Goal: Contribute content: Contribute content

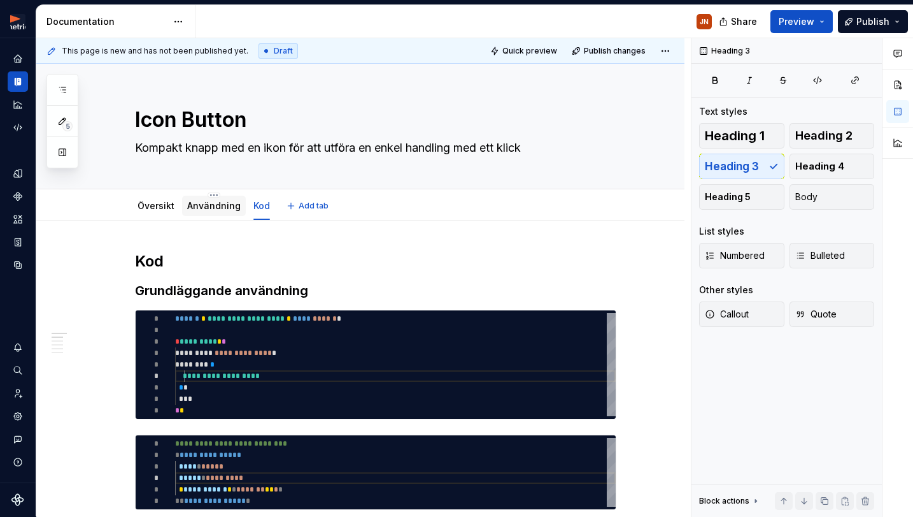
click at [204, 207] on link "Användning" at bounding box center [214, 205] width 54 height 11
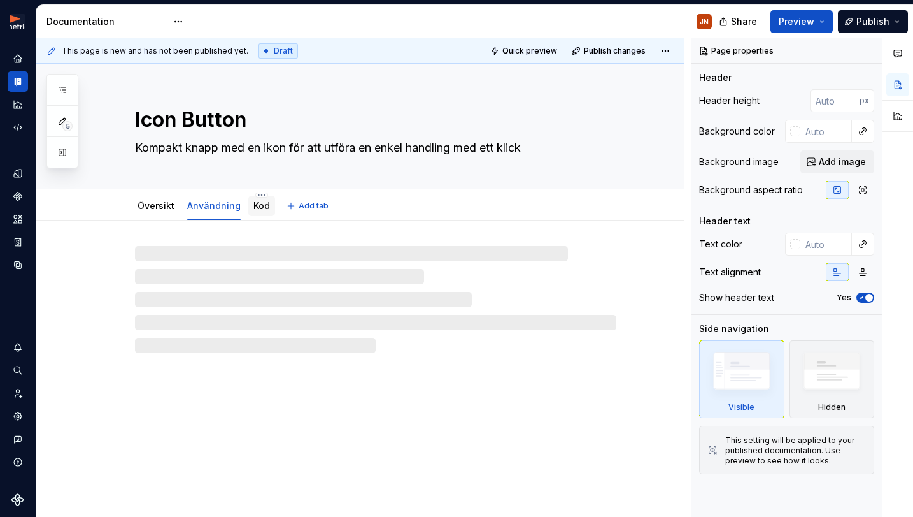
click at [269, 206] on link "Kod" at bounding box center [262, 205] width 17 height 11
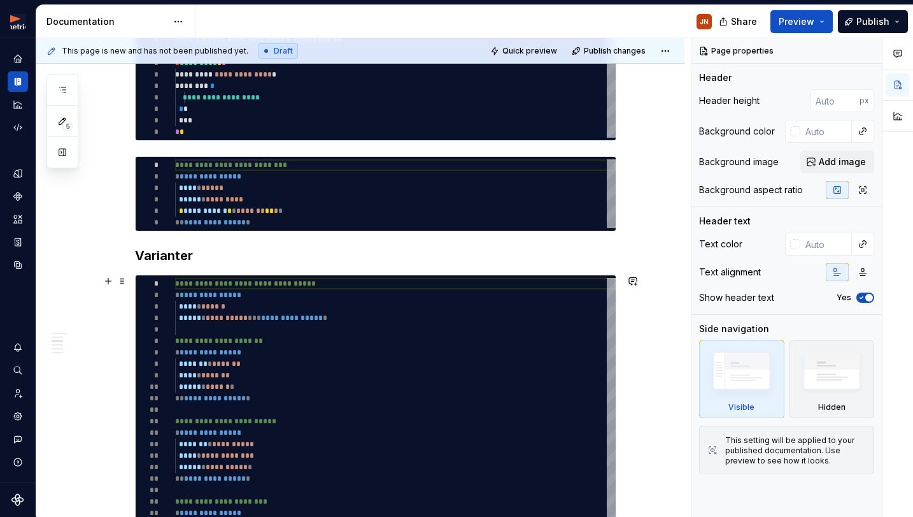
scroll to position [282, 0]
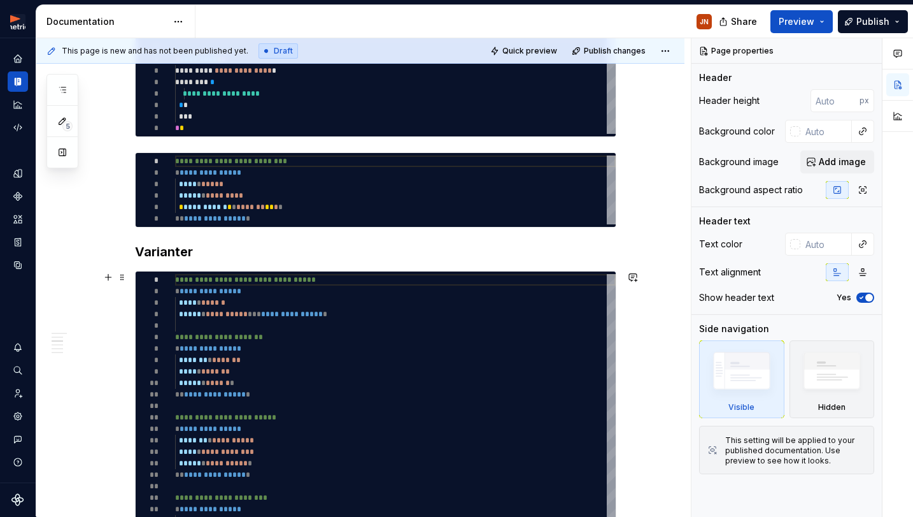
type textarea "*"
type textarea "**********"
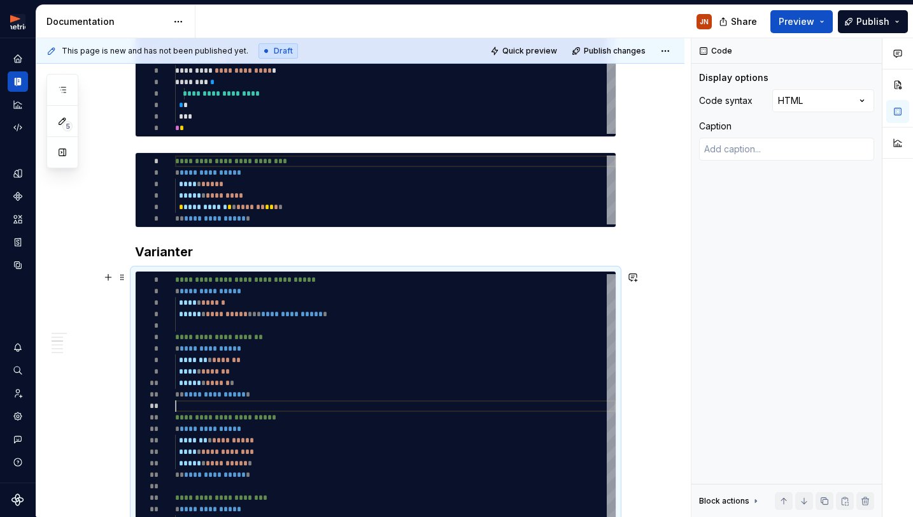
click at [260, 401] on div at bounding box center [395, 405] width 441 height 11
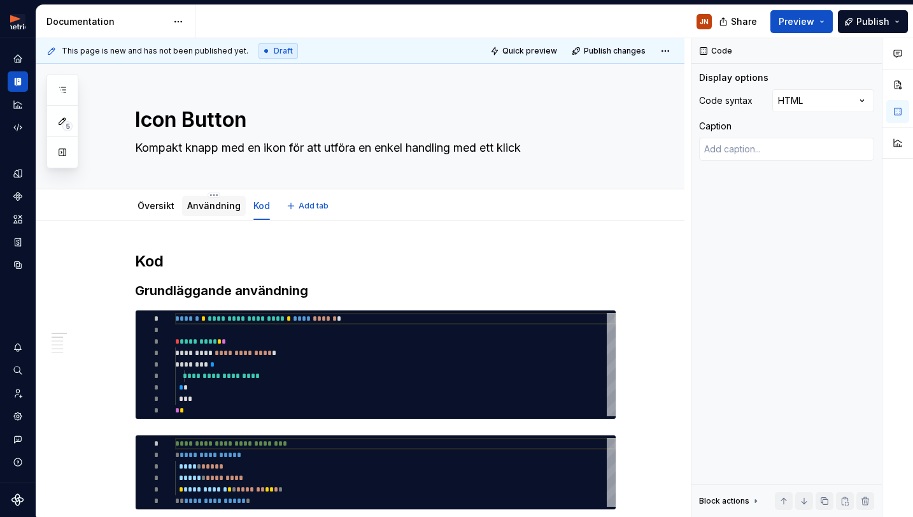
scroll to position [0, 0]
click at [198, 197] on div "Användning" at bounding box center [214, 206] width 64 height 20
click at [215, 201] on link "Användning" at bounding box center [214, 205] width 54 height 11
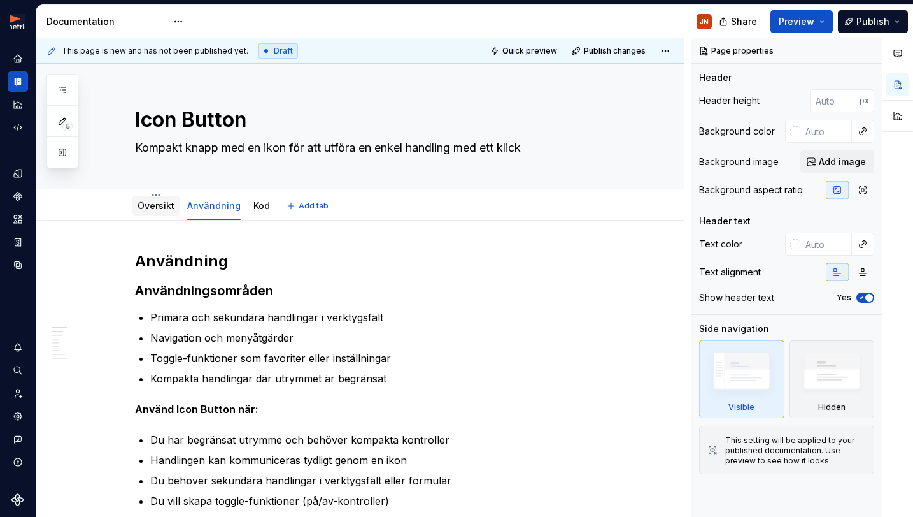
click at [165, 210] on link "Översikt" at bounding box center [156, 205] width 37 height 11
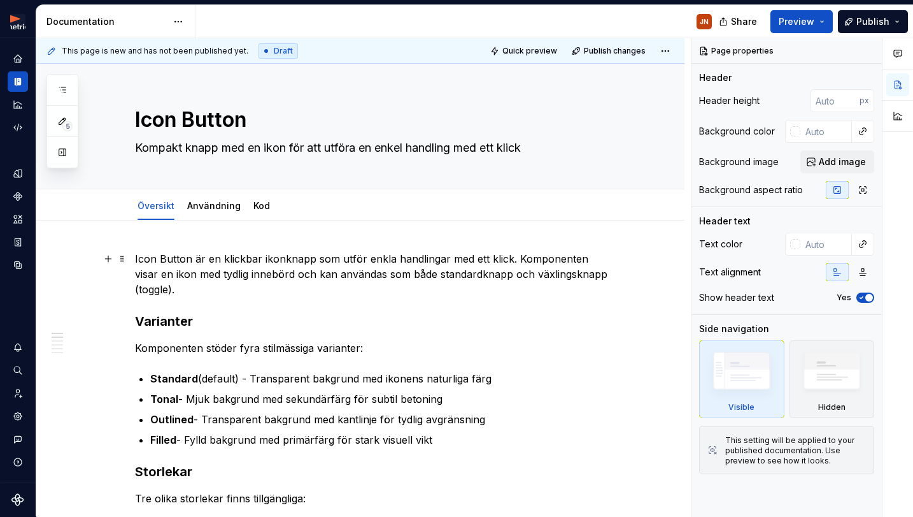
type textarea "*"
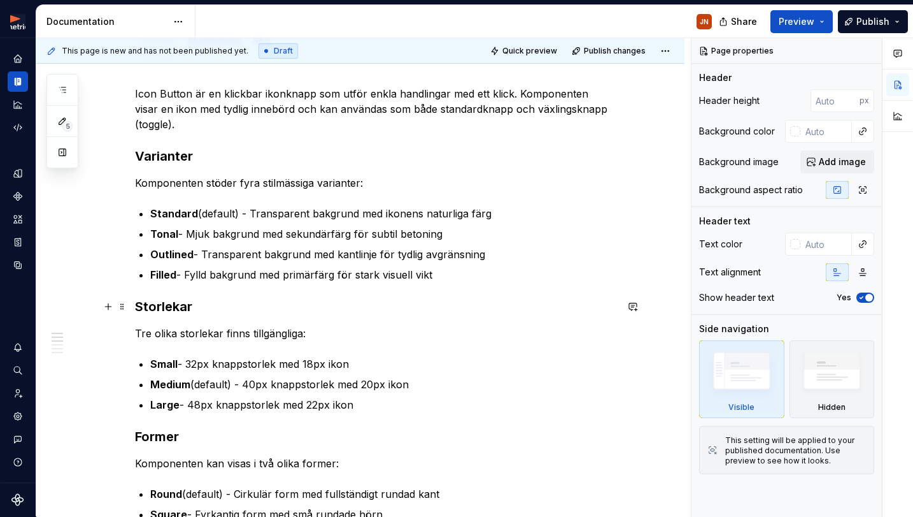
scroll to position [184, 0]
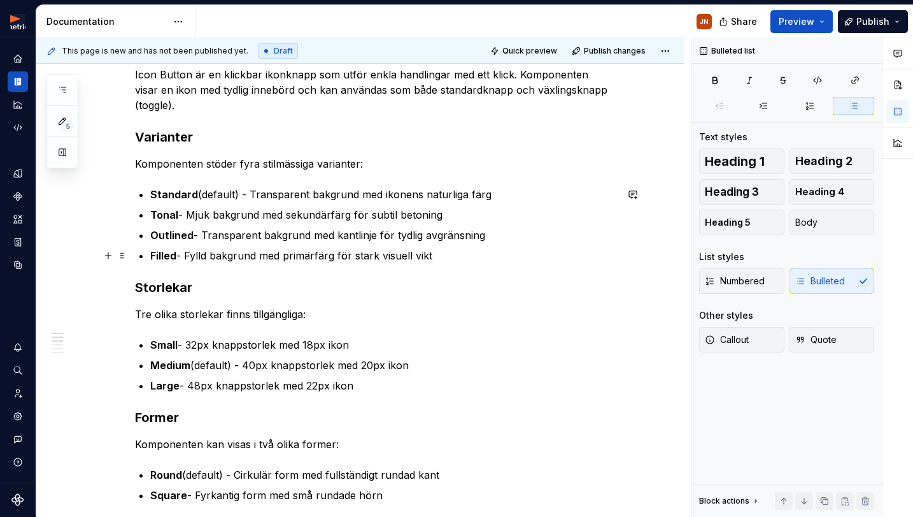
click at [503, 261] on p "Filled - Fylld bakgrund med primärfärg för stark visuell vikt" at bounding box center [383, 255] width 466 height 15
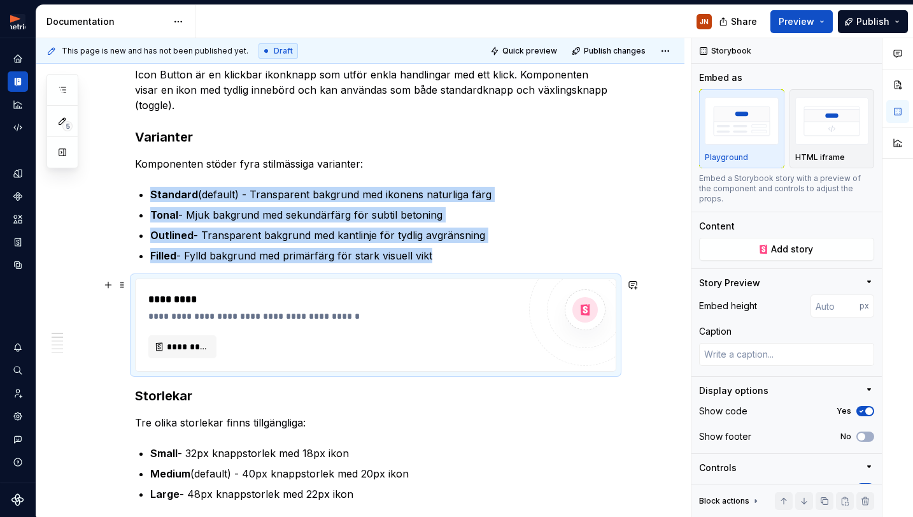
click at [274, 343] on div "*********" at bounding box center [333, 346] width 371 height 23
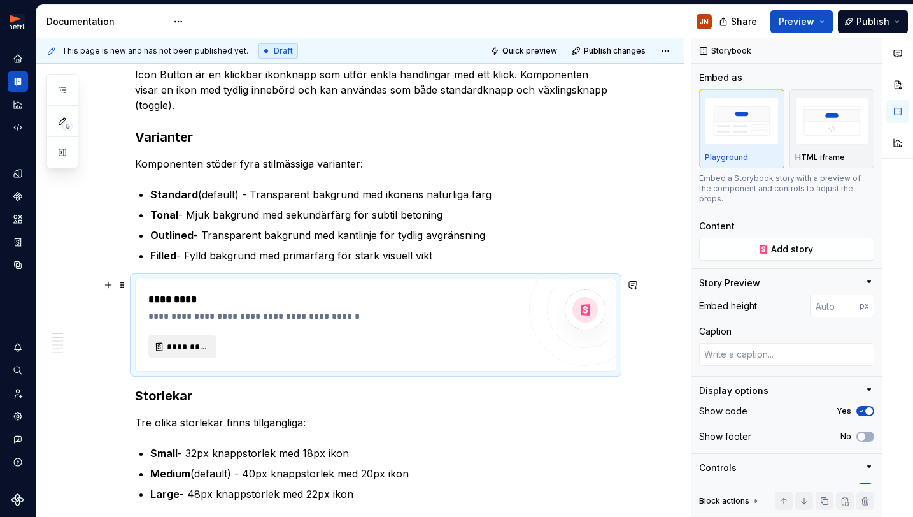
click at [189, 355] on button "*********" at bounding box center [182, 346] width 68 height 23
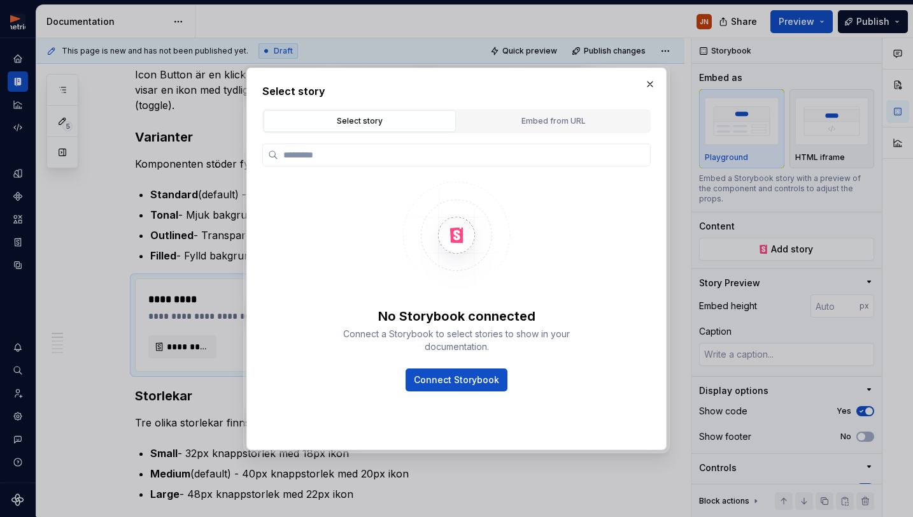
type textarea "*"
click at [543, 122] on div "Embed from URL" at bounding box center [553, 121] width 183 height 13
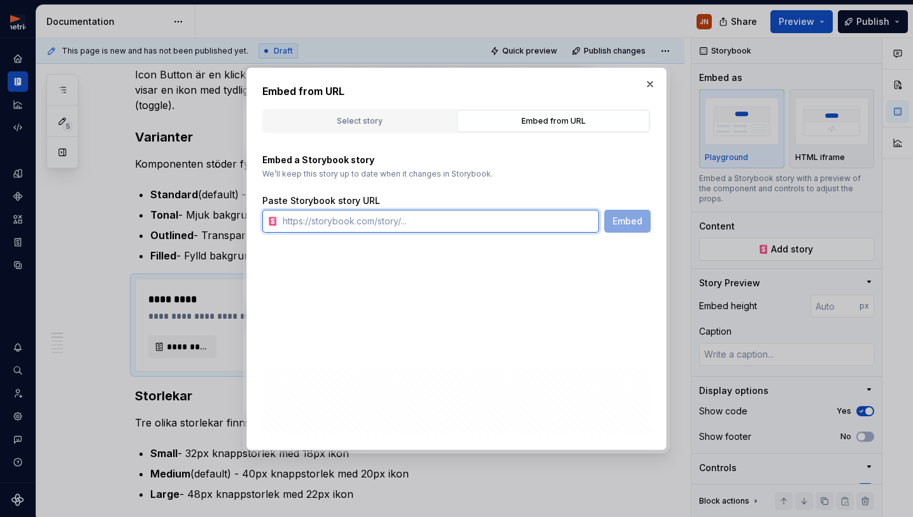
click at [321, 223] on input "text" at bounding box center [439, 221] width 322 height 23
paste input "[URL][DOMAIN_NAME]"
type input "[URL][DOMAIN_NAME]"
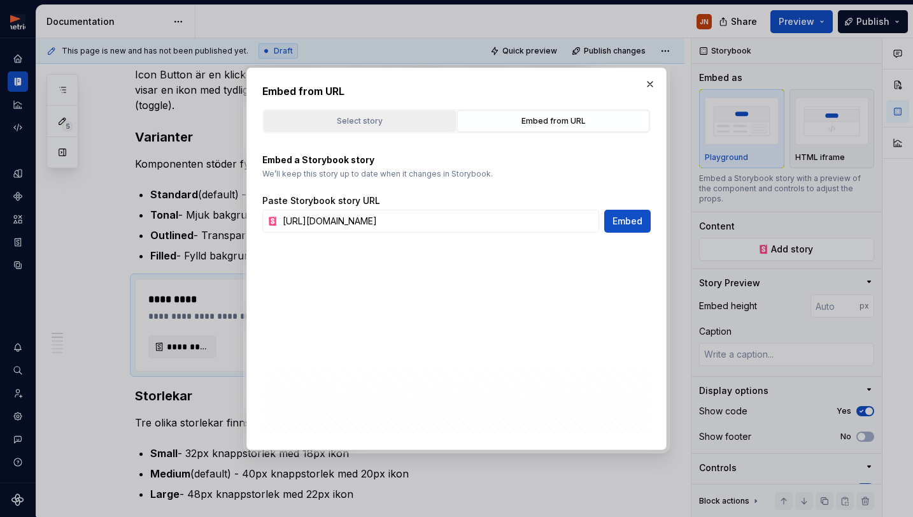
click at [368, 127] on button "Select story" at bounding box center [360, 121] width 192 height 22
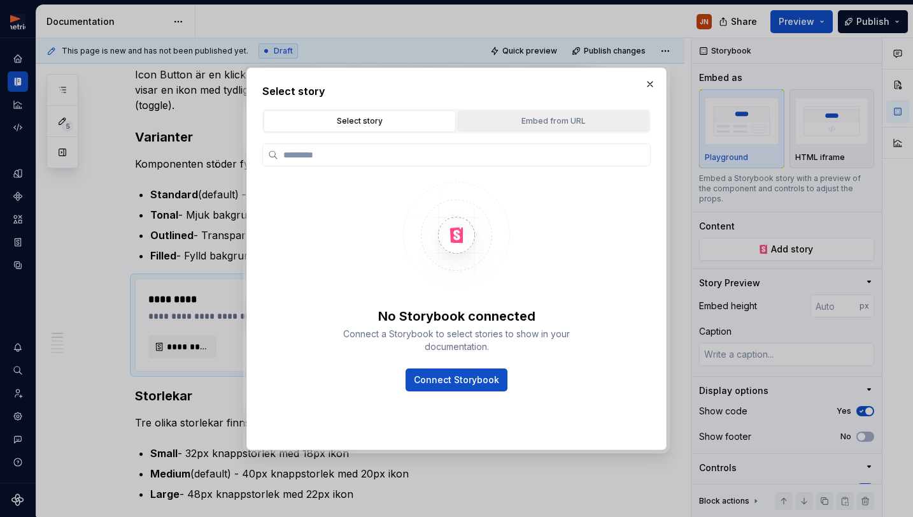
click at [491, 119] on div "Embed from URL" at bounding box center [553, 121] width 183 height 13
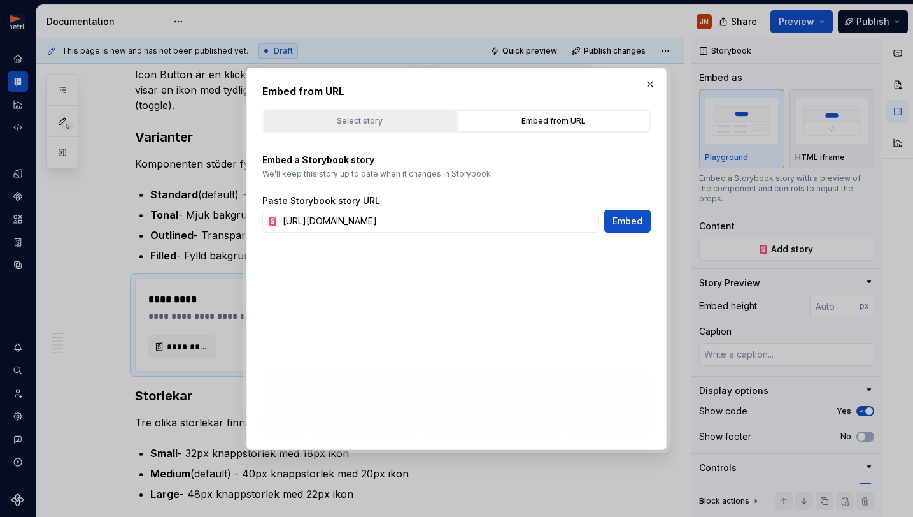
click at [388, 119] on div "Select story" at bounding box center [359, 121] width 183 height 13
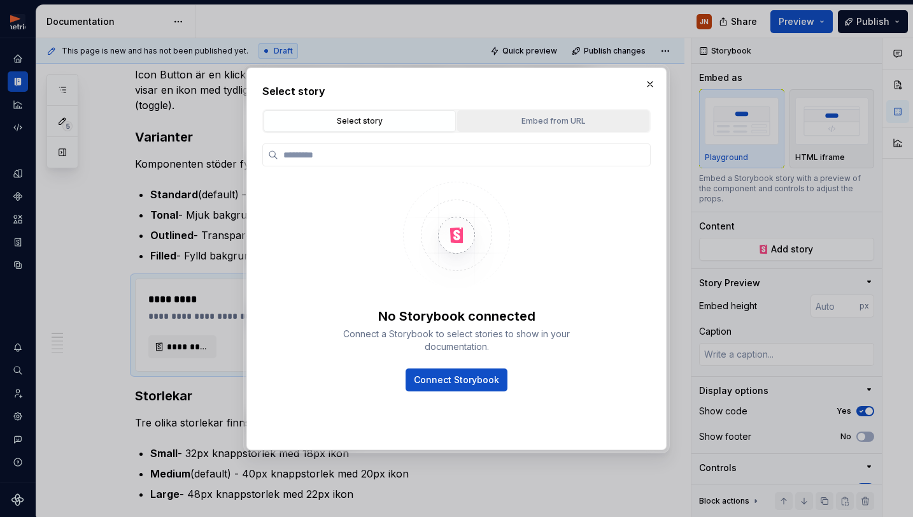
click at [545, 115] on div "Embed from URL" at bounding box center [553, 121] width 183 height 13
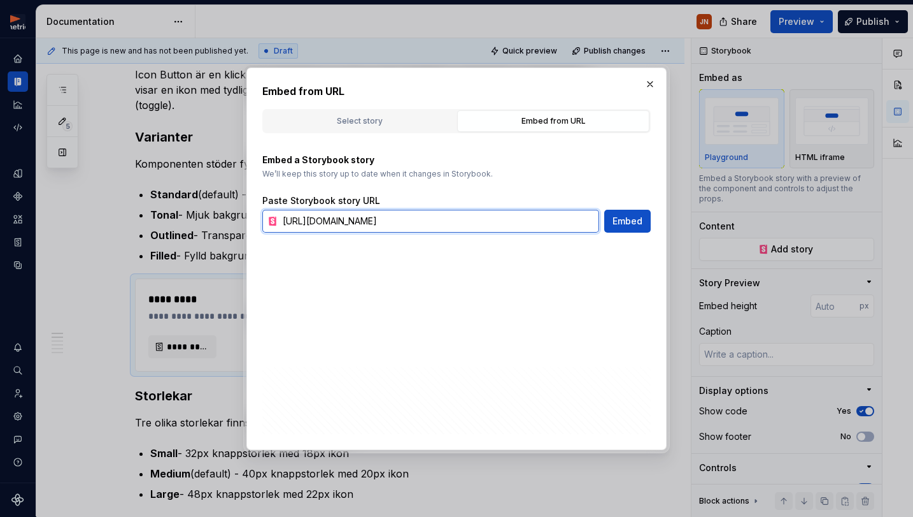
click at [469, 221] on input "[URL][DOMAIN_NAME]" at bounding box center [439, 221] width 322 height 23
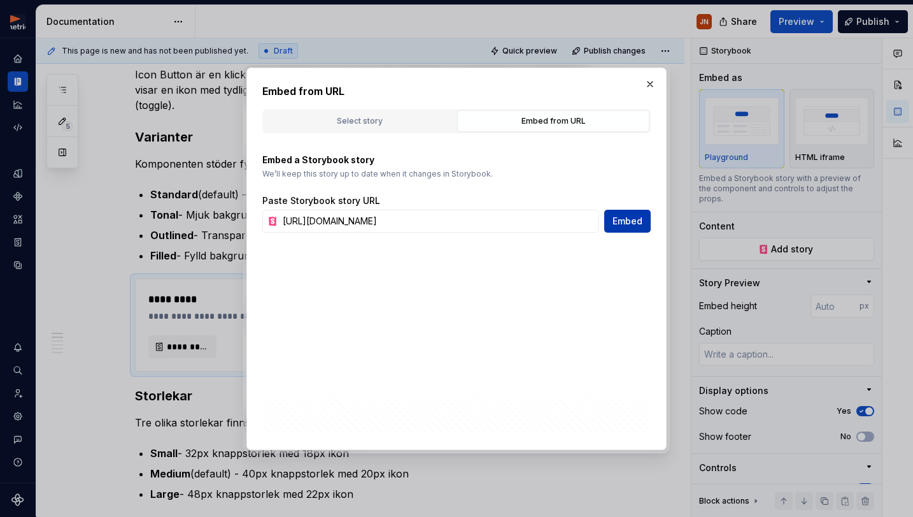
click at [636, 218] on span "Embed" at bounding box center [628, 221] width 30 height 13
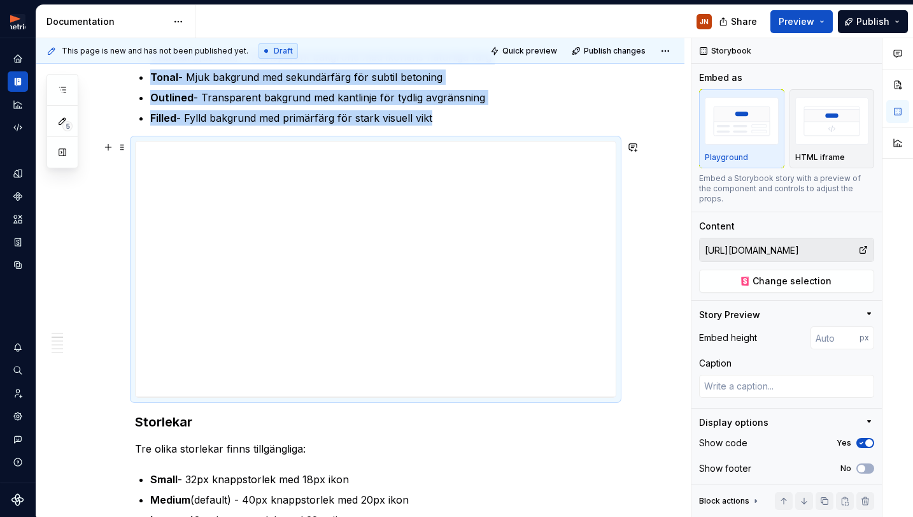
scroll to position [321, 0]
click at [822, 147] on div "HTML iframe" at bounding box center [833, 129] width 74 height 68
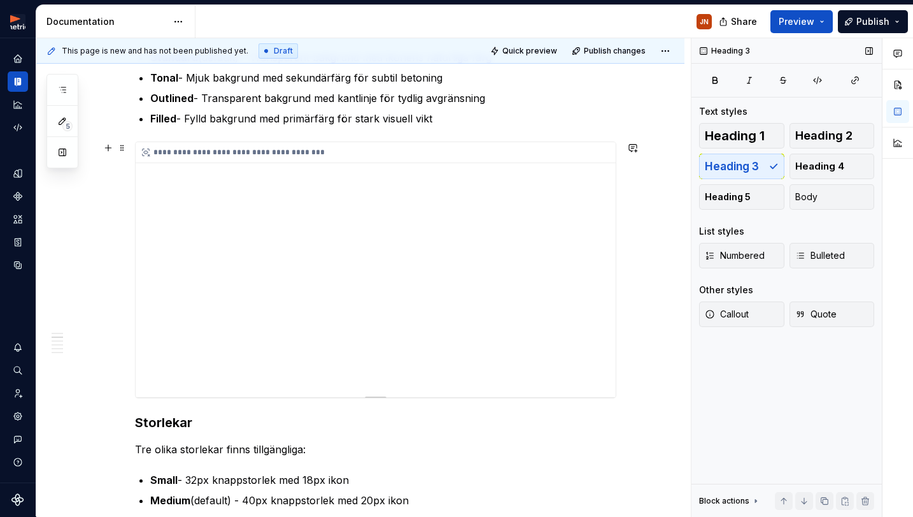
click at [517, 233] on div "**********" at bounding box center [376, 269] width 480 height 255
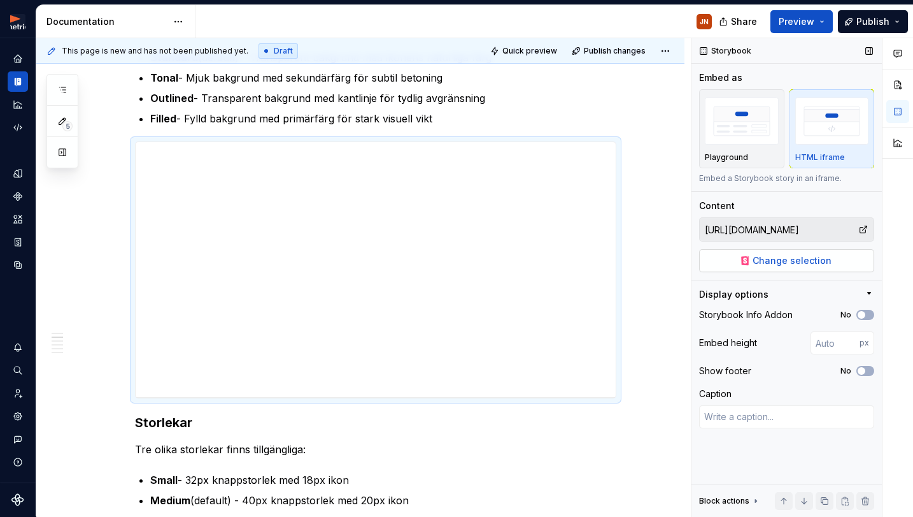
click at [801, 258] on span "Change selection" at bounding box center [792, 260] width 79 height 13
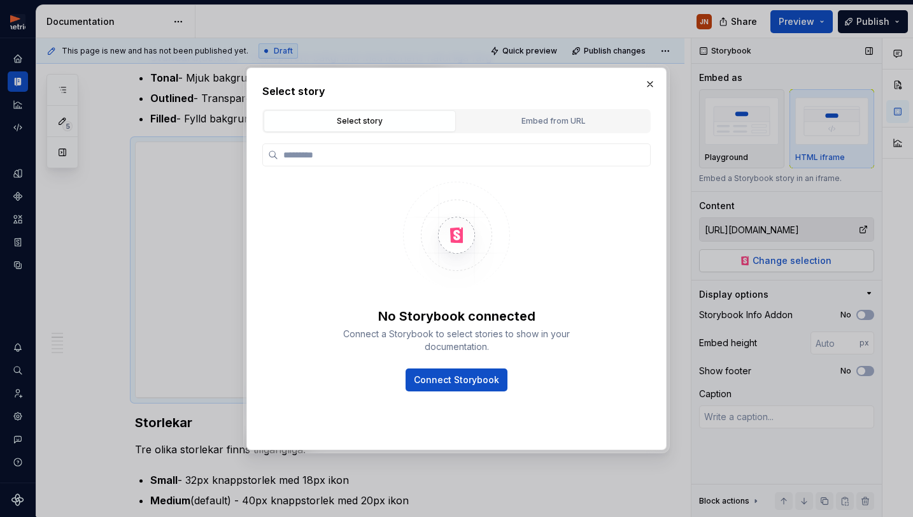
type textarea "*"
click at [558, 113] on button "Embed from URL" at bounding box center [553, 121] width 192 height 22
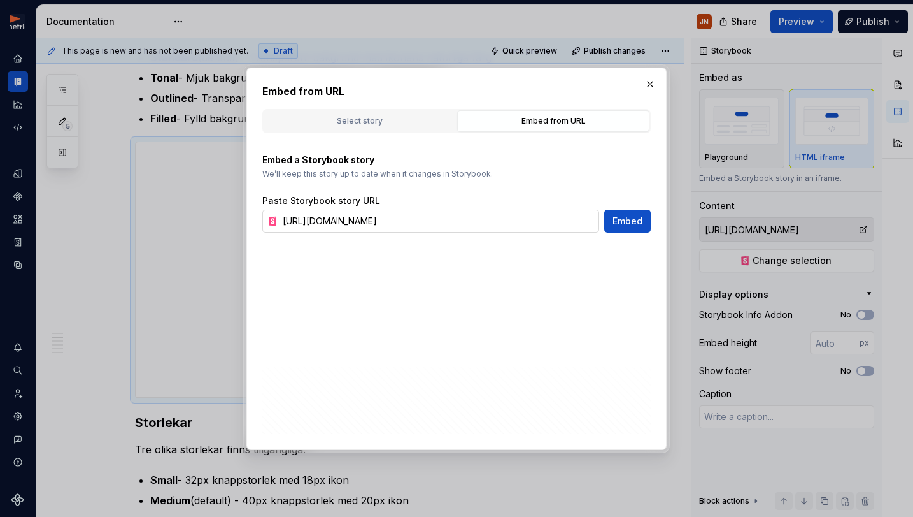
click at [488, 226] on input "[URL][DOMAIN_NAME]" at bounding box center [439, 221] width 322 height 23
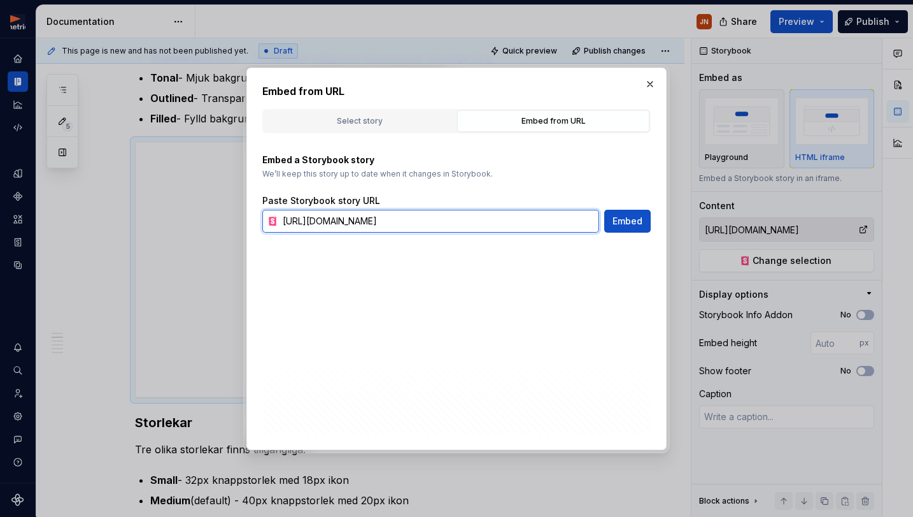
paste input "text"
type input "[URL][DOMAIN_NAME]"
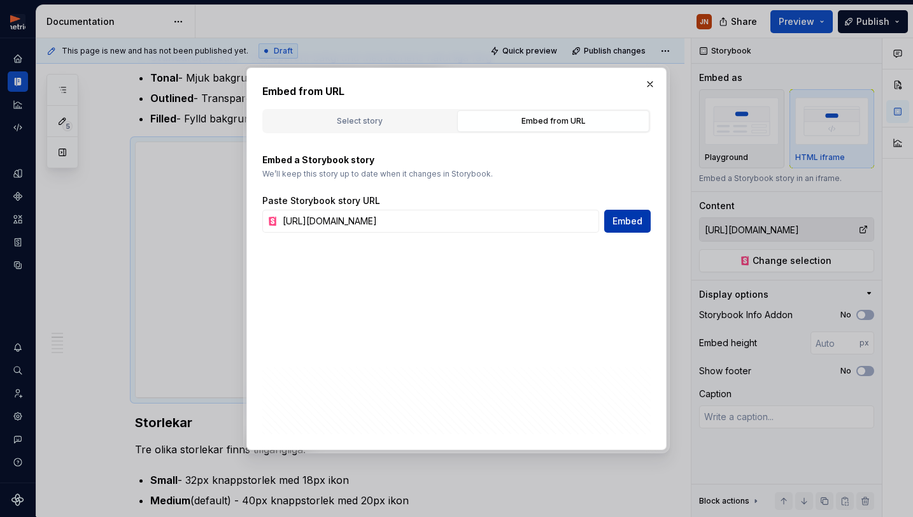
click at [629, 225] on span "Embed" at bounding box center [628, 221] width 30 height 13
type textarea "*"
type input "[URL][DOMAIN_NAME]"
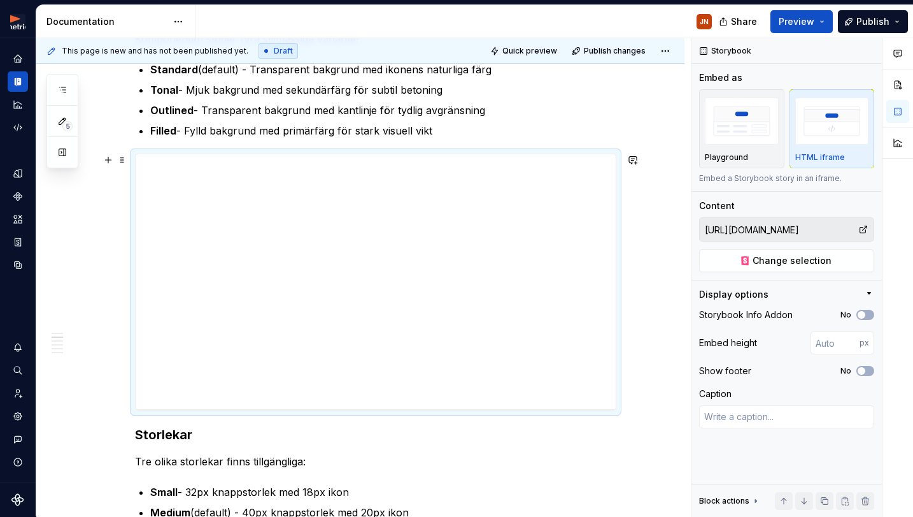
scroll to position [308, 0]
click at [769, 143] on img "button" at bounding box center [742, 120] width 74 height 47
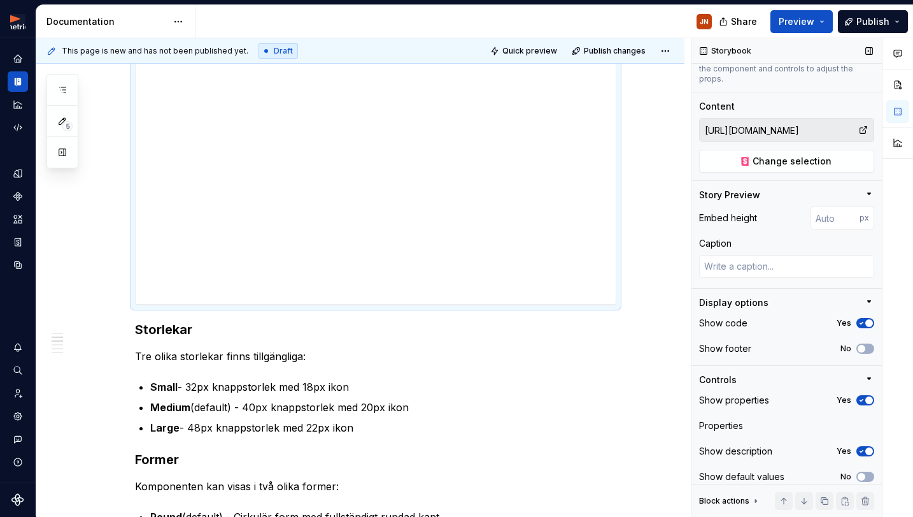
scroll to position [119, 0]
click at [867, 320] on span "button" at bounding box center [870, 324] width 8 height 8
click at [864, 396] on button "Yes" at bounding box center [866, 401] width 18 height 10
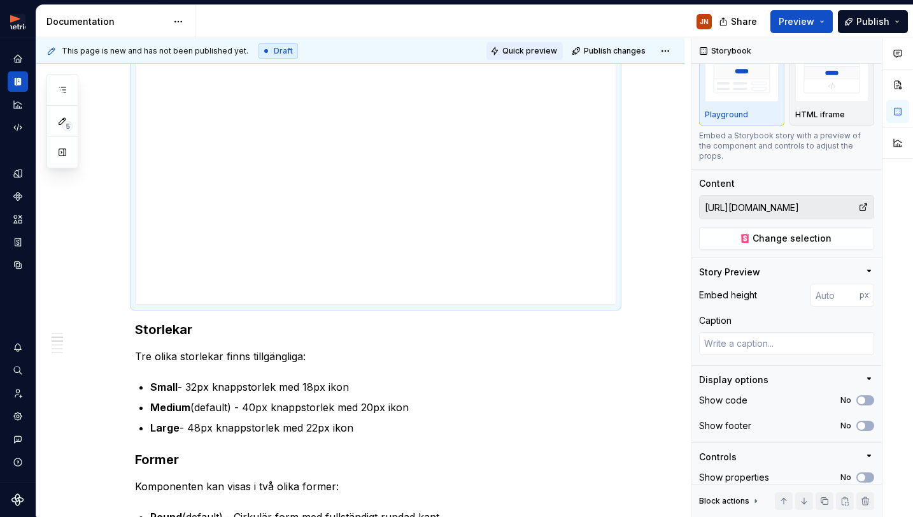
click at [537, 45] on button "Quick preview" at bounding box center [525, 51] width 76 height 18
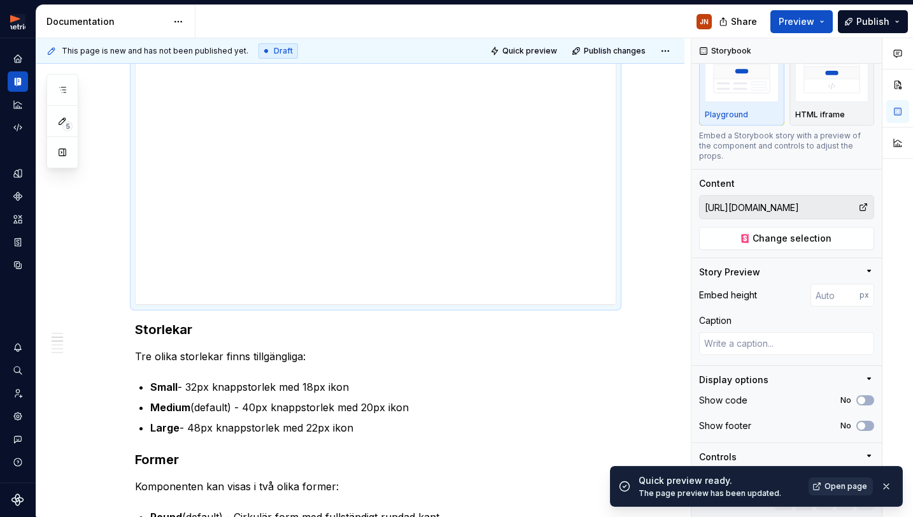
click at [852, 487] on span "Open page" at bounding box center [846, 486] width 43 height 10
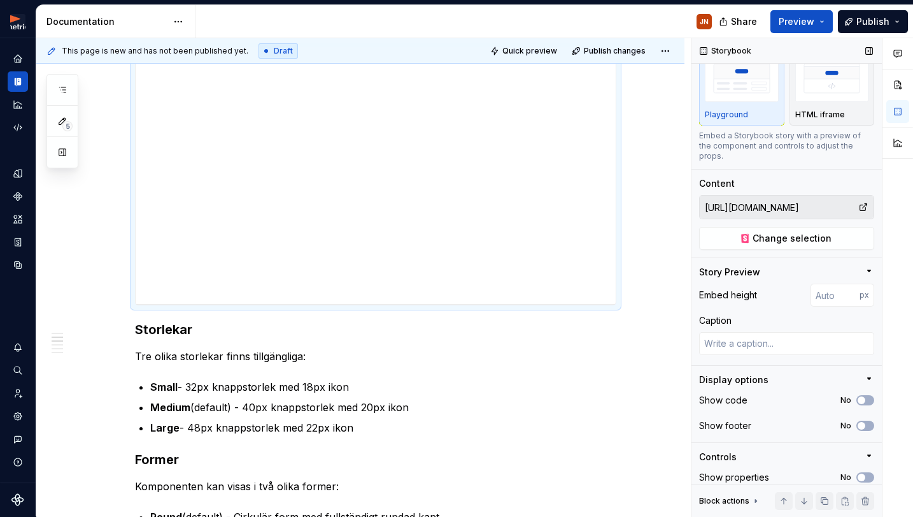
click at [859, 202] on icon at bounding box center [864, 207] width 10 height 10
click at [865, 202] on icon at bounding box center [864, 207] width 10 height 10
drag, startPoint x: 860, startPoint y: 197, endPoint x: 826, endPoint y: 199, distance: 34.4
click at [860, 202] on icon at bounding box center [864, 207] width 10 height 10
click at [815, 199] on input "[URL][DOMAIN_NAME]" at bounding box center [779, 207] width 159 height 23
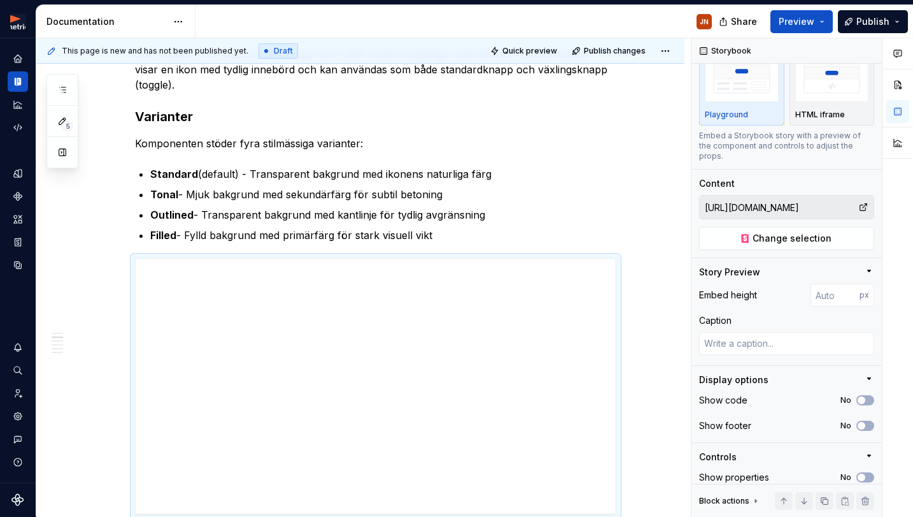
scroll to position [192, 0]
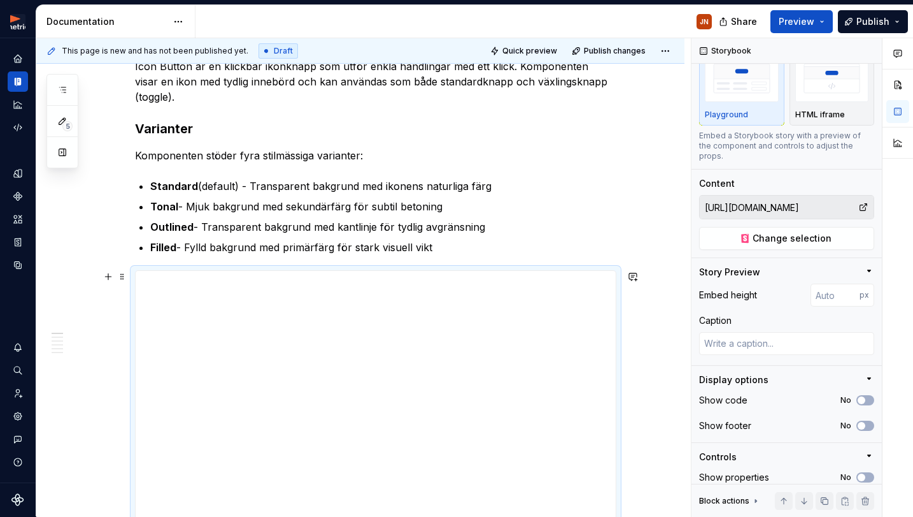
click at [147, 270] on div at bounding box center [376, 398] width 482 height 257
type textarea "*"
click at [832, 289] on input "number" at bounding box center [835, 294] width 49 height 23
type input "100"
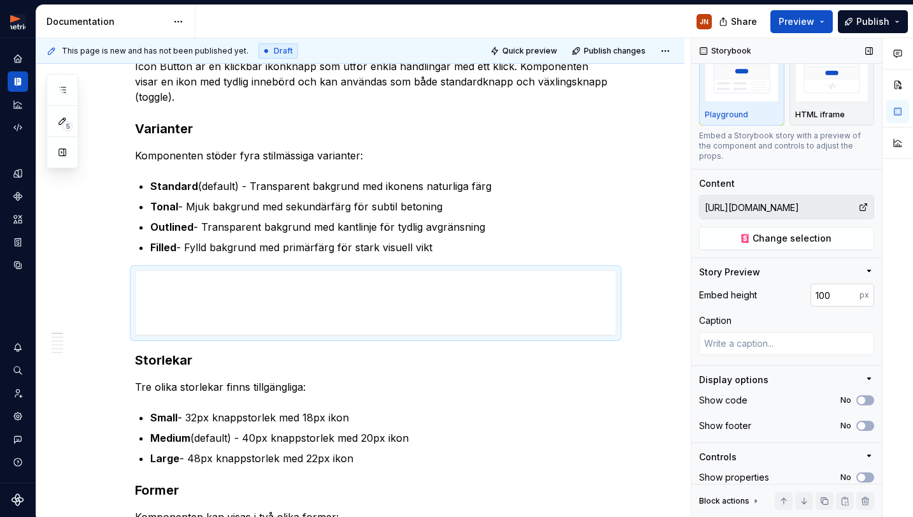
type textarea "*"
click at [833, 287] on input "100" at bounding box center [835, 294] width 49 height 23
drag, startPoint x: 789, startPoint y: 284, endPoint x: 781, endPoint y: 283, distance: 8.3
click at [780, 284] on div "Embed height 10050 px" at bounding box center [786, 294] width 175 height 23
type input "100"
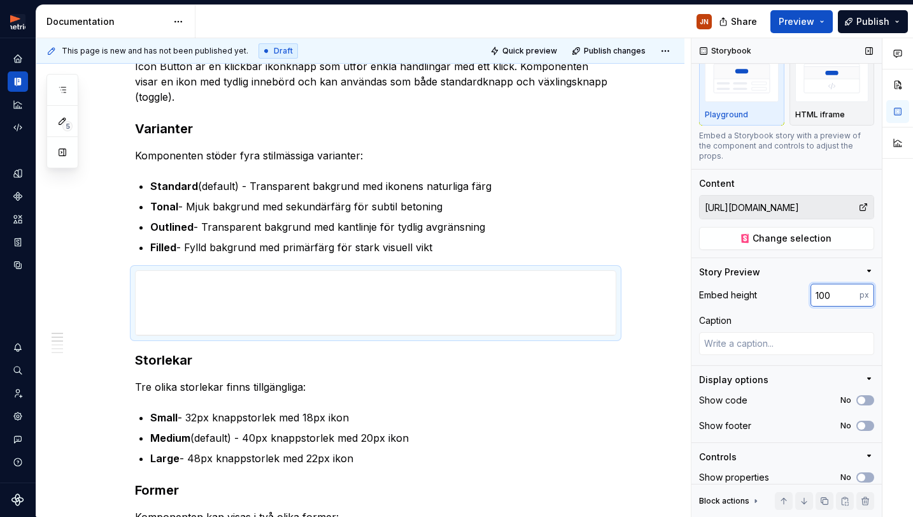
click at [841, 283] on input "100" at bounding box center [835, 294] width 49 height 23
click at [124, 276] on span at bounding box center [122, 277] width 10 height 18
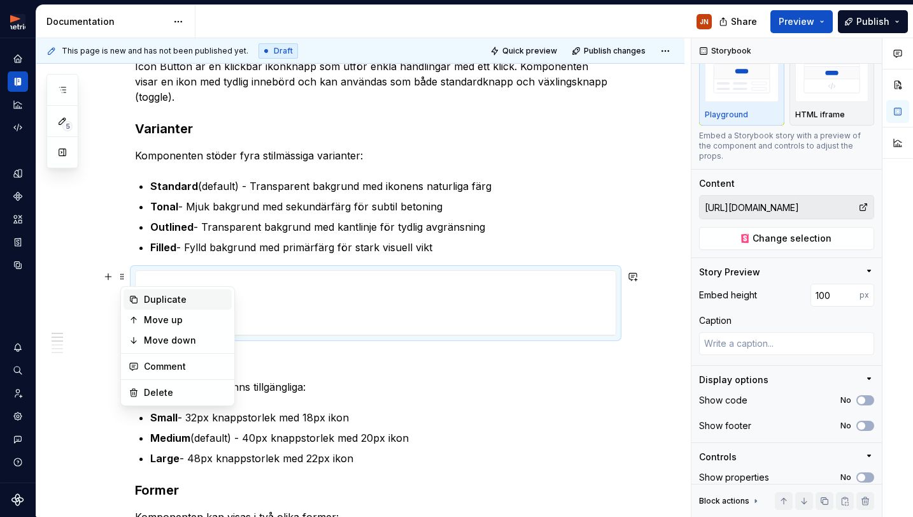
click at [152, 306] on div "Duplicate" at bounding box center [178, 299] width 108 height 20
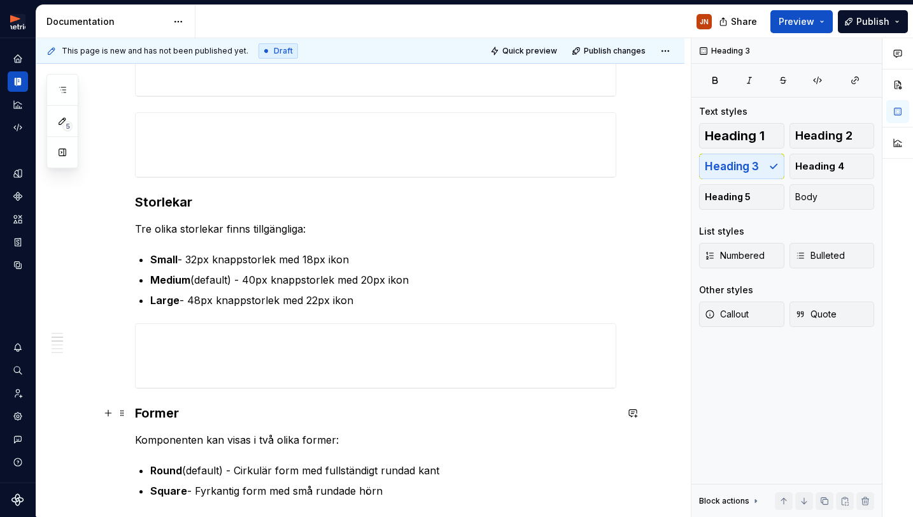
scroll to position [445, 0]
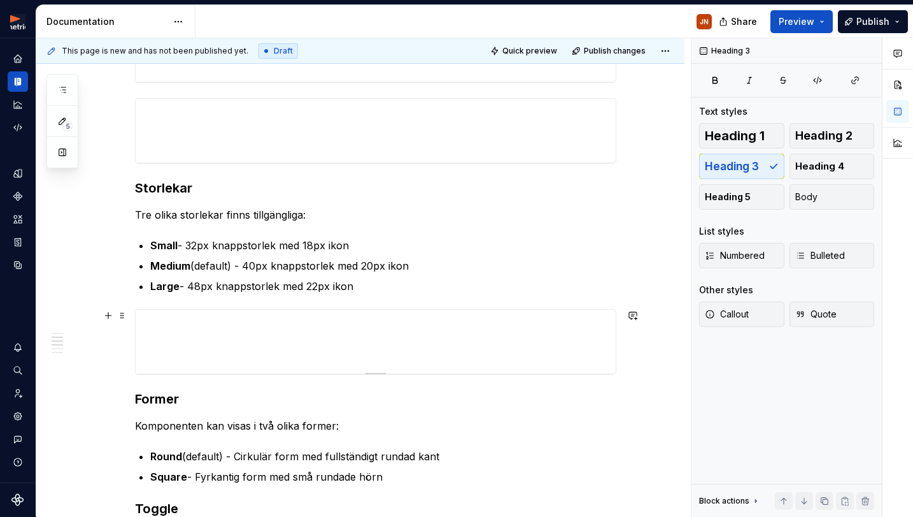
click at [255, 355] on div at bounding box center [376, 342] width 480 height 64
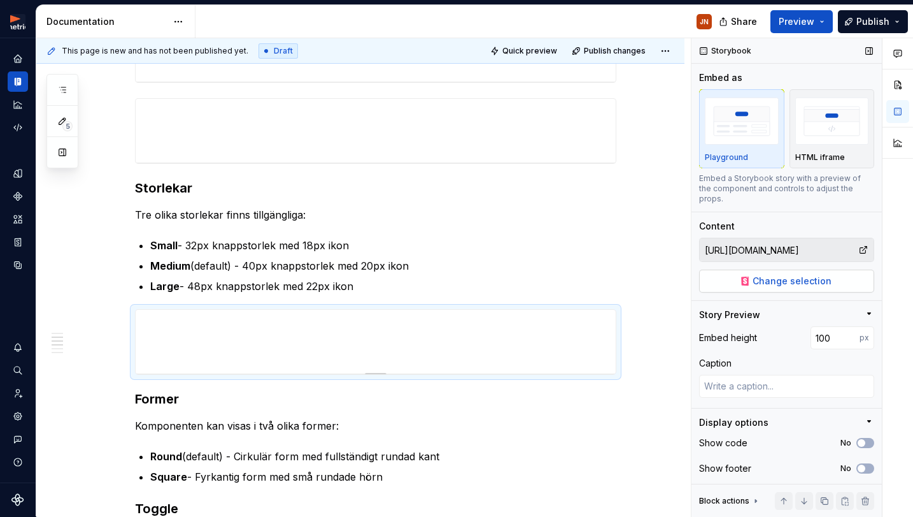
click at [819, 275] on span "Change selection" at bounding box center [792, 281] width 79 height 13
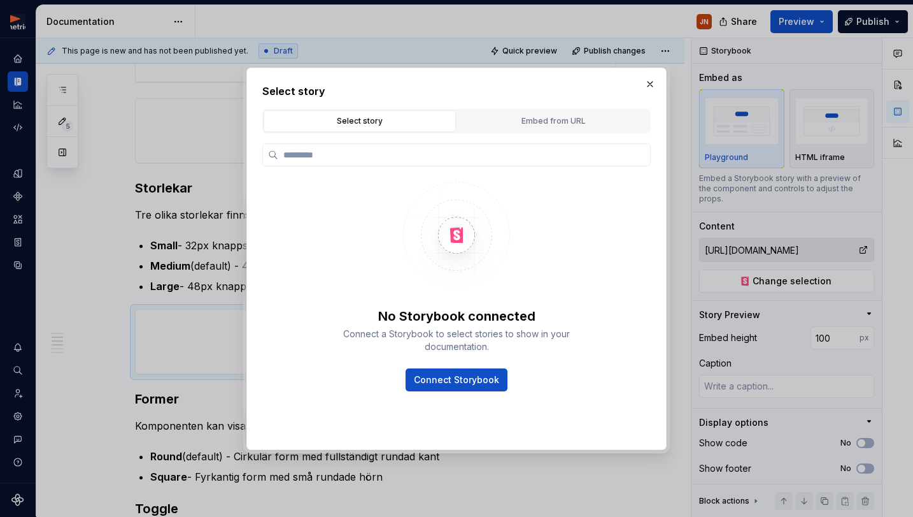
type textarea "*"
drag, startPoint x: 598, startPoint y: 115, endPoint x: 589, endPoint y: 122, distance: 11.8
click at [598, 115] on div "Embed from URL" at bounding box center [553, 121] width 183 height 13
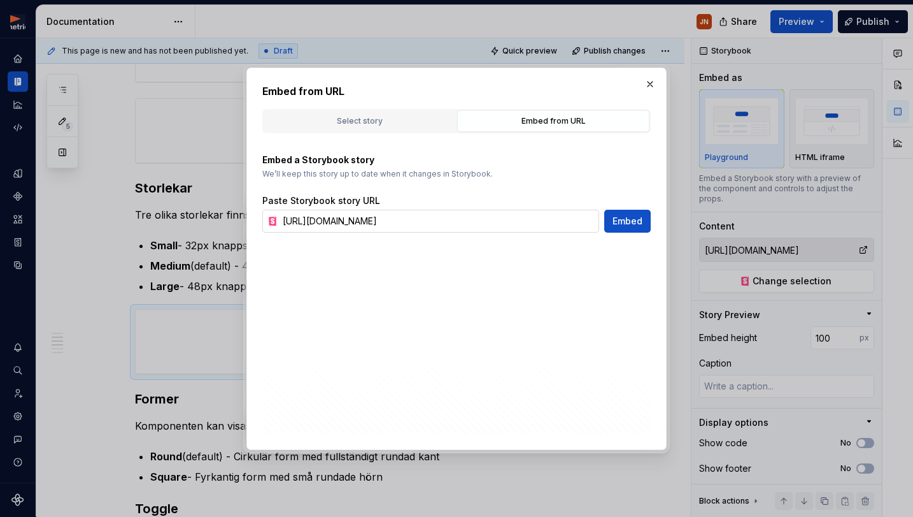
click at [450, 218] on input "[URL][DOMAIN_NAME]" at bounding box center [439, 221] width 322 height 23
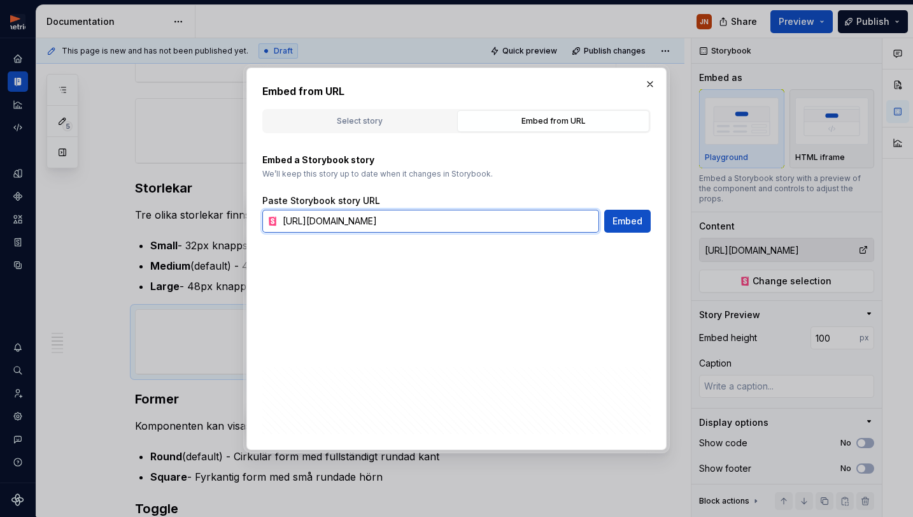
paste input "args=&id=components-icon-button--size"
type input "[URL][DOMAIN_NAME]"
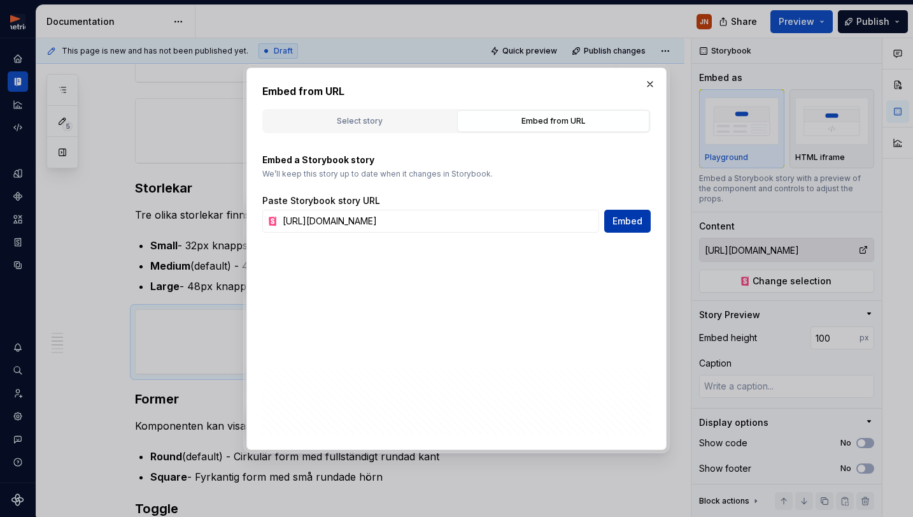
click at [633, 223] on span "Embed" at bounding box center [628, 221] width 30 height 13
type textarea "*"
type input "[URL][DOMAIN_NAME]"
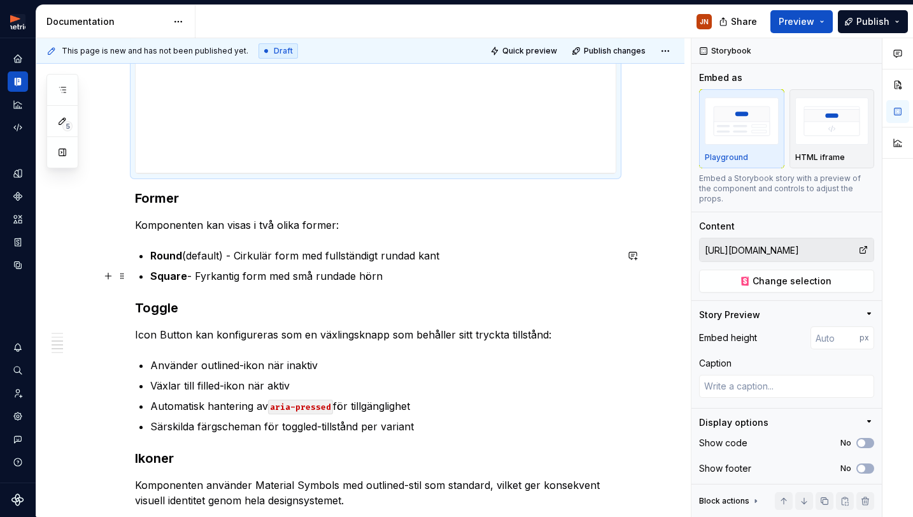
scroll to position [843, 0]
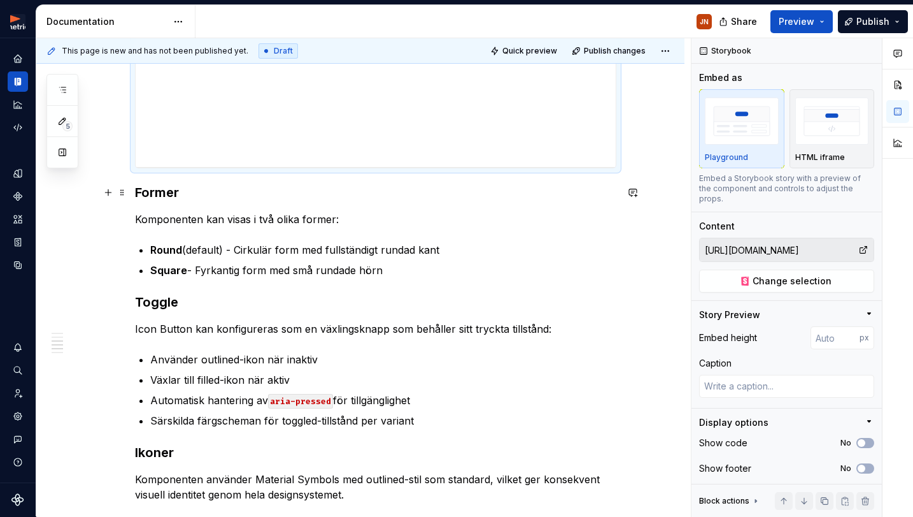
drag, startPoint x: 489, startPoint y: 194, endPoint x: 486, endPoint y: 170, distance: 24.3
click at [489, 194] on h3 "Former" at bounding box center [376, 192] width 482 height 18
type textarea "*"
click at [833, 329] on input "number" at bounding box center [835, 337] width 49 height 23
type input "100"
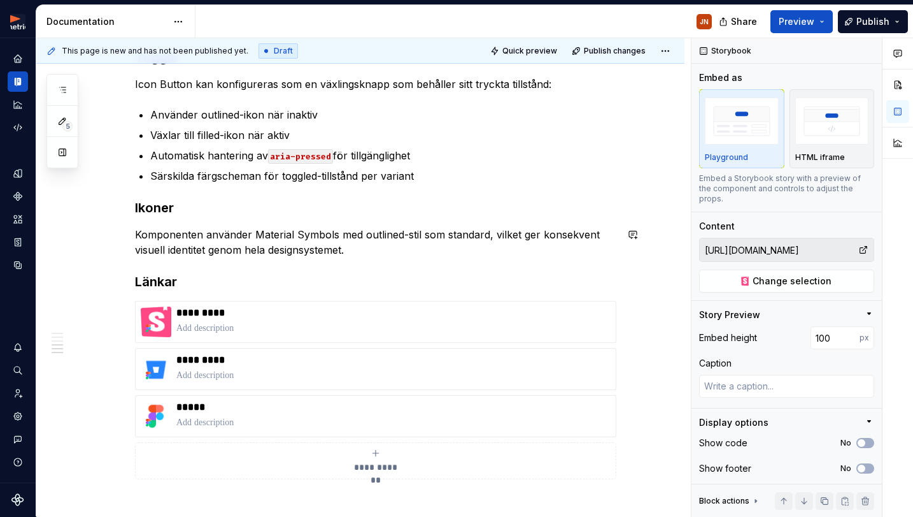
scroll to position [898, 0]
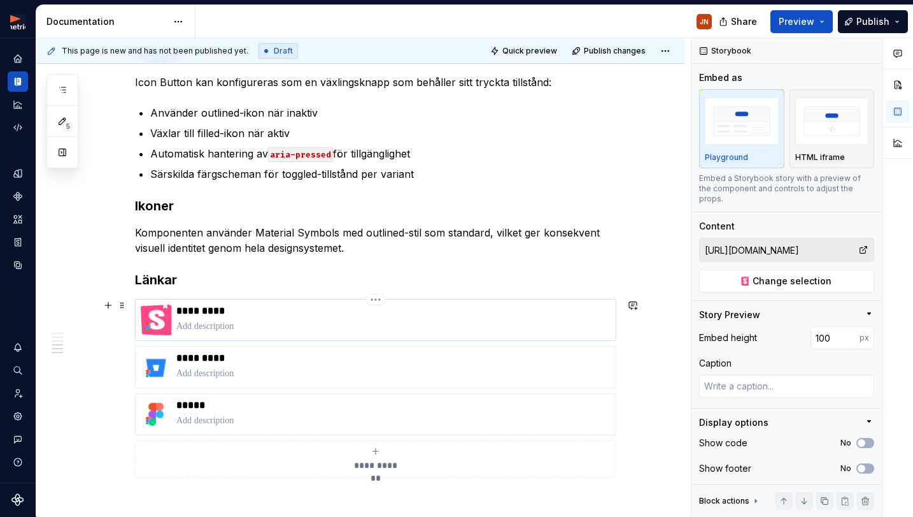
click at [238, 307] on p "*********" at bounding box center [393, 310] width 434 height 13
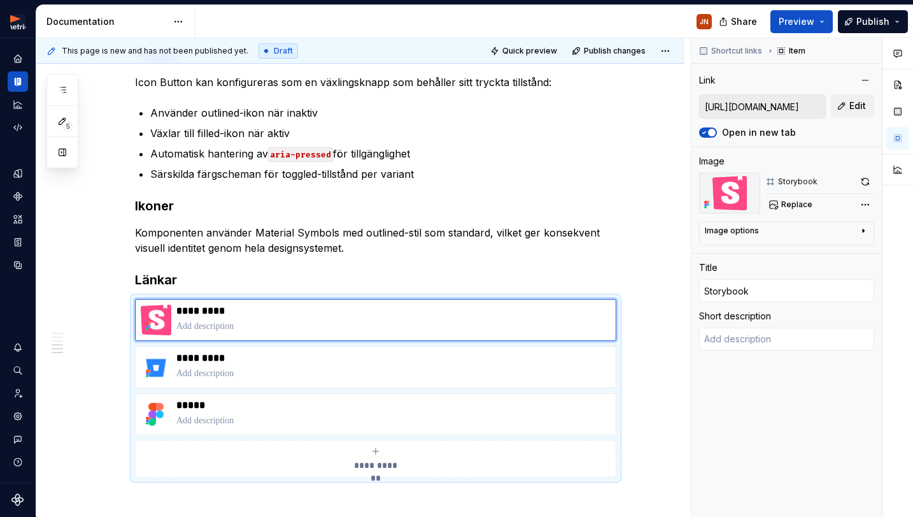
click at [698, 4] on div "Metria Designsystem JN Design system data Documentation JN Share Preview Publis…" at bounding box center [456, 258] width 913 height 517
click at [855, 103] on span "Edit" at bounding box center [858, 105] width 17 height 13
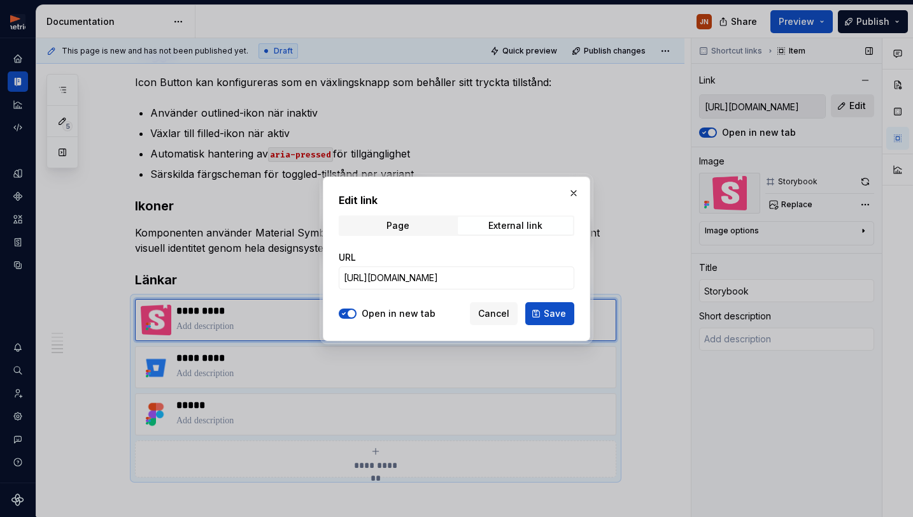
type textarea "*"
click at [492, 275] on input "[URL][DOMAIN_NAME]" at bounding box center [457, 277] width 236 height 23
paste input "icon-"
drag, startPoint x: 374, startPoint y: 284, endPoint x: 462, endPoint y: 282, distance: 87.9
click at [284, 278] on div "Edit link Page External link URL [URL][DOMAIN_NAME] Open in new tab Cancel Save" at bounding box center [456, 258] width 913 height 517
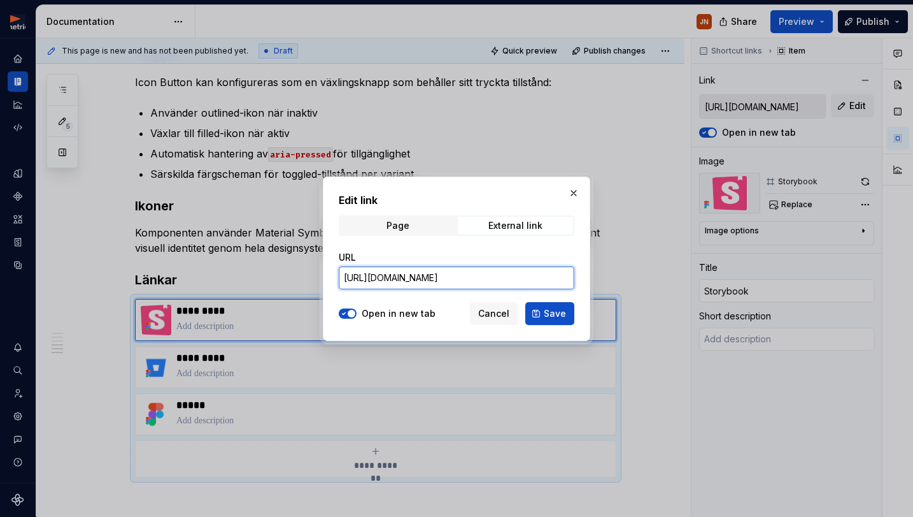
click at [494, 278] on input "[URL][DOMAIN_NAME]" at bounding box center [457, 277] width 236 height 23
type input "[URL][DOMAIN_NAME]"
click at [534, 311] on button "Save" at bounding box center [550, 313] width 49 height 23
type textarea "*"
type input "[URL][DOMAIN_NAME]"
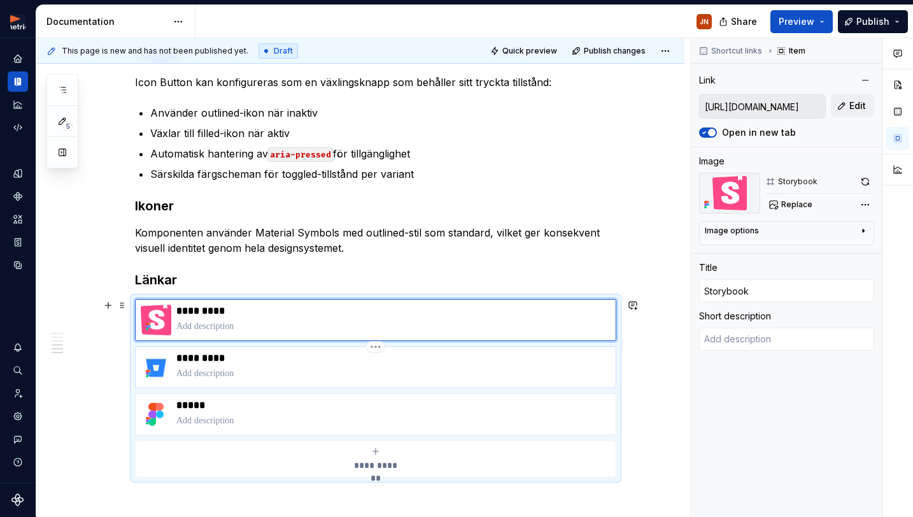
click at [249, 359] on p "*********" at bounding box center [393, 358] width 434 height 13
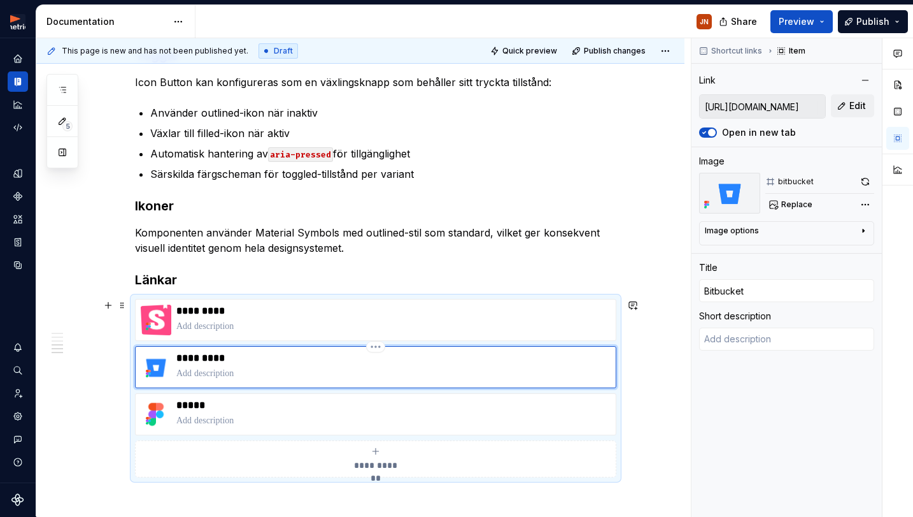
type textarea "*"
type input "[URL][DOMAIN_NAME]"
type input "Bitbucket"
click at [850, 108] on button "Edit" at bounding box center [852, 105] width 43 height 23
type textarea "*"
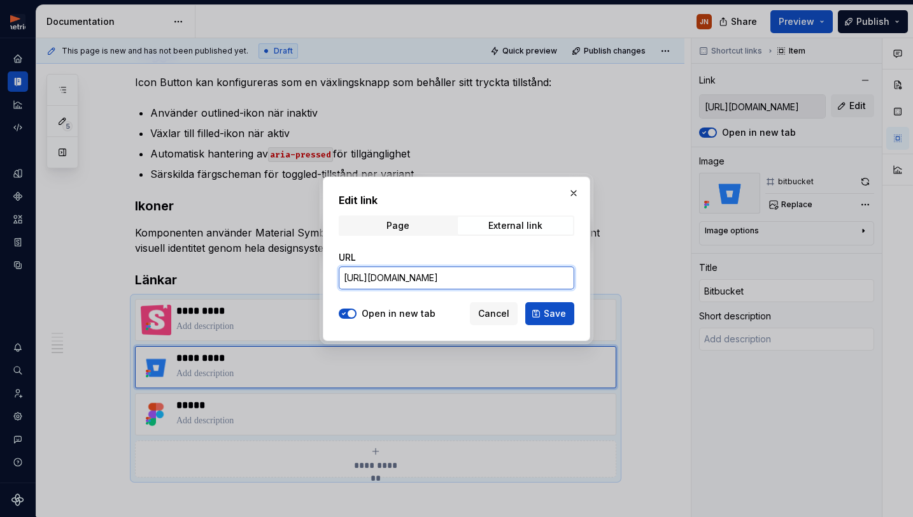
drag, startPoint x: 520, startPoint y: 280, endPoint x: 578, endPoint y: 278, distance: 58.0
click at [691, 268] on div "Edit link Page External link URL [URL][DOMAIN_NAME] Open in new tab Cancel Save" at bounding box center [456, 258] width 913 height 517
click at [551, 280] on input "[URL][DOMAIN_NAME]" at bounding box center [457, 277] width 236 height 23
click at [551, 281] on input "[URL][DOMAIN_NAME]" at bounding box center [457, 277] width 236 height 23
type input "[URL][DOMAIN_NAME]"
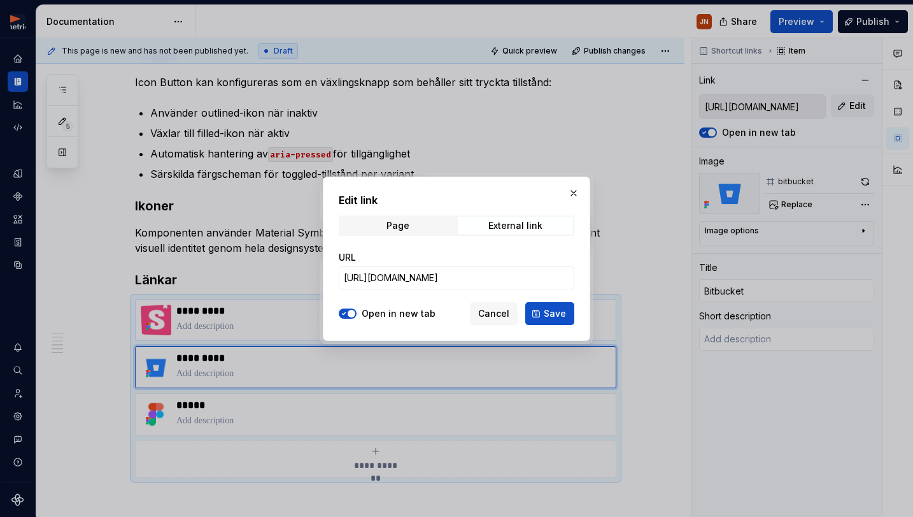
click at [564, 310] on span "Save" at bounding box center [555, 313] width 22 height 13
type textarea "*"
type input "[URL][DOMAIN_NAME]"
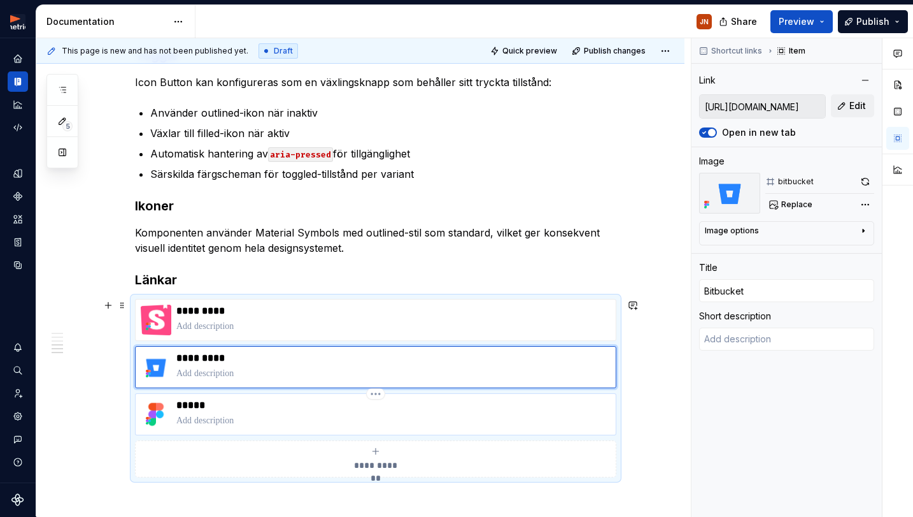
click at [370, 415] on p at bounding box center [393, 420] width 434 height 13
type textarea "*"
type input "[URL][DOMAIN_NAME]"
type input "Figma"
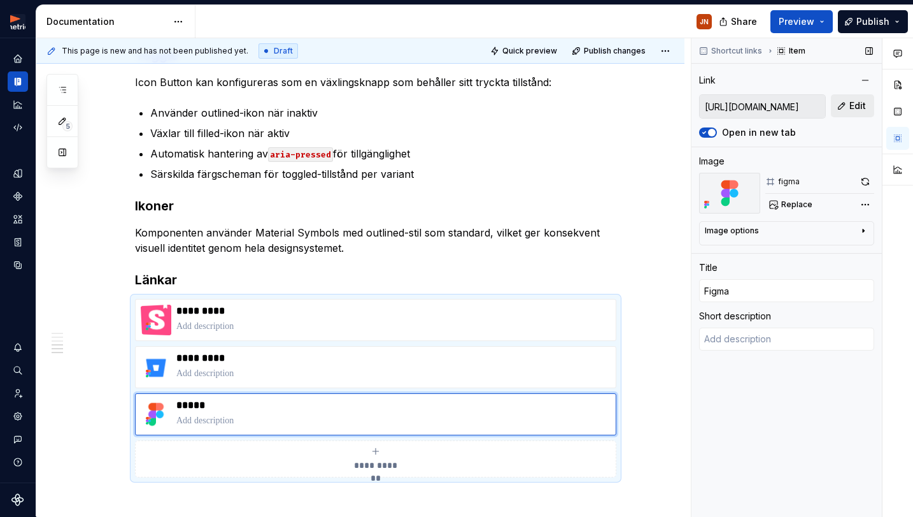
click at [862, 100] on span "Edit" at bounding box center [858, 105] width 17 height 13
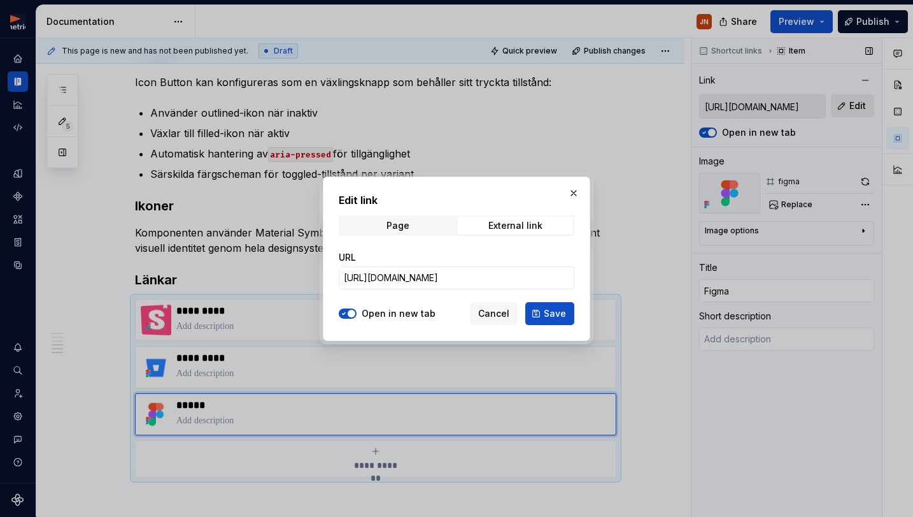
type textarea "*"
click at [462, 280] on input "[URL][DOMAIN_NAME]" at bounding box center [457, 277] width 236 height 23
paste input "74-67&t=LdCey8JqxOUVt9Dh"
type input "[URL][DOMAIN_NAME]"
click at [539, 306] on button "Save" at bounding box center [550, 313] width 49 height 23
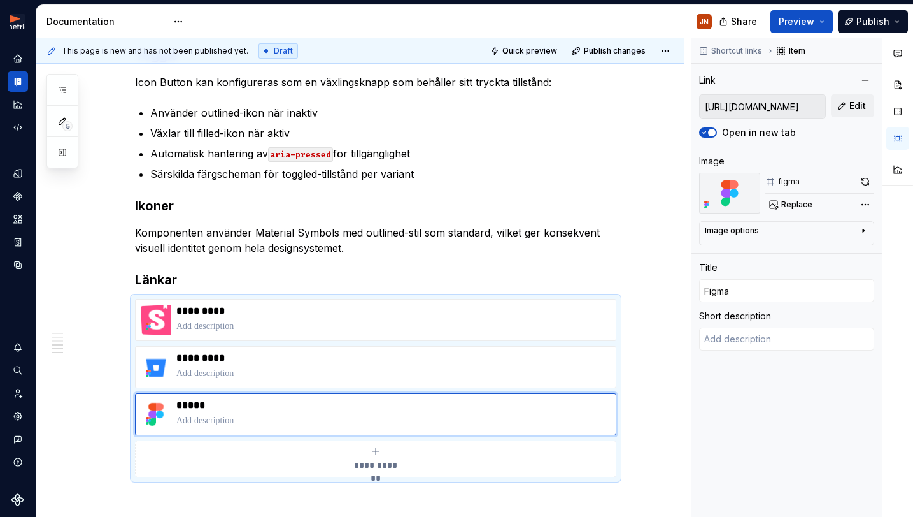
type textarea "*"
type input "[URL][DOMAIN_NAME]"
type textarea "*"
type textarea "Created with Figma"
drag, startPoint x: 831, startPoint y: 342, endPoint x: 650, endPoint y: 344, distance: 180.9
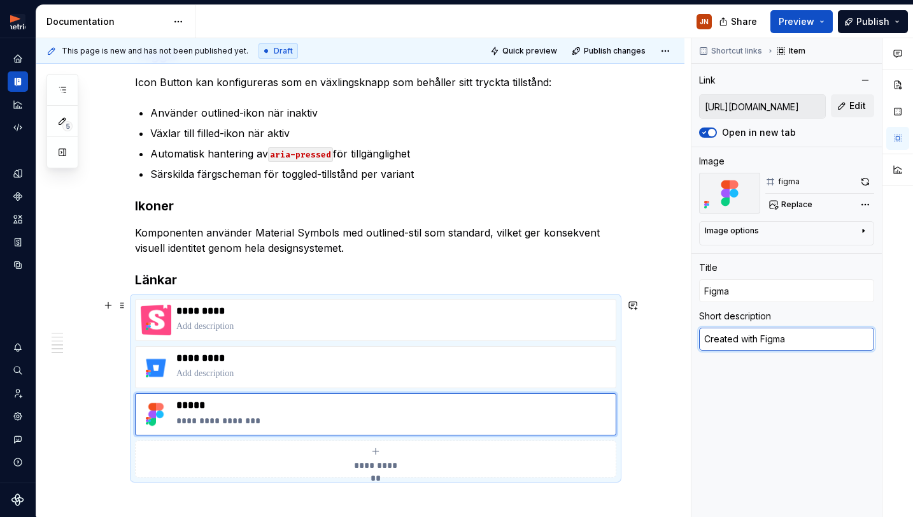
click at [636, 343] on div "This page is new and has not been published yet. Draft Quick preview Publish ch…" at bounding box center [474, 277] width 877 height 478
type textarea "*"
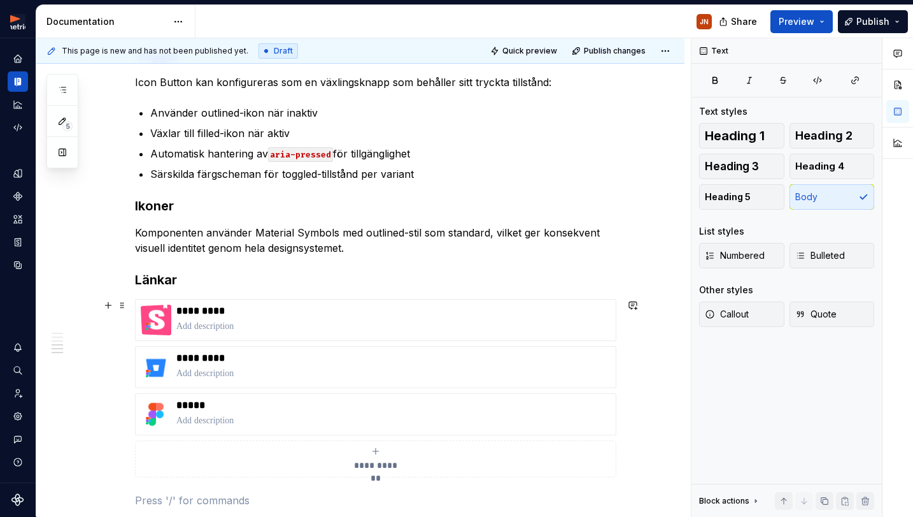
drag, startPoint x: 667, startPoint y: 366, endPoint x: 535, endPoint y: 341, distance: 134.1
click at [667, 366] on div "Icon Button är en klickbar ikonknapp som utför enkla handlingar med ett klick. …" at bounding box center [360, 0] width 648 height 1356
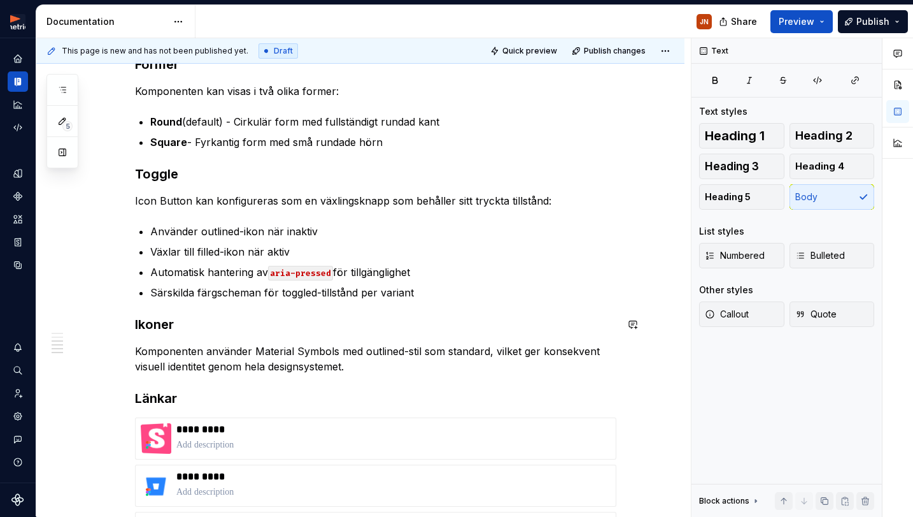
scroll to position [779, 0]
click at [311, 438] on div "*********" at bounding box center [393, 439] width 434 height 31
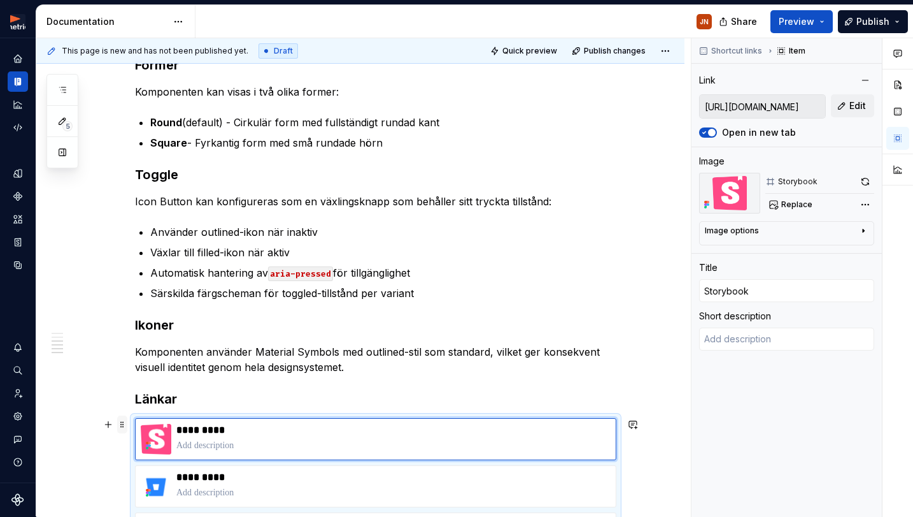
click at [124, 423] on span at bounding box center [122, 424] width 10 height 18
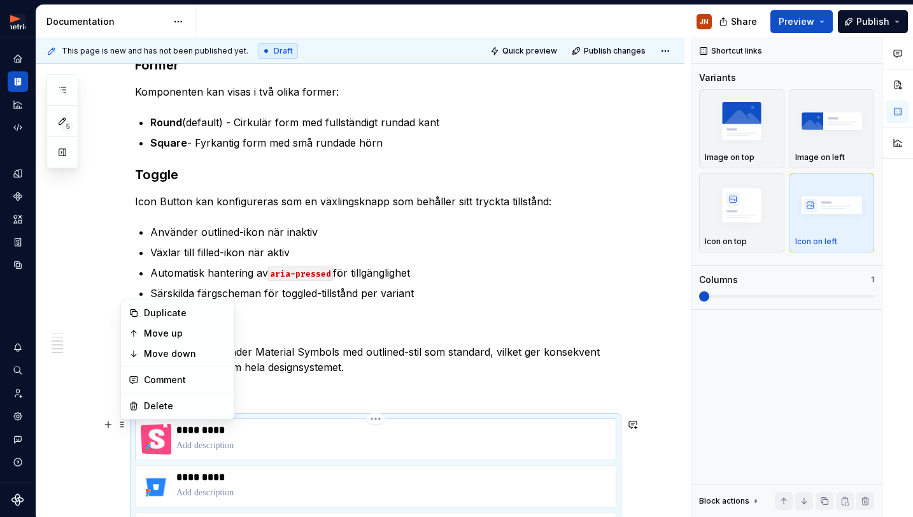
click at [248, 440] on p at bounding box center [393, 445] width 434 height 13
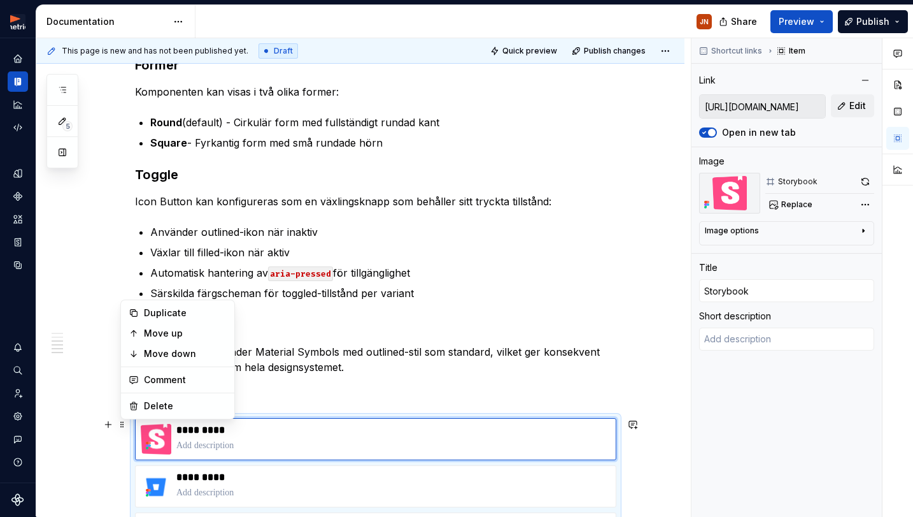
click at [354, 412] on div "Icon Button är en klickbar ikonknapp som utför enkla handlingar med ett klick. …" at bounding box center [376, 49] width 482 height 1155
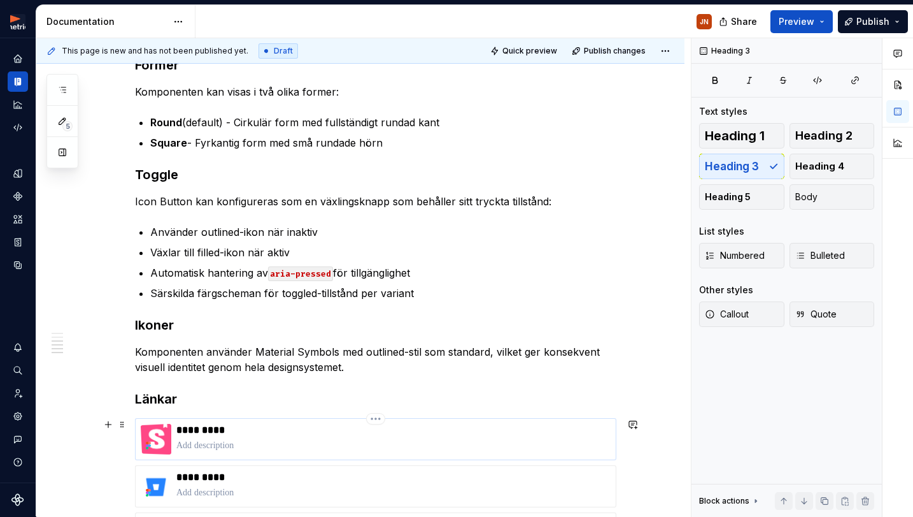
click at [345, 424] on p "*********" at bounding box center [393, 430] width 434 height 13
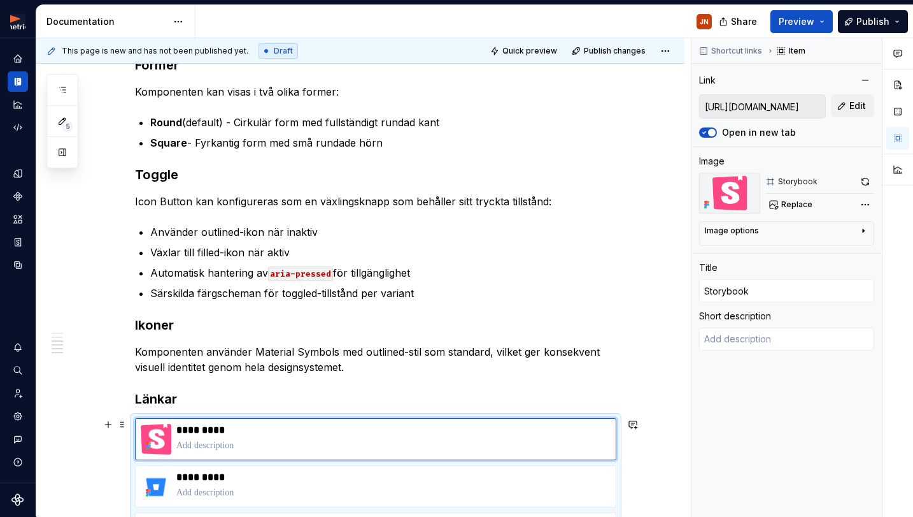
click at [349, 418] on div "**********" at bounding box center [376, 507] width 482 height 178
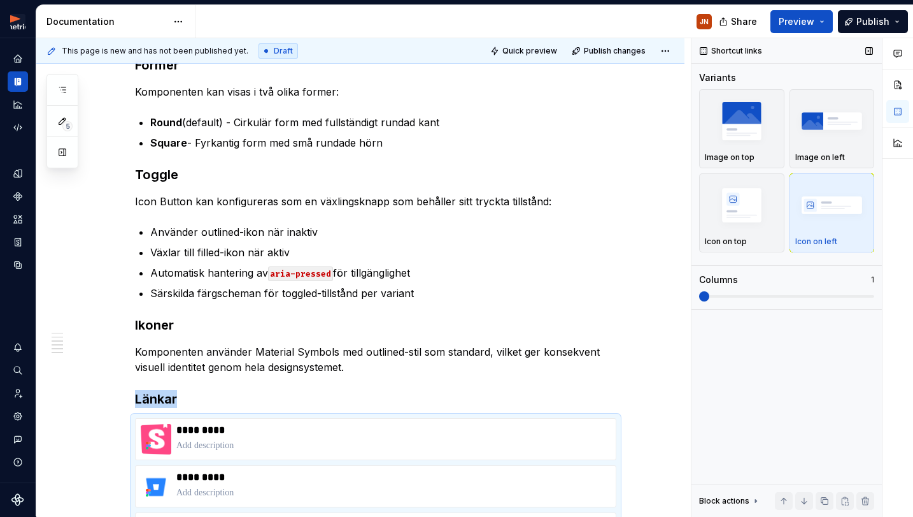
click at [757, 296] on span at bounding box center [786, 296] width 175 height 3
click at [777, 296] on span at bounding box center [786, 296] width 175 height 10
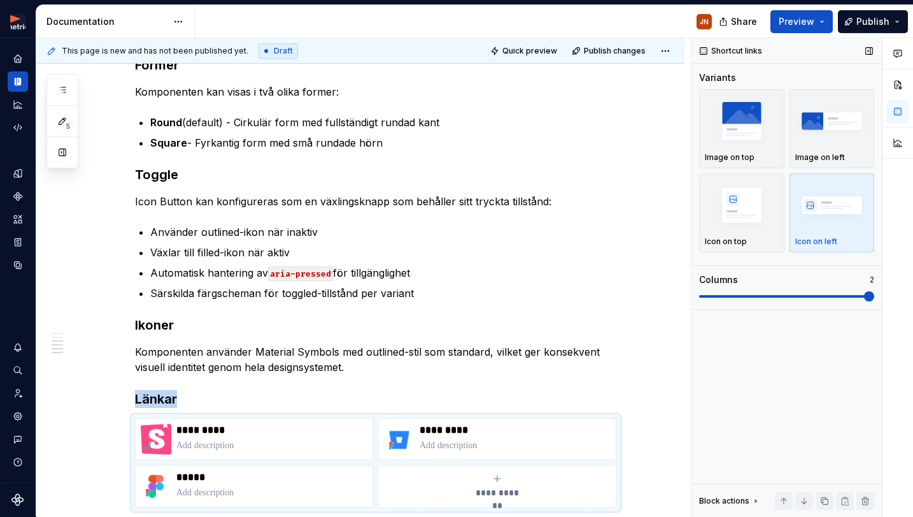
click at [789, 294] on span at bounding box center [786, 296] width 175 height 10
click at [859, 298] on span at bounding box center [786, 296] width 175 height 10
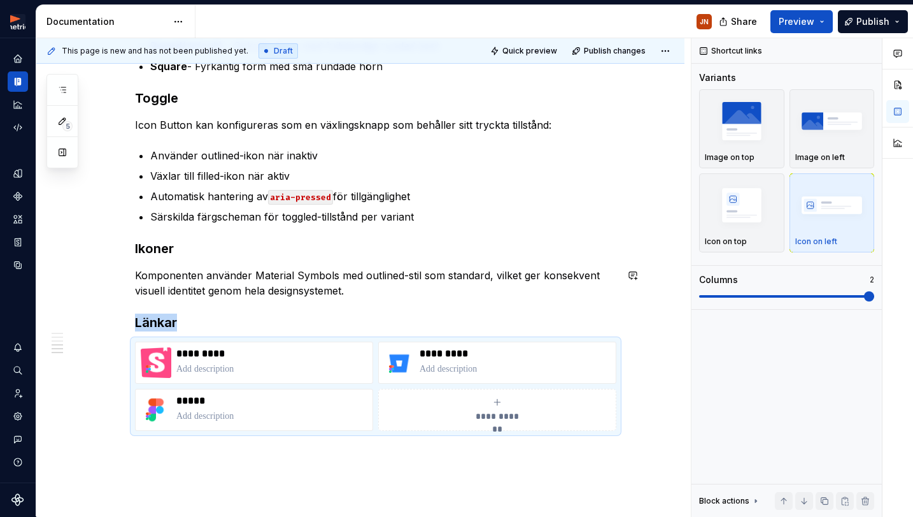
scroll to position [860, 0]
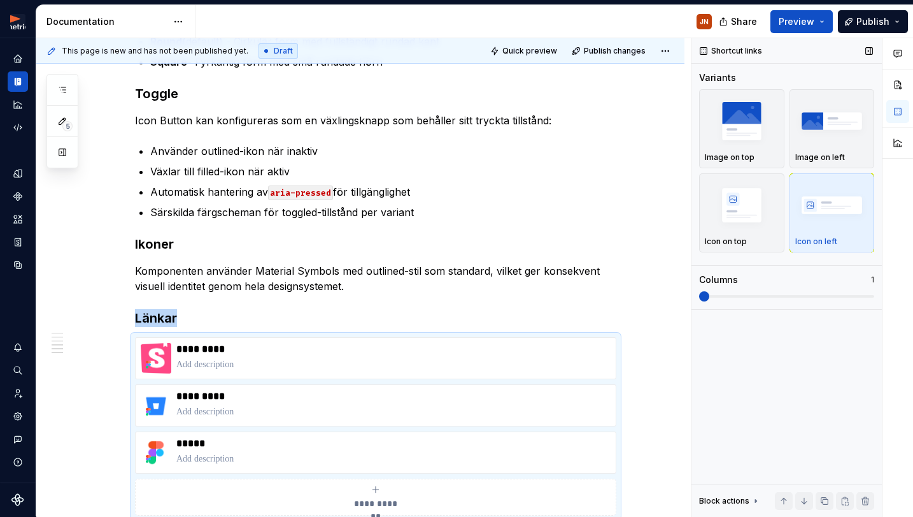
click at [706, 294] on span at bounding box center [786, 296] width 175 height 10
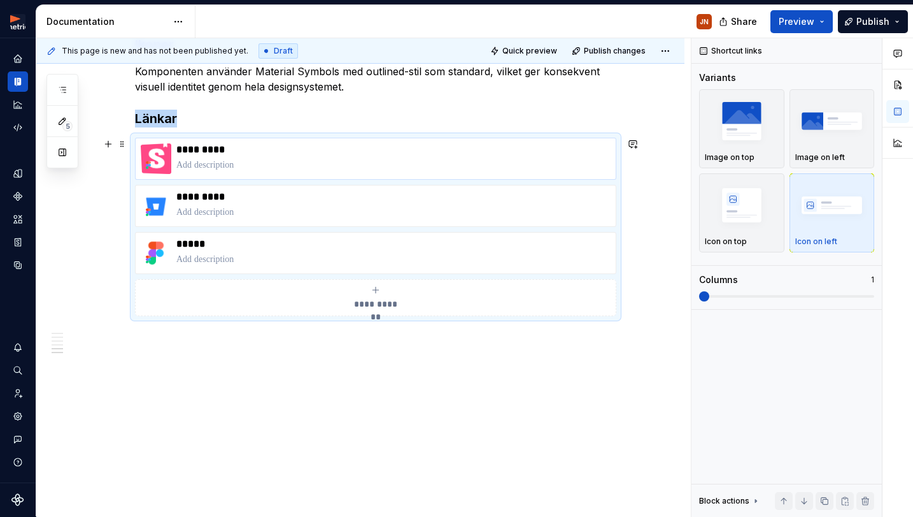
scroll to position [1059, 0]
click at [127, 142] on span at bounding box center [122, 144] width 10 height 18
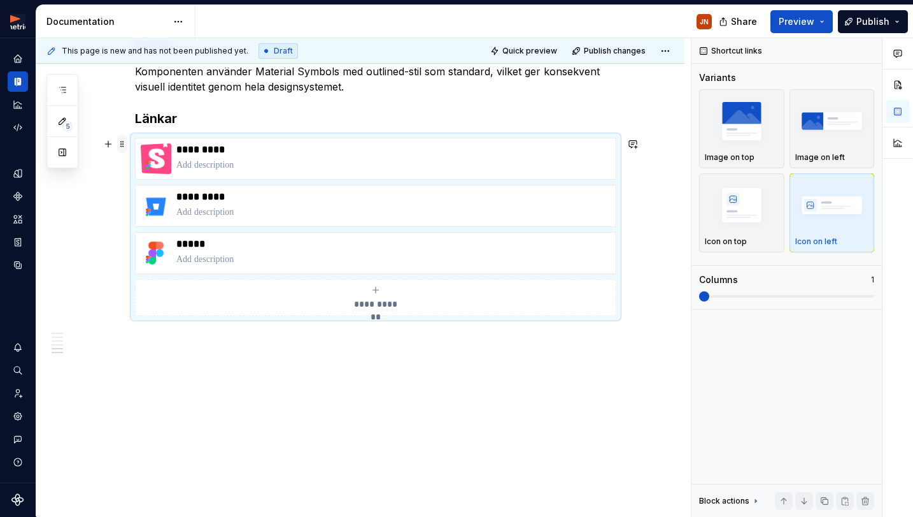
click at [125, 143] on span at bounding box center [122, 144] width 10 height 18
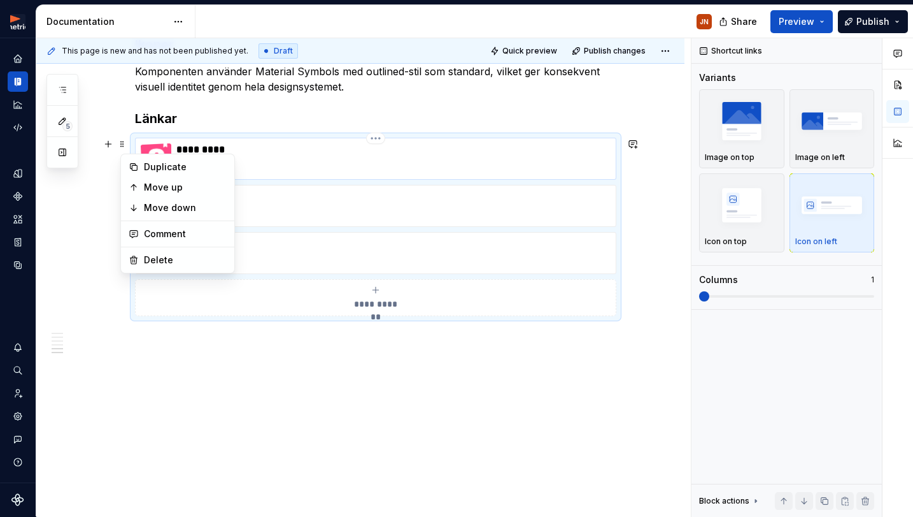
click at [141, 138] on div "*********" at bounding box center [376, 159] width 482 height 42
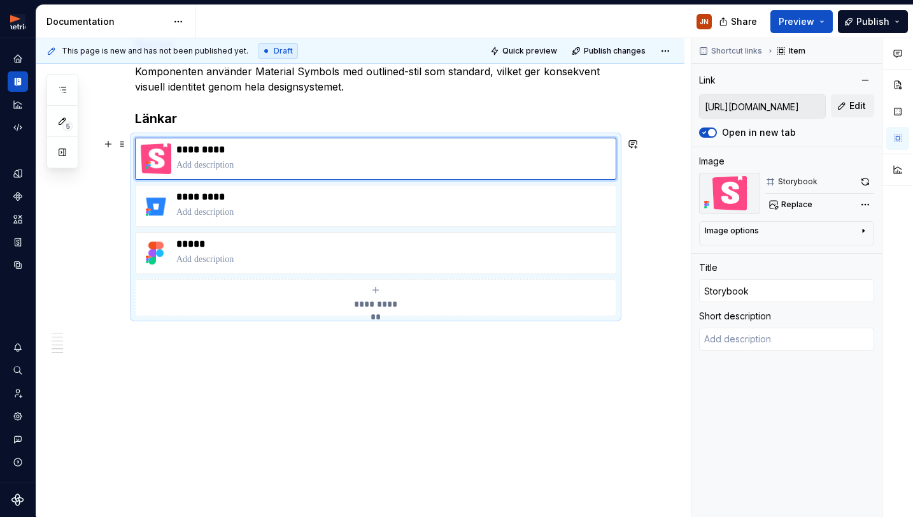
click at [146, 138] on div "**********" at bounding box center [376, 227] width 482 height 178
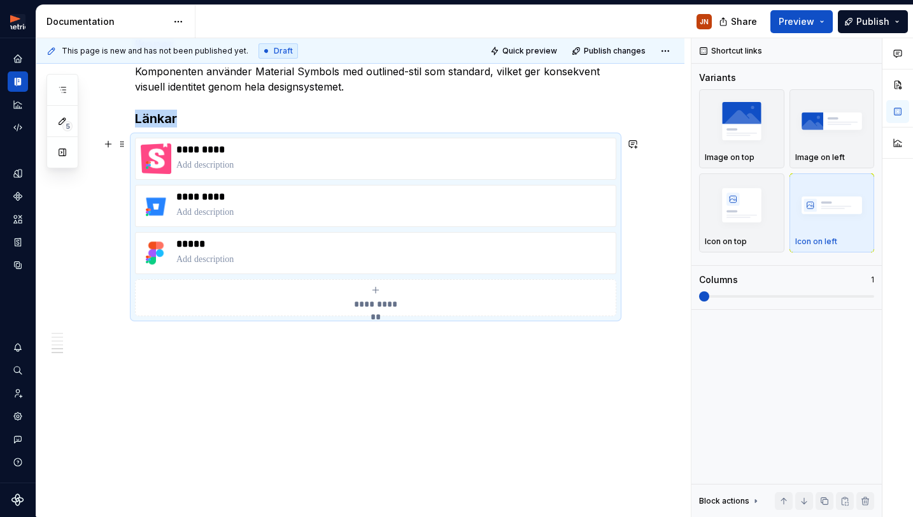
copy h3 "Länkar"
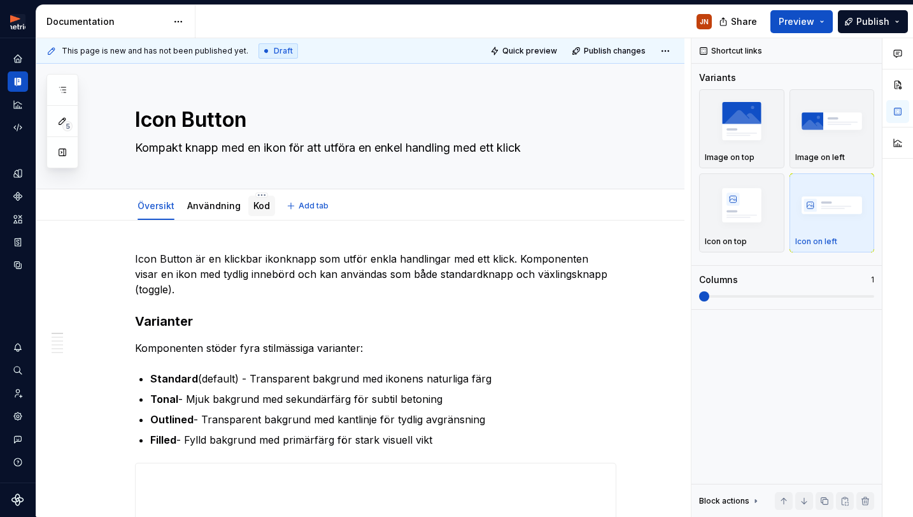
scroll to position [0, 0]
click at [266, 202] on link "Kod" at bounding box center [262, 205] width 17 height 11
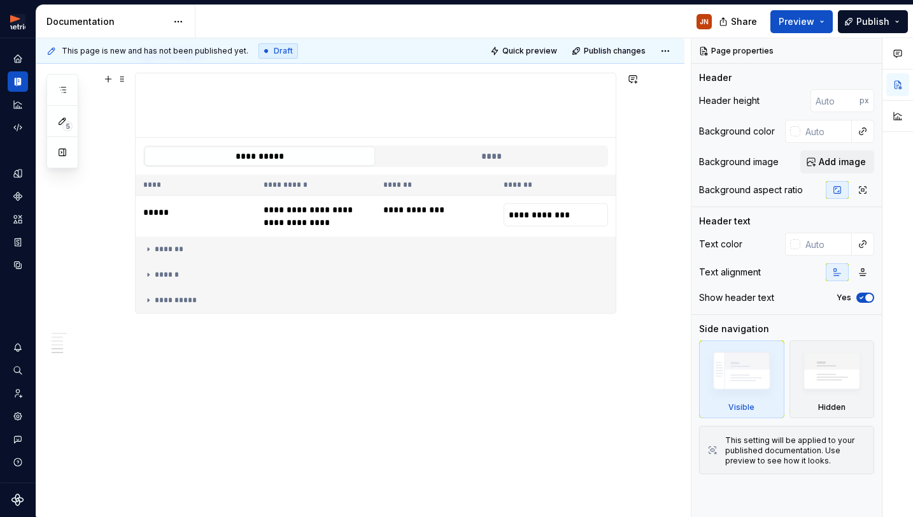
scroll to position [1167, 0]
click at [196, 340] on h3 at bounding box center [376, 338] width 482 height 18
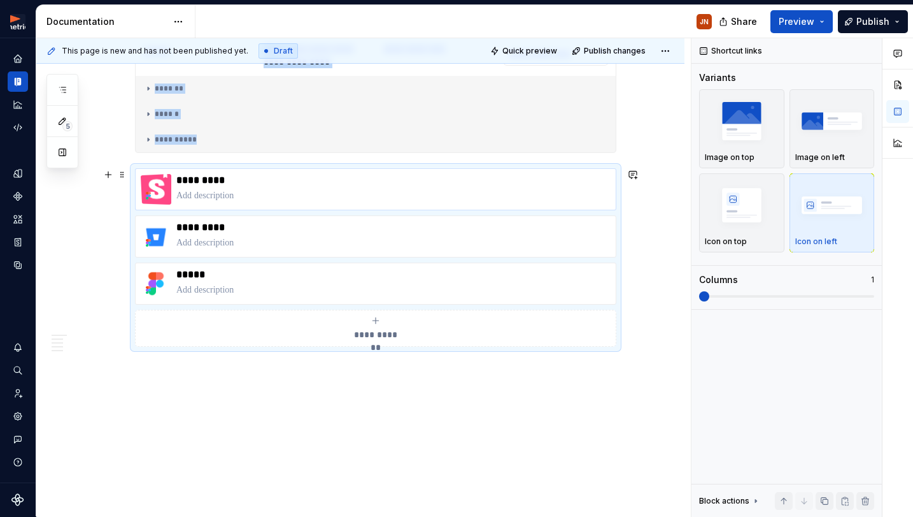
scroll to position [1328, 0]
click at [259, 180] on p "*********" at bounding box center [393, 180] width 434 height 13
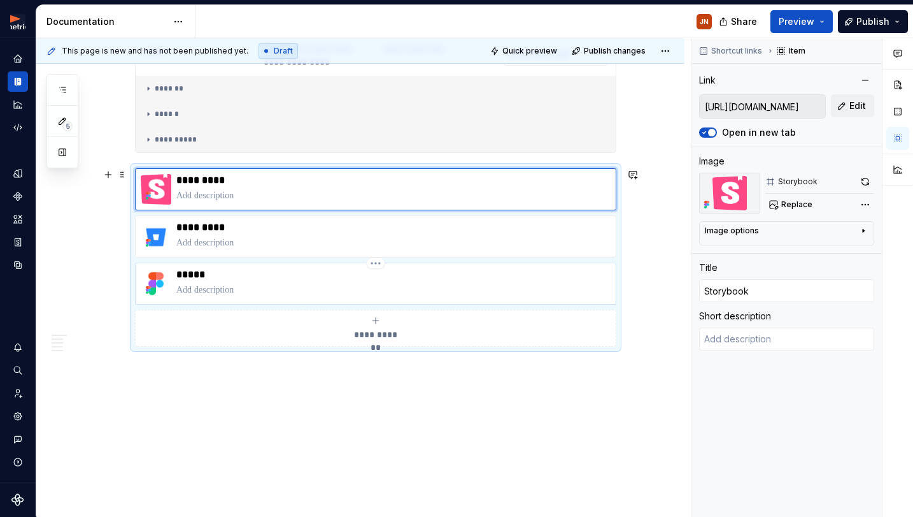
type textarea "*"
type input "[URL][DOMAIN_NAME]"
type input "Figma"
click at [284, 266] on div "*****" at bounding box center [376, 283] width 482 height 42
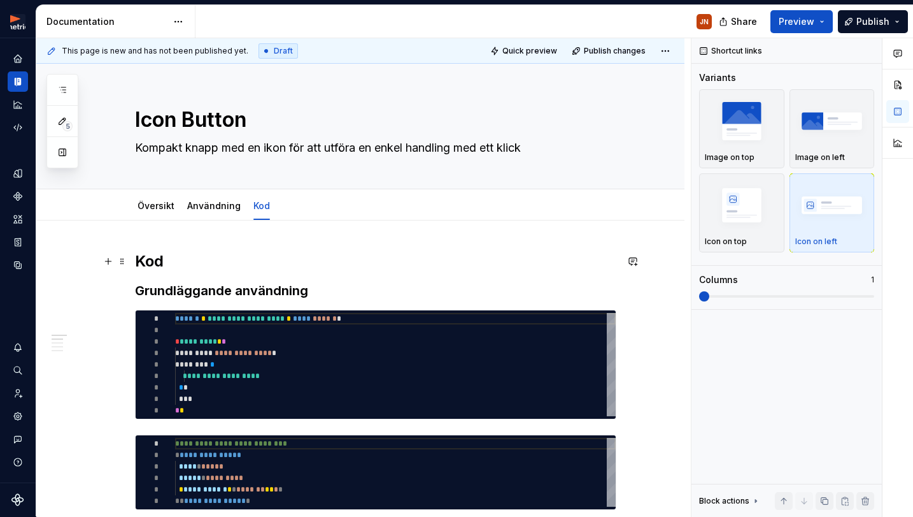
scroll to position [0, 0]
click at [159, 208] on link "Översikt" at bounding box center [156, 205] width 37 height 11
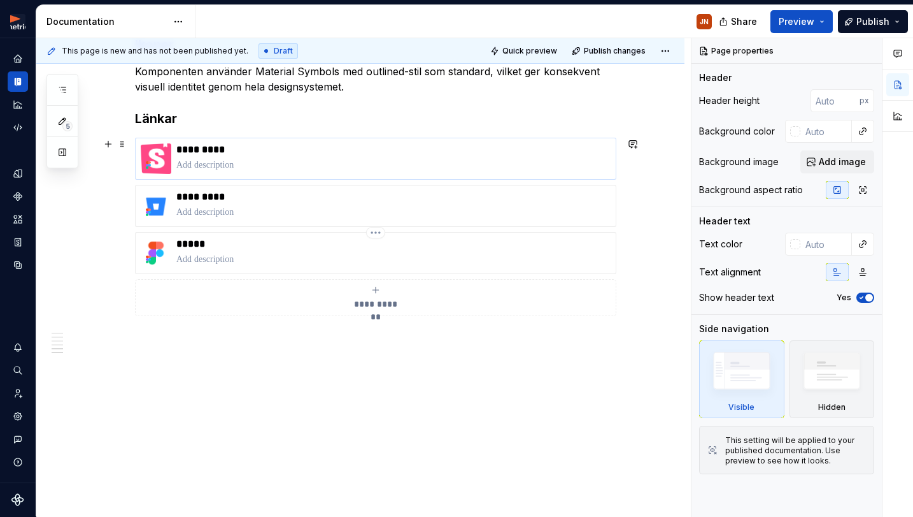
scroll to position [1059, 0]
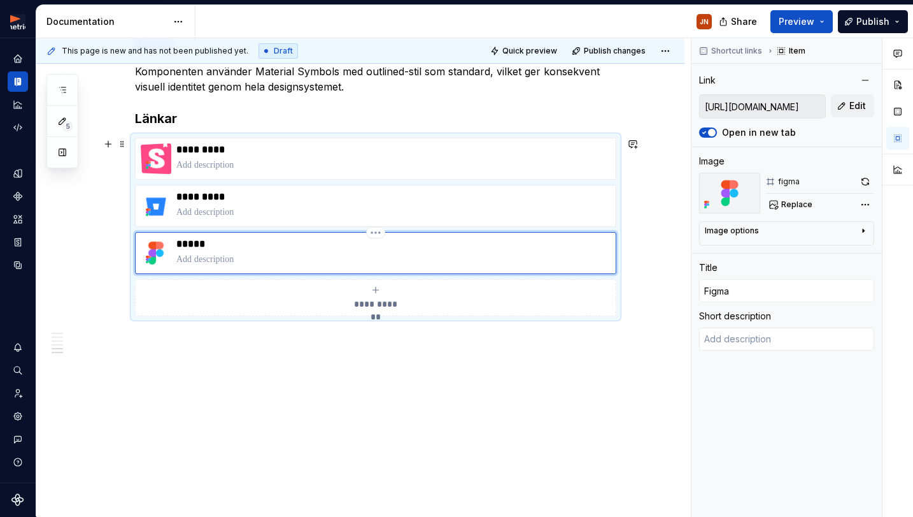
click at [290, 235] on div "*****" at bounding box center [376, 253] width 482 height 42
click at [838, 103] on button "Edit" at bounding box center [852, 105] width 43 height 23
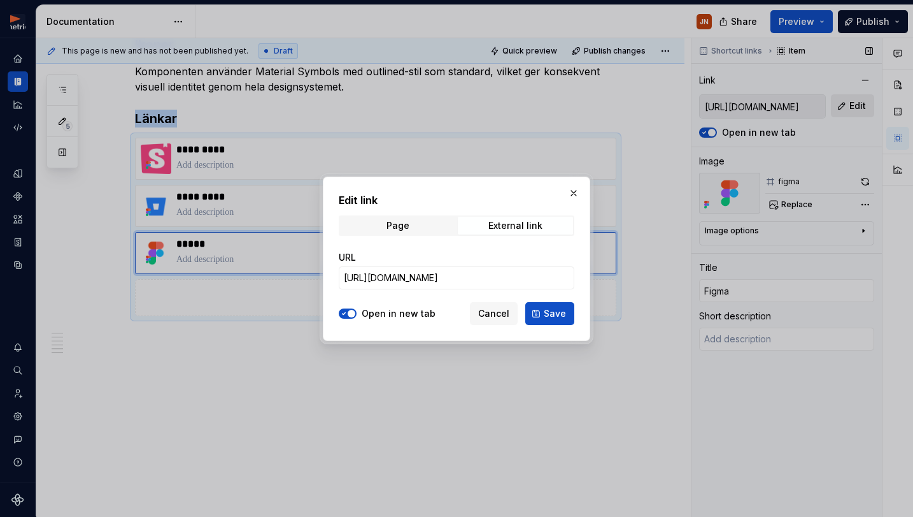
type textarea "*"
click at [486, 271] on input "[URL][DOMAIN_NAME]" at bounding box center [457, 277] width 236 height 23
paste input "m=dev"
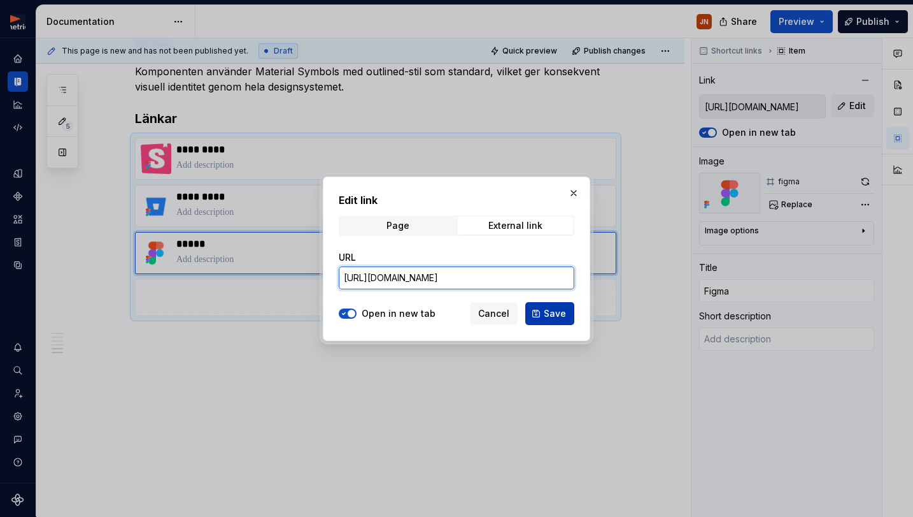
type input "[URL][DOMAIN_NAME]"
click at [543, 311] on button "Save" at bounding box center [550, 313] width 49 height 23
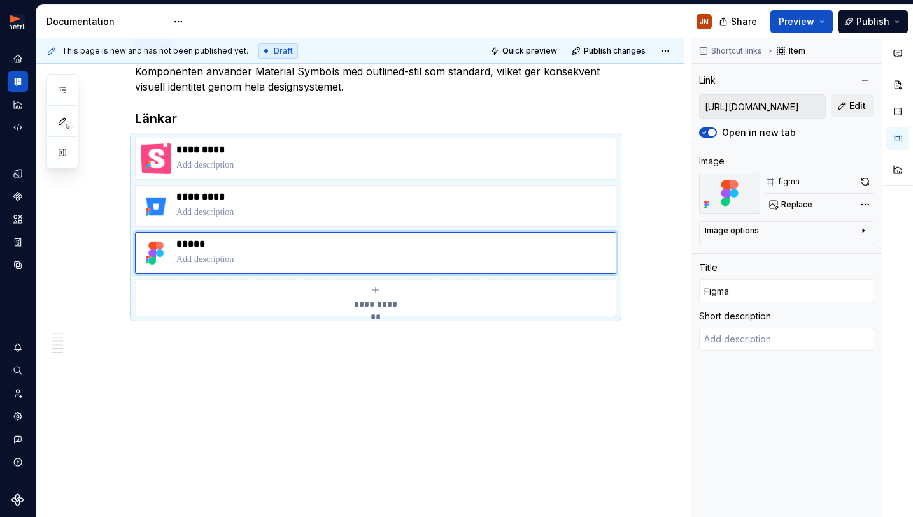
type textarea "*"
type input "[URL][DOMAIN_NAME]"
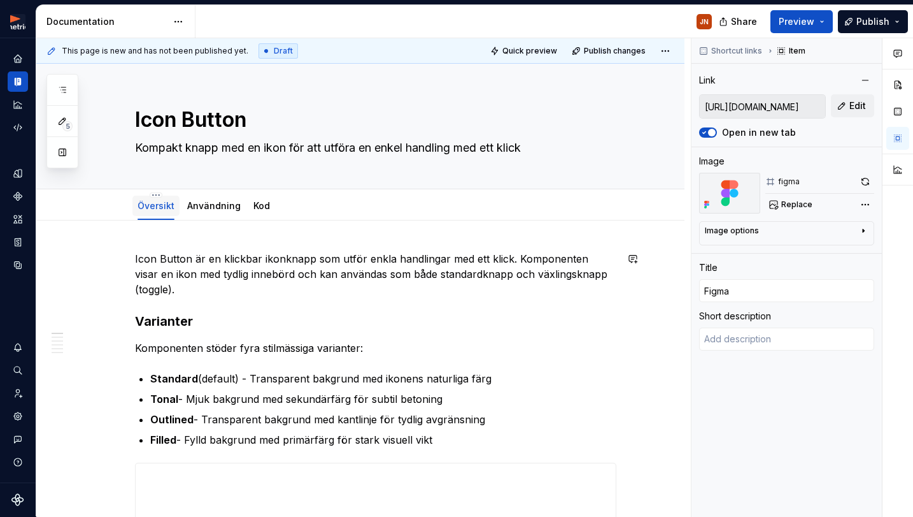
scroll to position [0, 0]
type textarea "*"
type textarea "Created with Figma"
click at [257, 208] on link "Kod" at bounding box center [262, 205] width 17 height 11
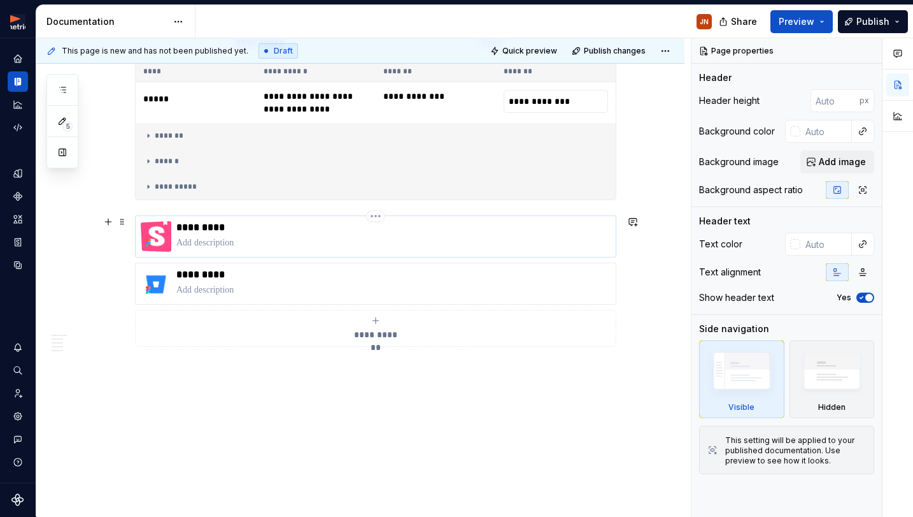
scroll to position [1280, 0]
click at [311, 244] on p at bounding box center [393, 242] width 434 height 13
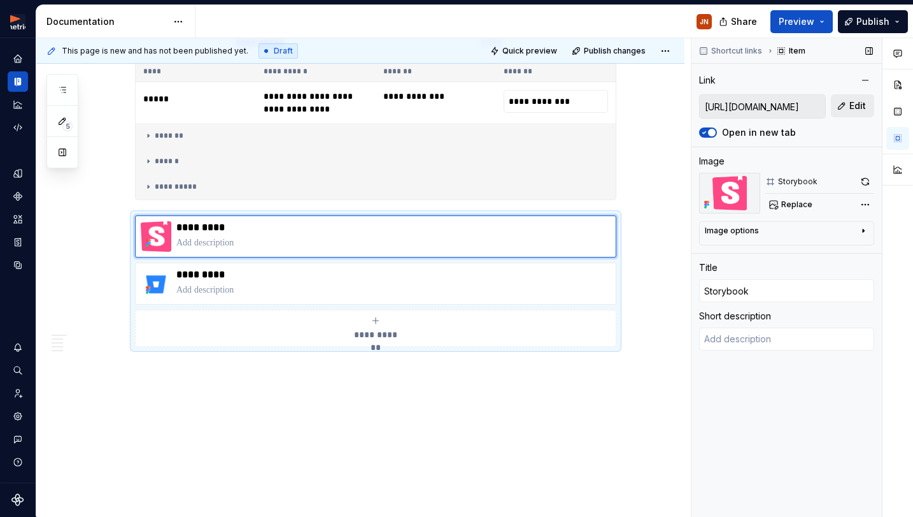
click at [861, 101] on span "Edit" at bounding box center [858, 105] width 17 height 13
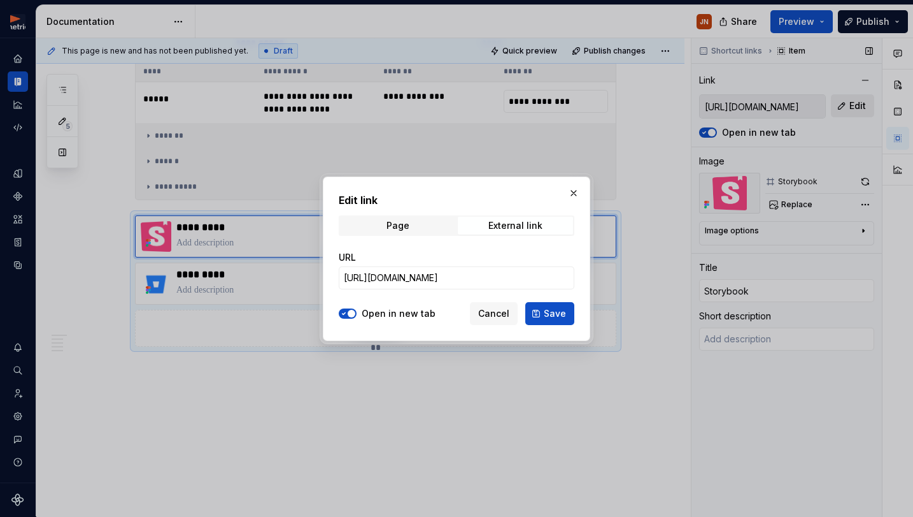
type textarea "*"
click at [438, 278] on input "[URL][DOMAIN_NAME]" at bounding box center [457, 277] width 236 height 23
paste input "[DOMAIN_NAME][URL]"
type input "[URL][DOMAIN_NAME]"
click at [543, 305] on button "Save" at bounding box center [550, 313] width 49 height 23
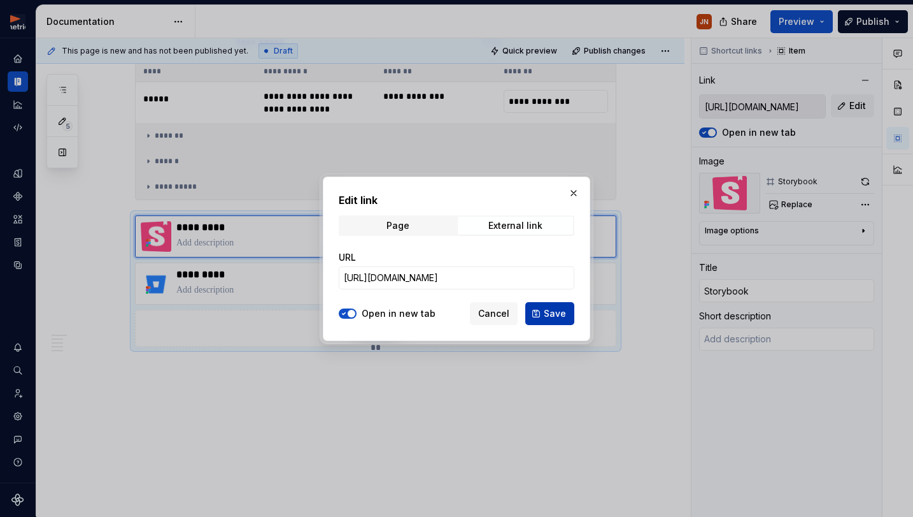
type textarea "*"
type input "[URL][DOMAIN_NAME]"
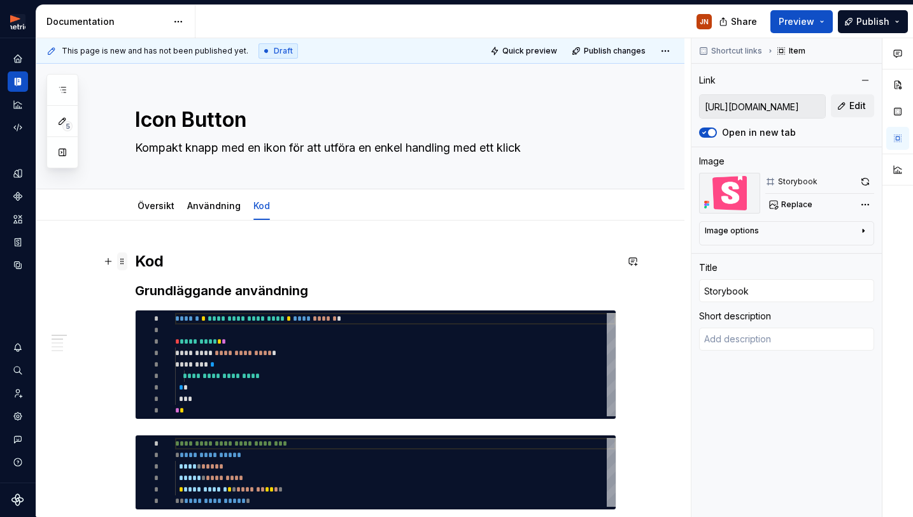
scroll to position [0, 0]
type textarea "*"
type textarea "Created with Figma"
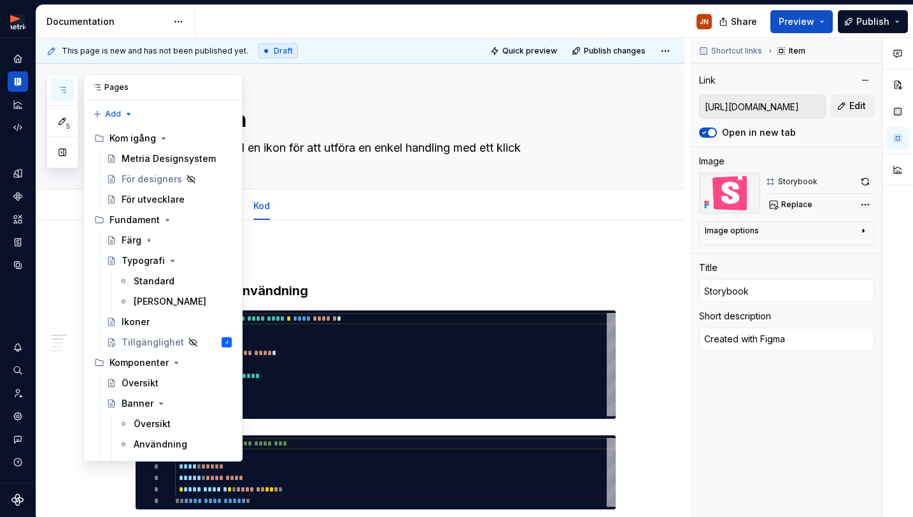
click at [66, 90] on icon "button" at bounding box center [62, 90] width 10 height 10
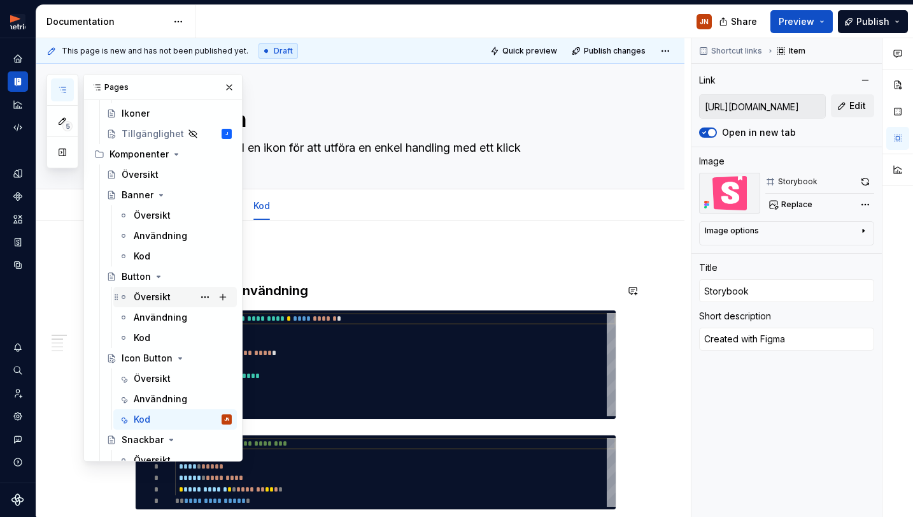
scroll to position [209, 0]
click at [168, 297] on div "Översikt" at bounding box center [152, 296] width 37 height 13
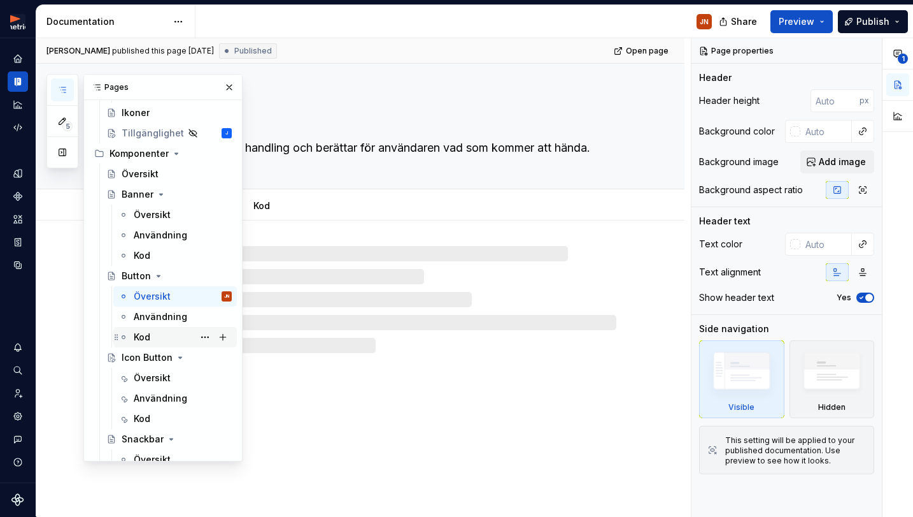
click at [156, 342] on div "Kod" at bounding box center [183, 337] width 98 height 18
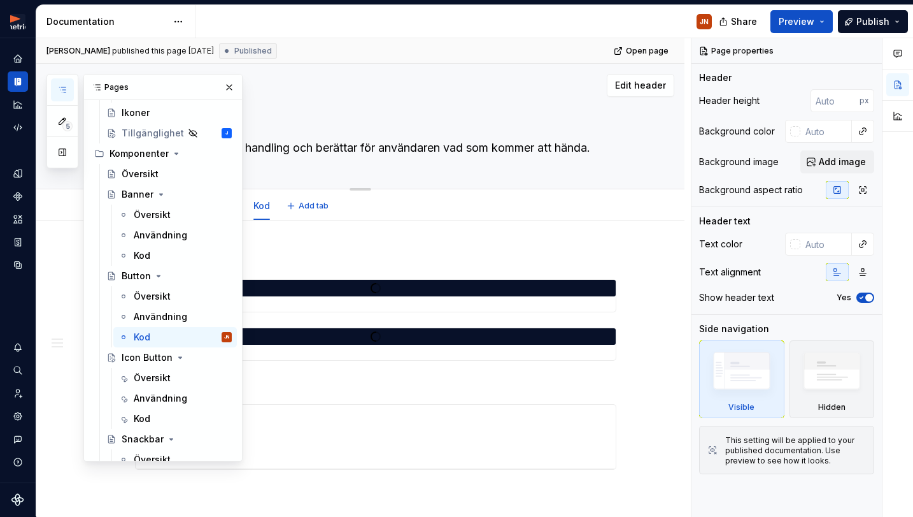
click at [370, 135] on div "Button En knapp initierar en handling och berättar för användaren vad som komme…" at bounding box center [376, 126] width 482 height 125
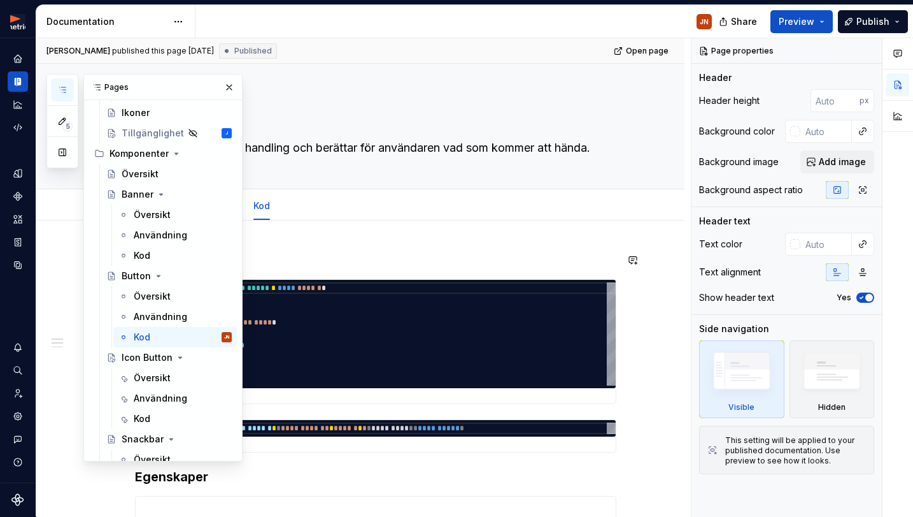
click at [620, 252] on div "**********" at bounding box center [363, 277] width 655 height 478
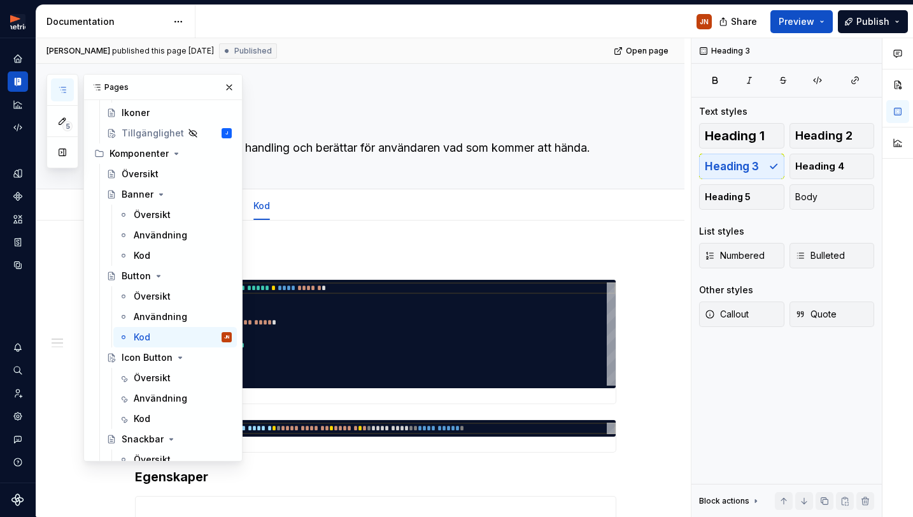
click at [65, 81] on button "button" at bounding box center [62, 89] width 23 height 23
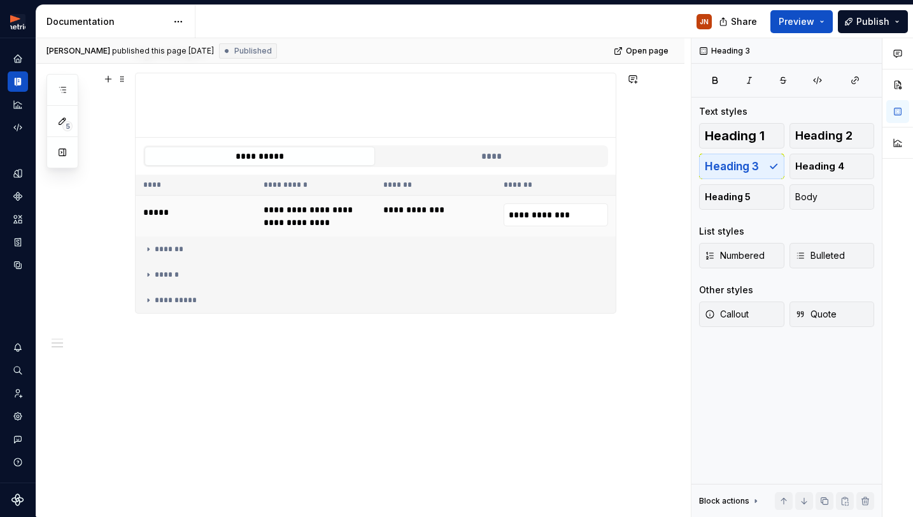
scroll to position [423, 0]
click at [173, 331] on h3 at bounding box center [376, 338] width 482 height 18
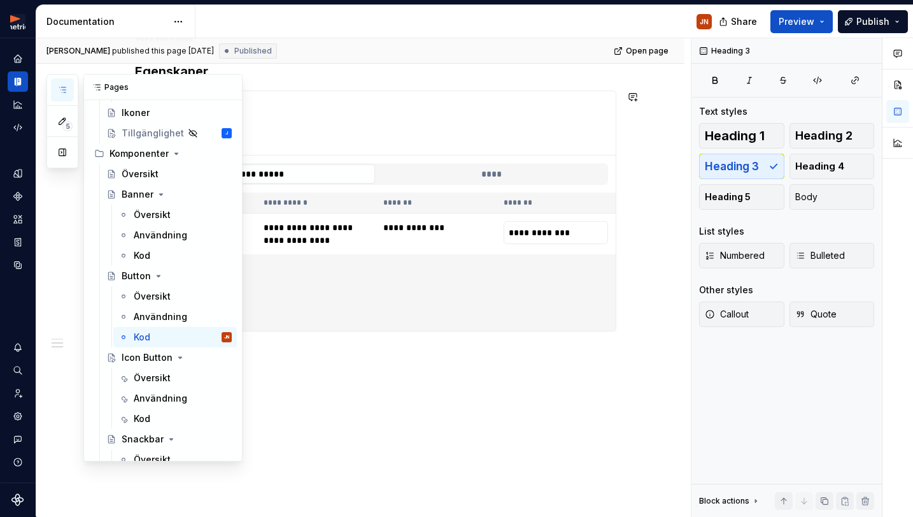
scroll to position [397, 0]
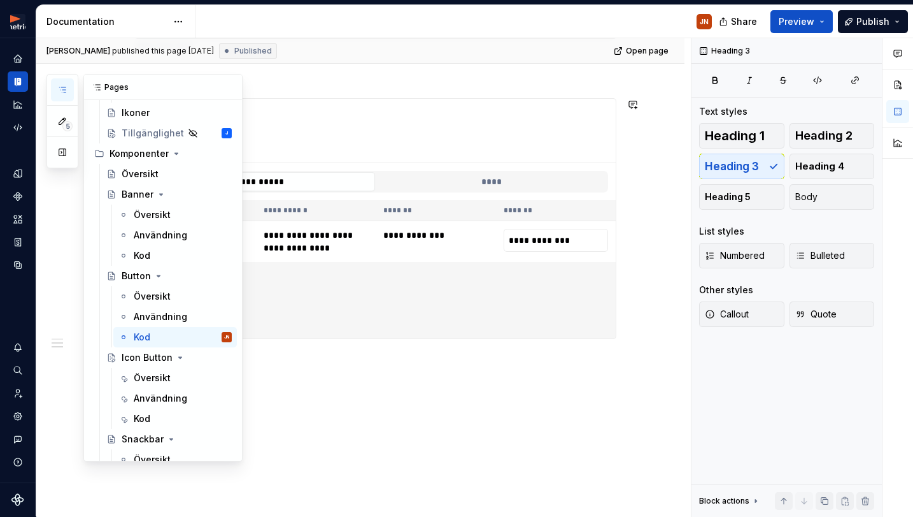
click at [52, 88] on button "button" at bounding box center [62, 89] width 23 height 23
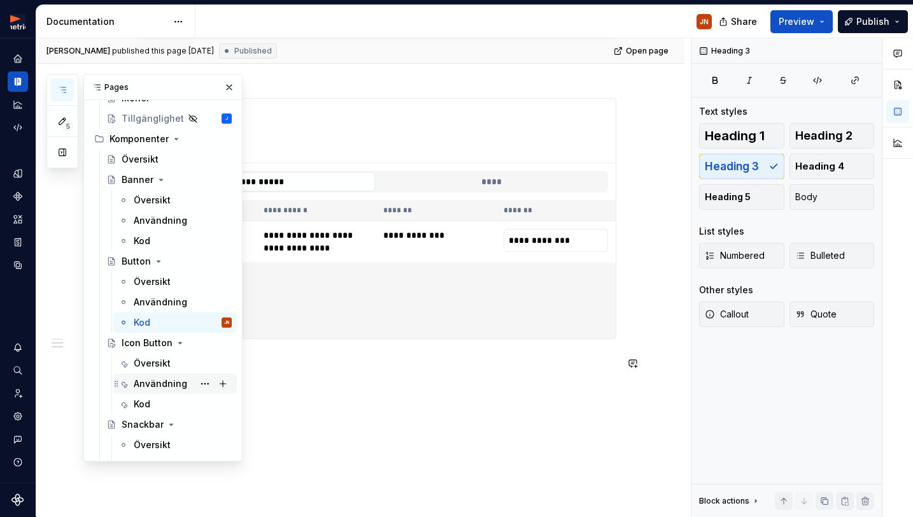
scroll to position [229, 0]
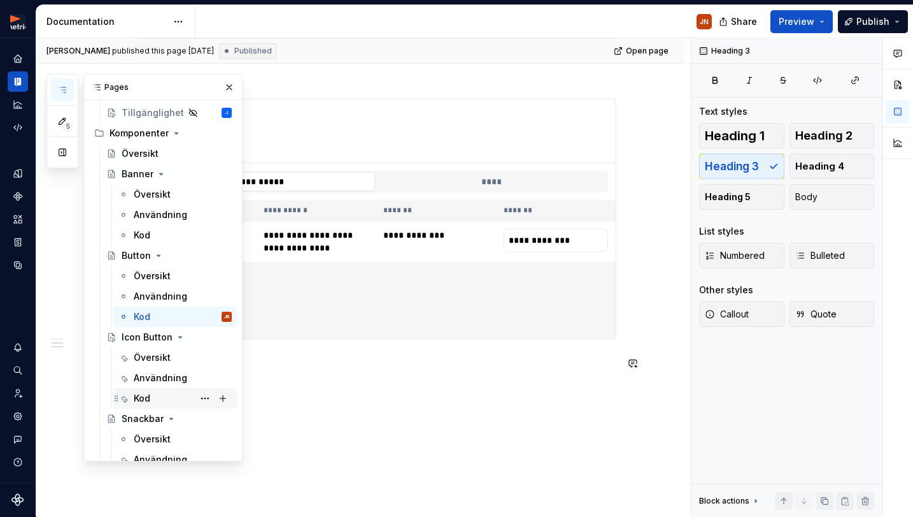
click at [164, 396] on div "Kod" at bounding box center [183, 398] width 98 height 18
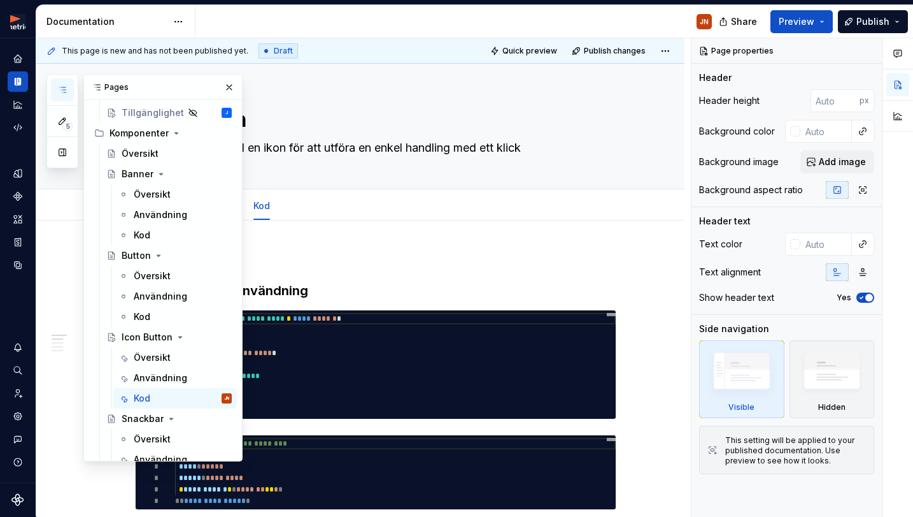
click at [53, 83] on button "button" at bounding box center [62, 89] width 23 height 23
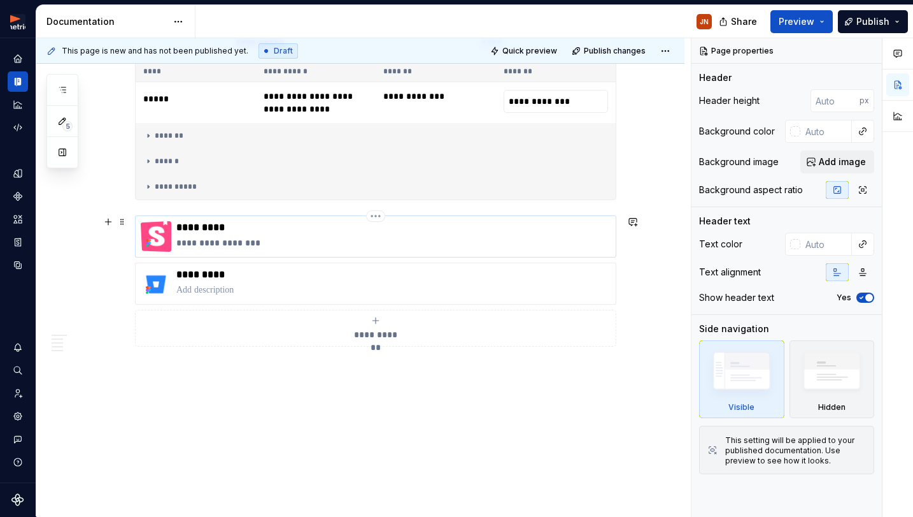
scroll to position [1280, 0]
click at [124, 224] on span at bounding box center [122, 222] width 10 height 18
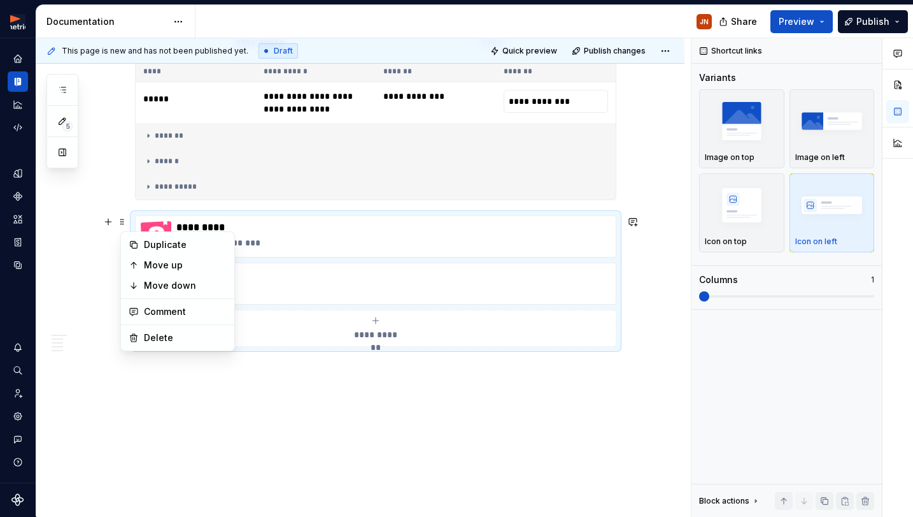
click at [182, 215] on div "**********" at bounding box center [376, 280] width 482 height 131
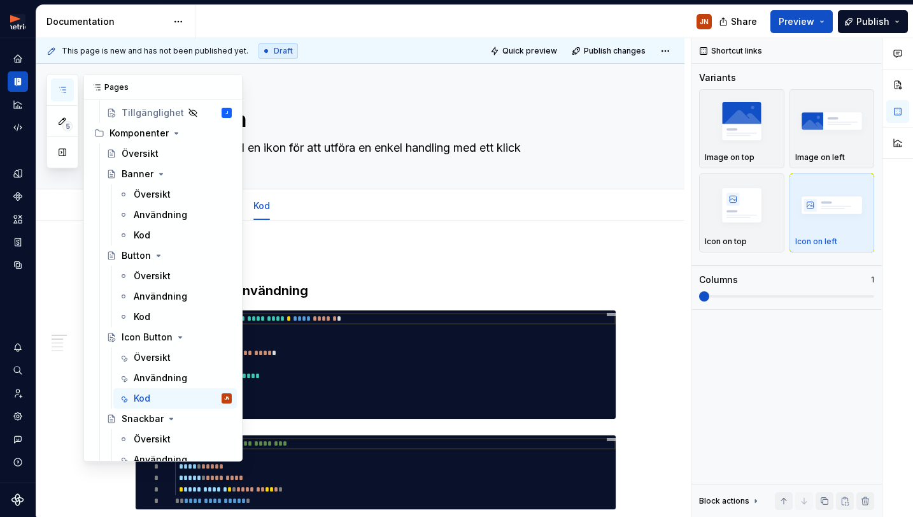
scroll to position [-1, 0]
click at [69, 85] on button "button" at bounding box center [62, 89] width 23 height 23
click at [168, 322] on div "Kod" at bounding box center [183, 317] width 98 height 18
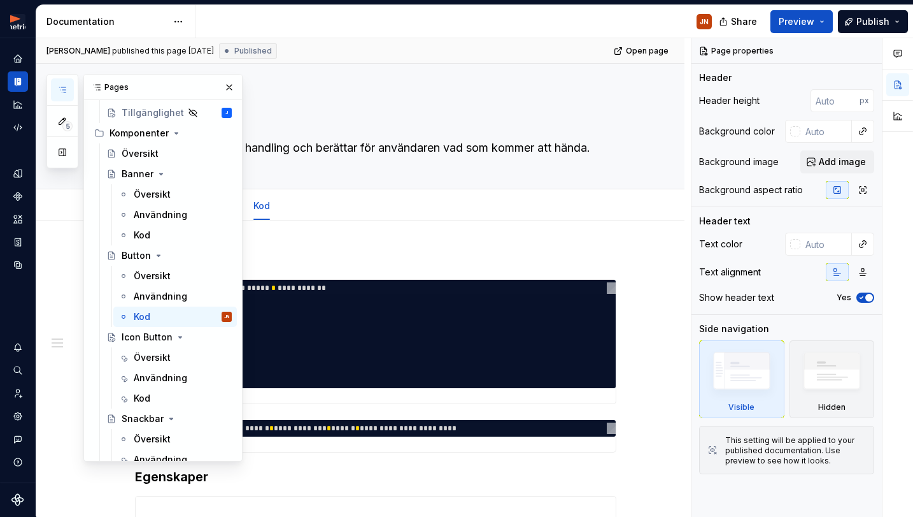
scroll to position [322, 0]
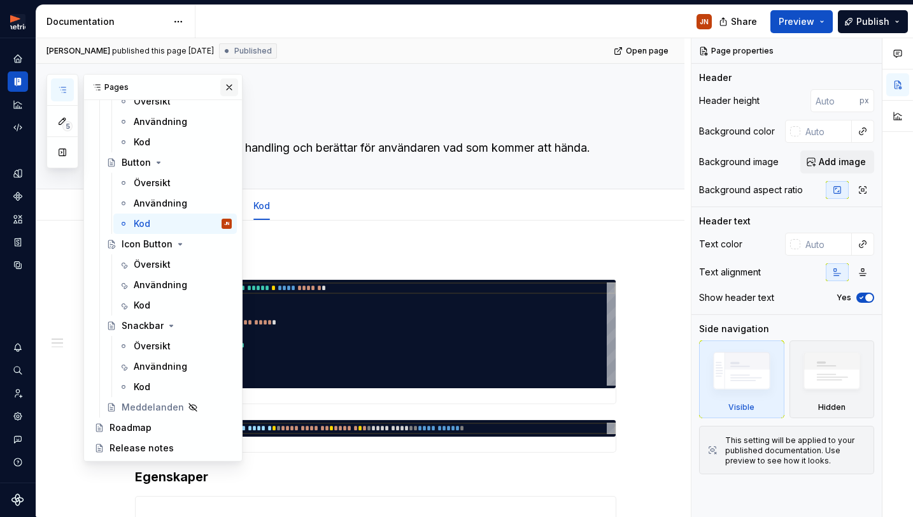
click at [226, 85] on button "button" at bounding box center [229, 87] width 18 height 18
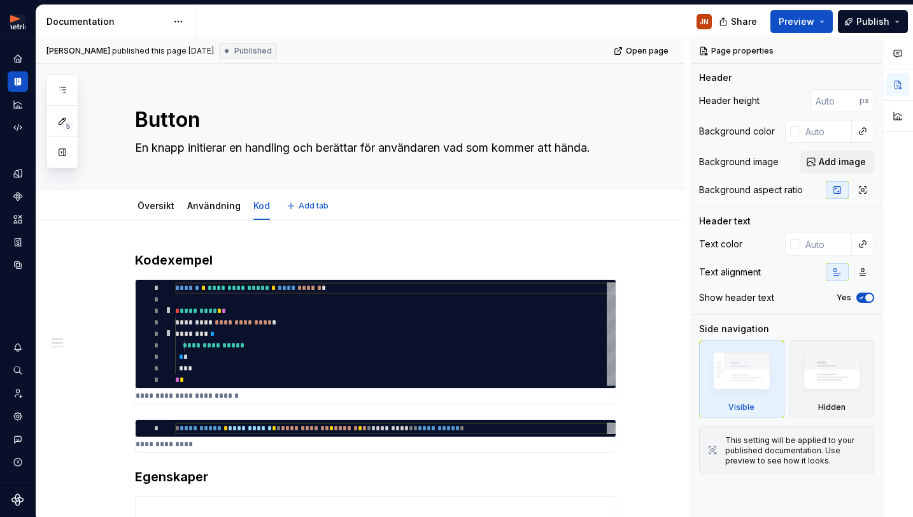
type textarea "*"
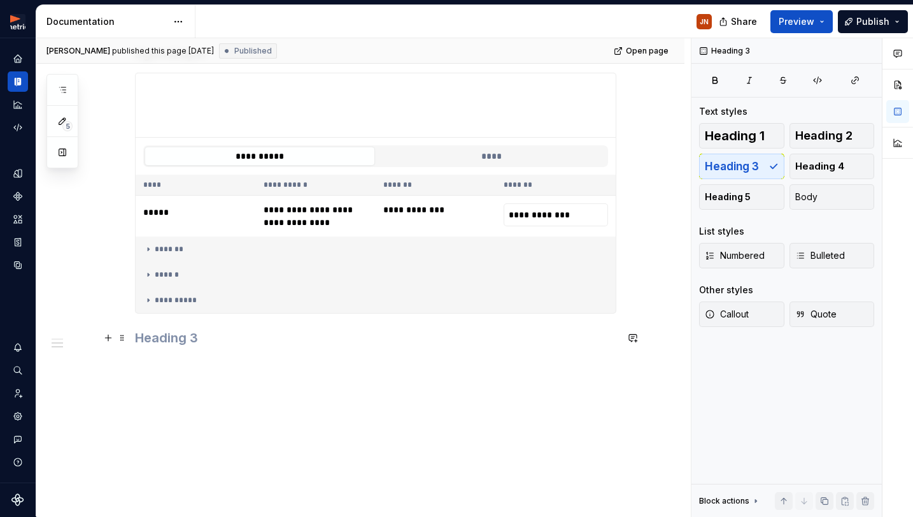
click at [192, 340] on h3 at bounding box center [376, 338] width 482 height 18
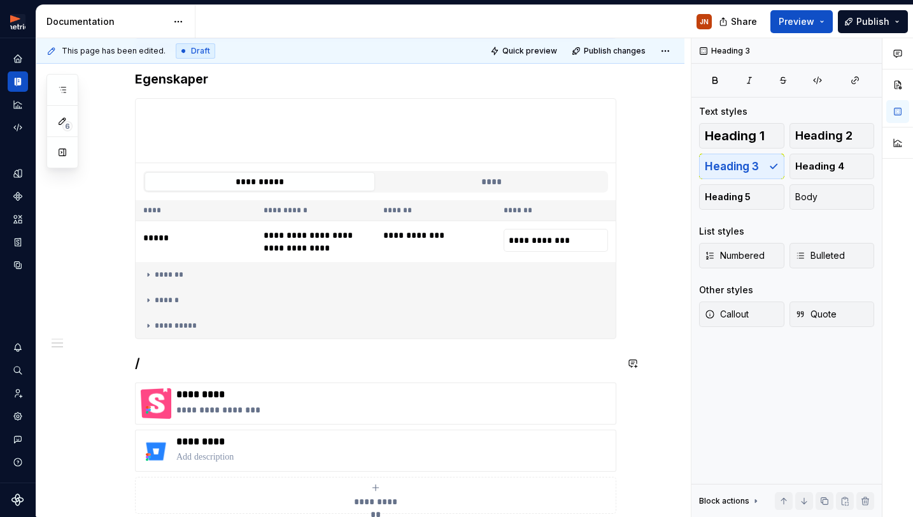
click at [169, 371] on div "**********" at bounding box center [376, 183] width 482 height 660
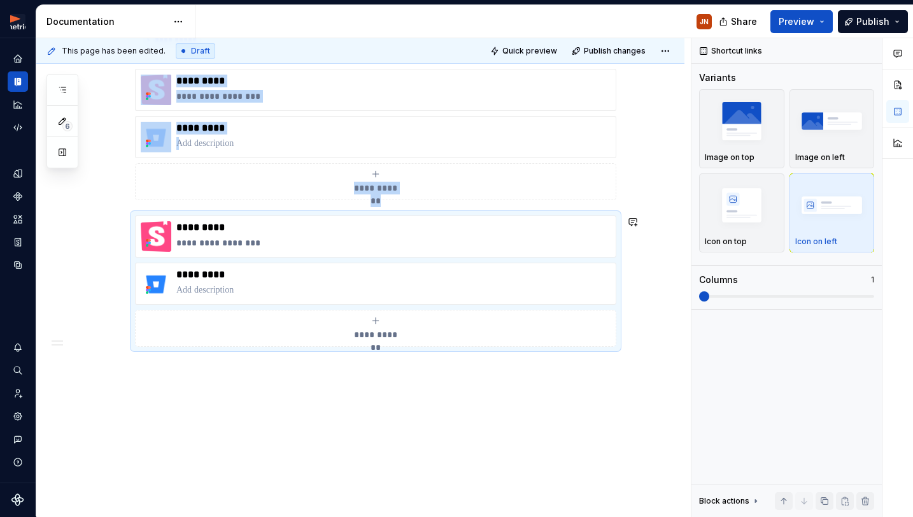
scroll to position [683, 0]
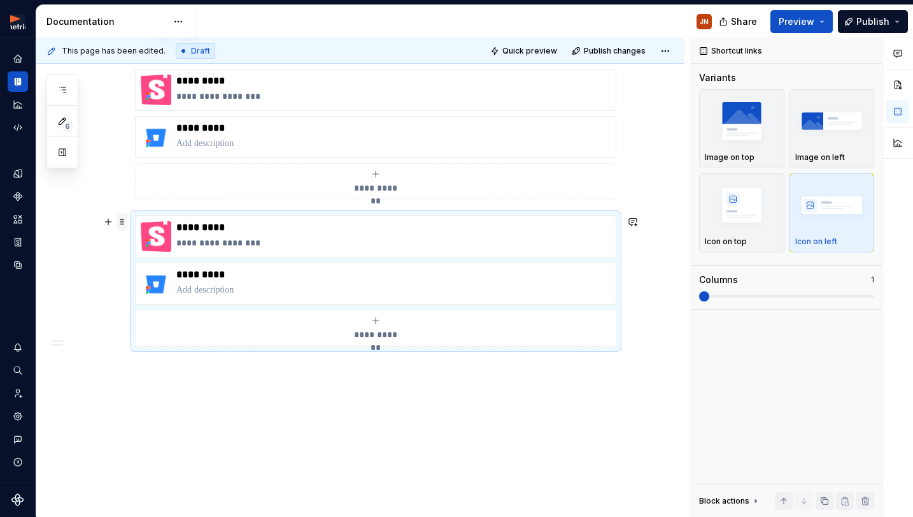
click at [124, 218] on span at bounding box center [122, 222] width 10 height 18
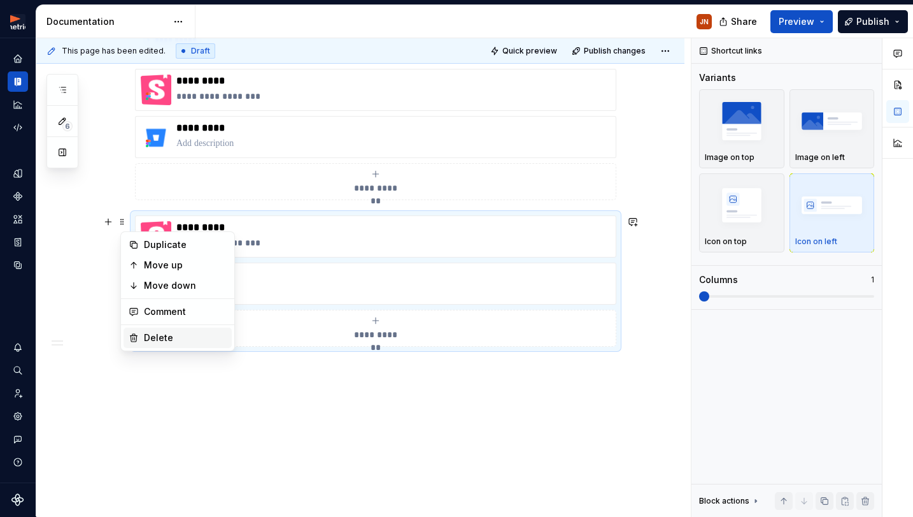
click at [169, 336] on div "Delete" at bounding box center [185, 337] width 83 height 13
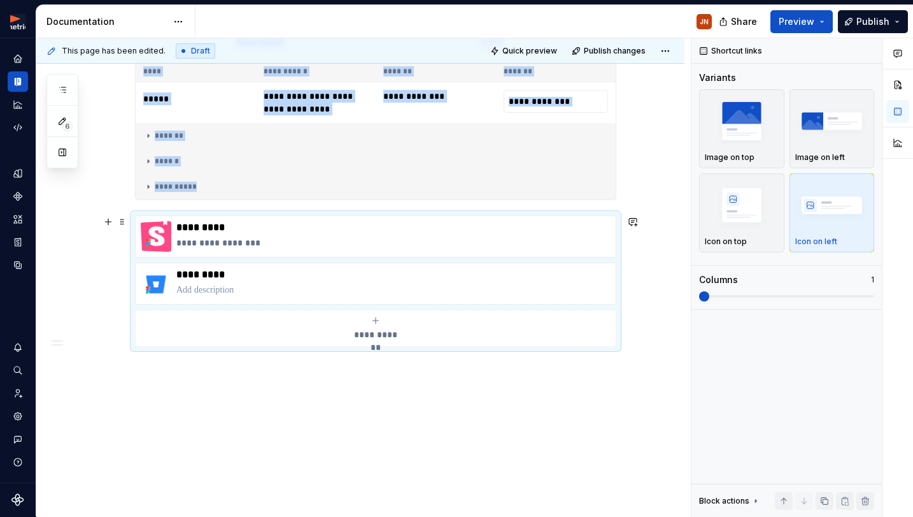
scroll to position [536, 0]
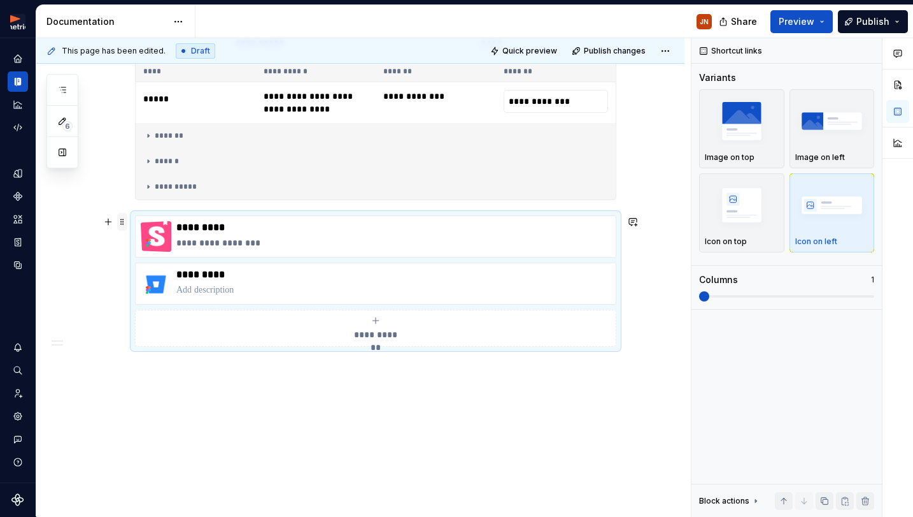
click at [125, 218] on span at bounding box center [122, 222] width 10 height 18
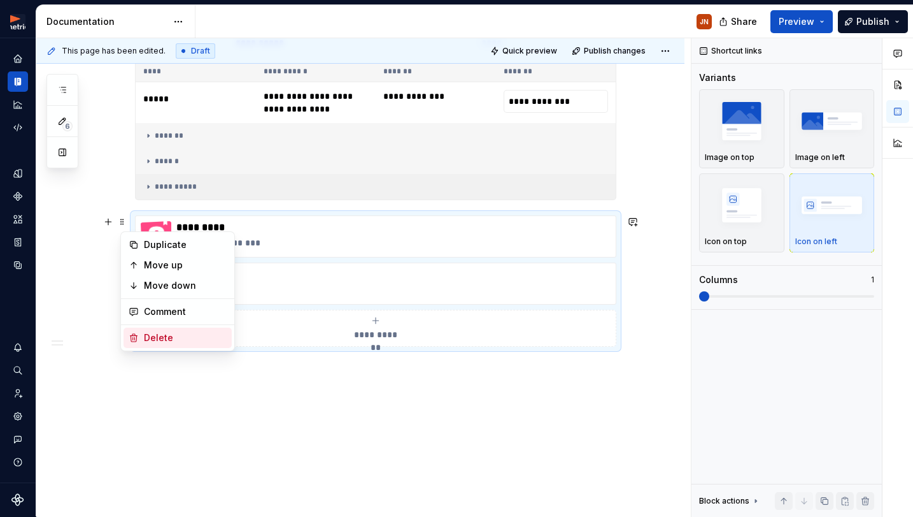
click at [150, 329] on div "Delete" at bounding box center [178, 337] width 108 height 20
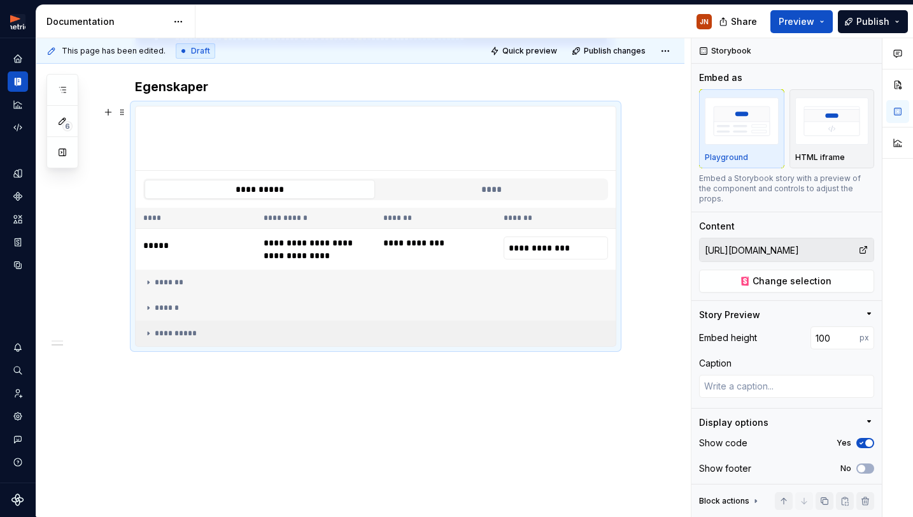
scroll to position [390, 0]
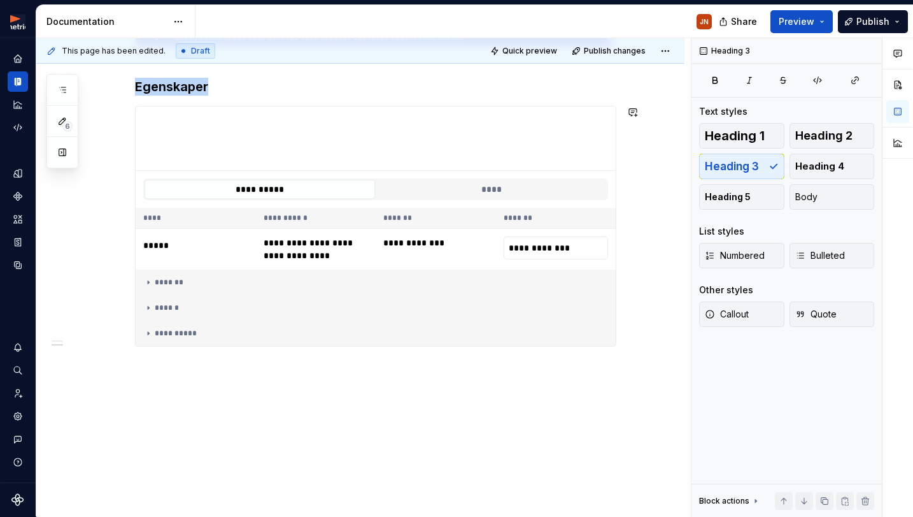
click at [186, 367] on div "**********" at bounding box center [363, 277] width 655 height 478
click at [176, 370] on div "**********" at bounding box center [360, 174] width 648 height 686
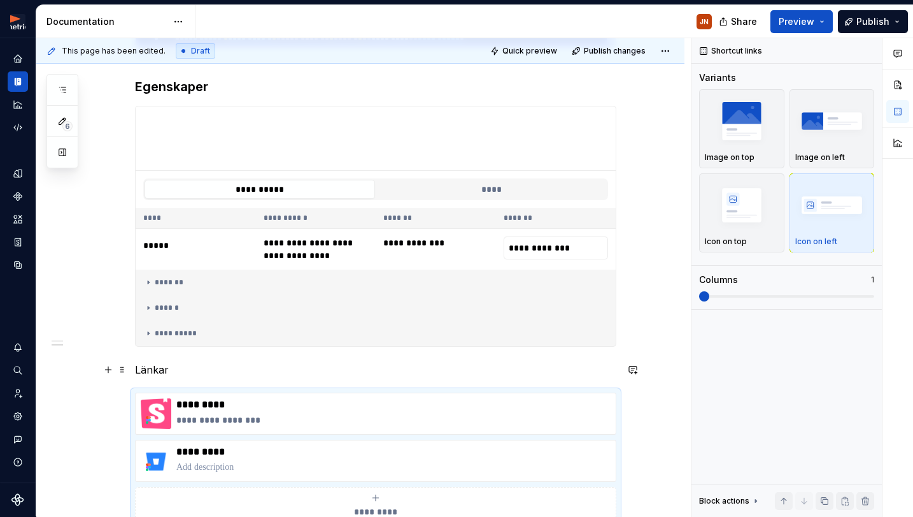
click at [138, 369] on p "Länkar" at bounding box center [376, 369] width 482 height 15
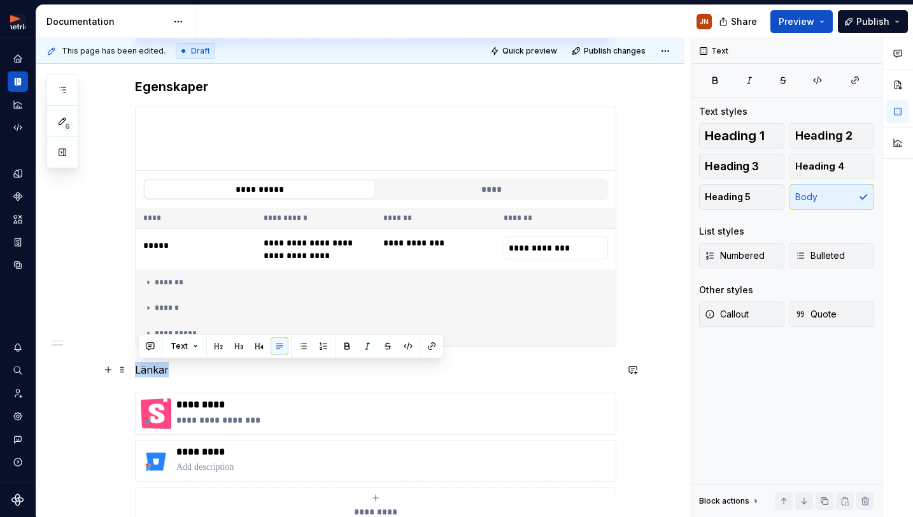
click at [138, 370] on p "Länkar" at bounding box center [376, 369] width 482 height 15
click at [765, 177] on button "Heading 3" at bounding box center [741, 166] width 85 height 25
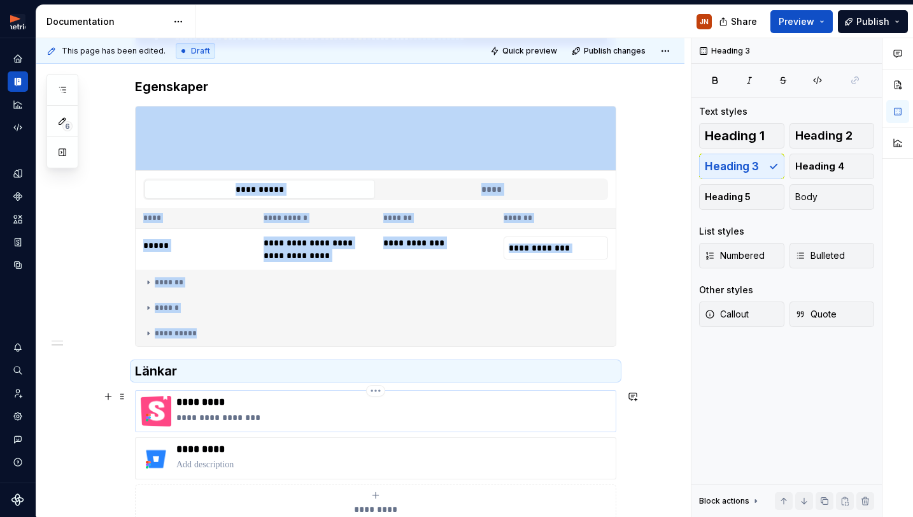
click at [245, 408] on div "**********" at bounding box center [393, 411] width 434 height 31
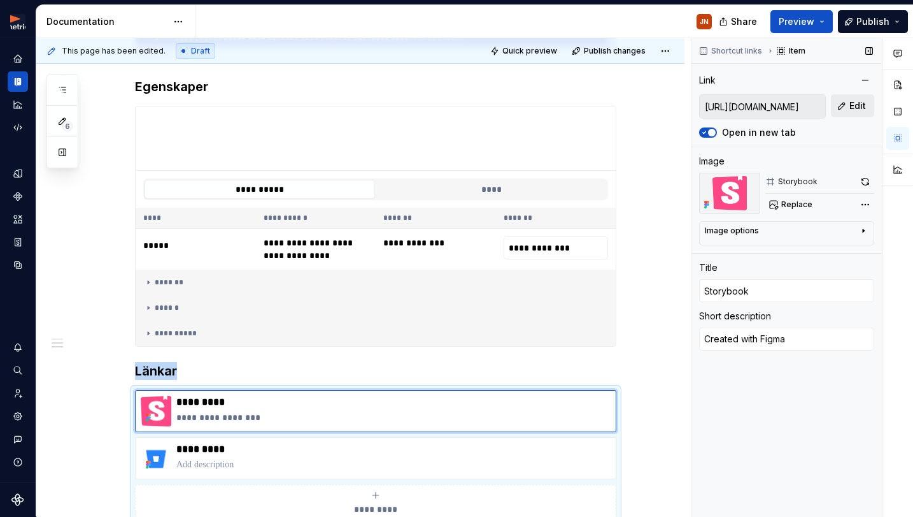
click at [852, 108] on span "Edit" at bounding box center [858, 105] width 17 height 13
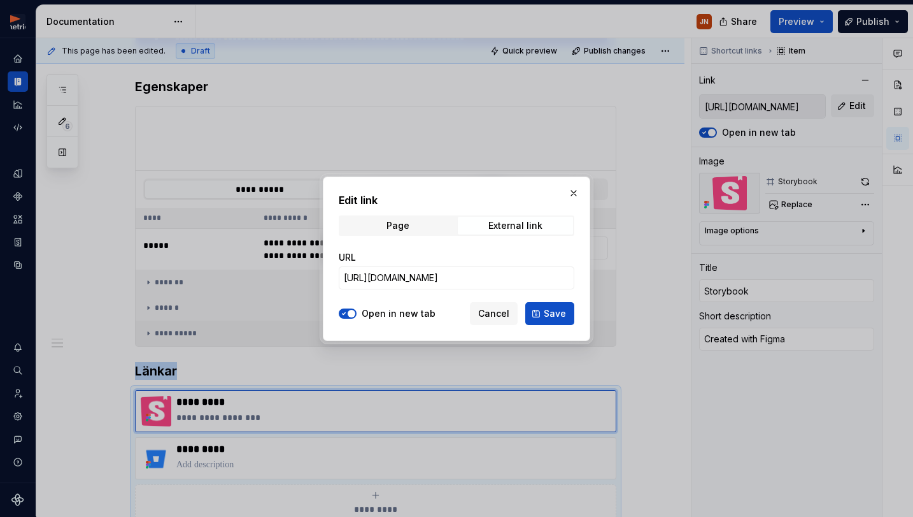
drag, startPoint x: 506, startPoint y: 321, endPoint x: 476, endPoint y: 336, distance: 33.3
click at [506, 320] on button "Cancel" at bounding box center [494, 313] width 48 height 23
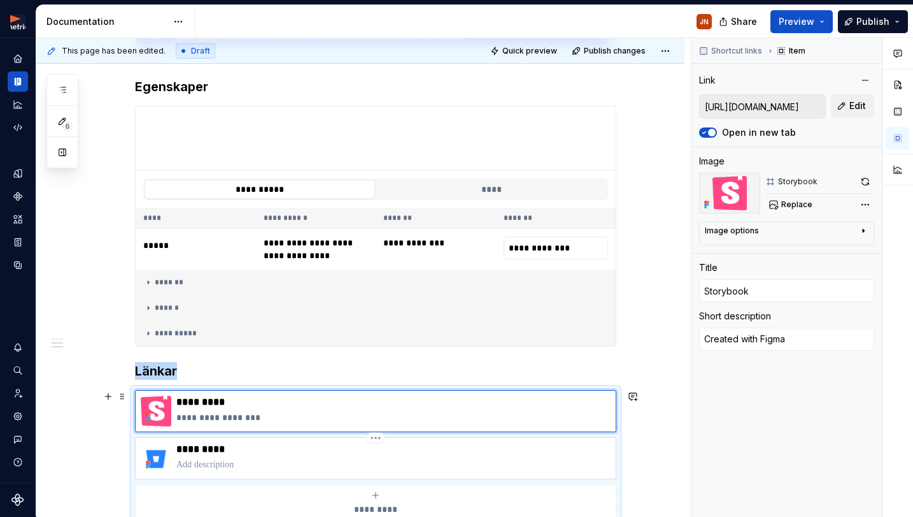
type textarea "*"
type input "[URL][DOMAIN_NAME]"
type input "Bitbucket"
click at [296, 477] on div "*********" at bounding box center [376, 458] width 482 height 42
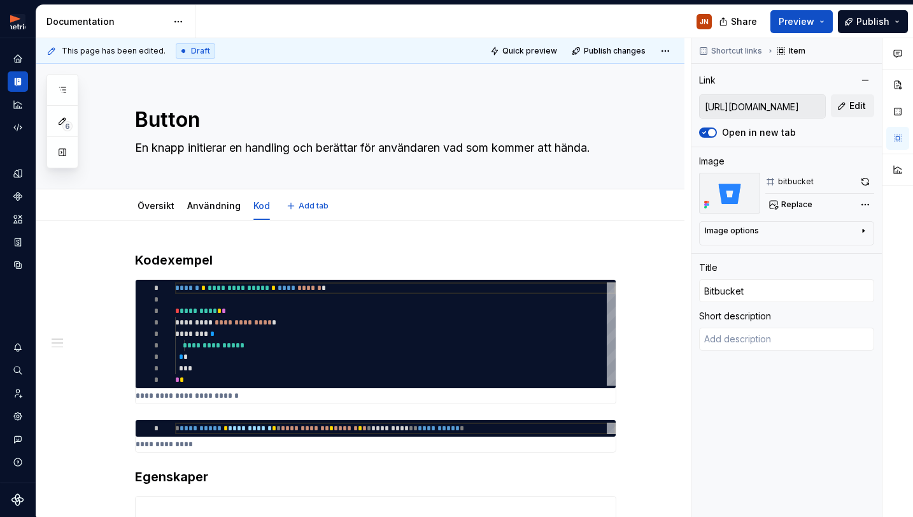
scroll to position [0, 0]
click at [143, 199] on div "Översikt" at bounding box center [156, 205] width 37 height 13
click at [150, 206] on link "Översikt" at bounding box center [156, 205] width 37 height 11
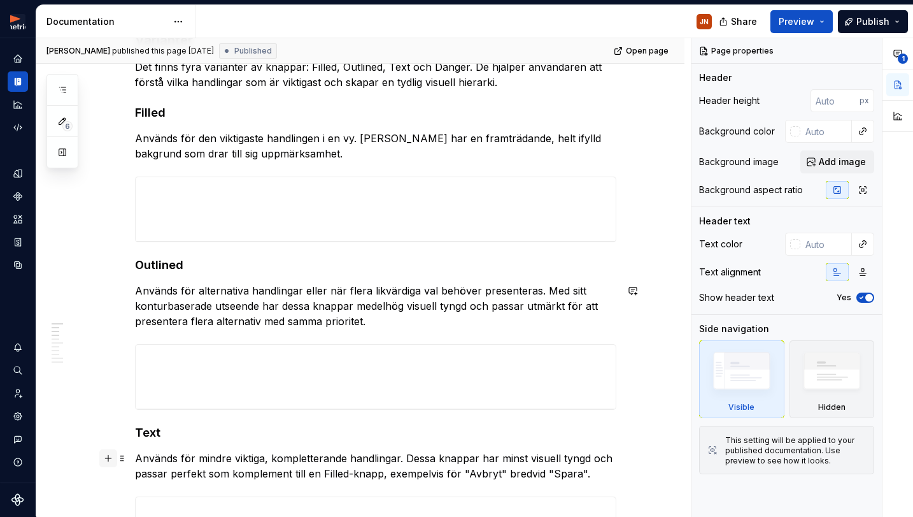
scroll to position [824, 0]
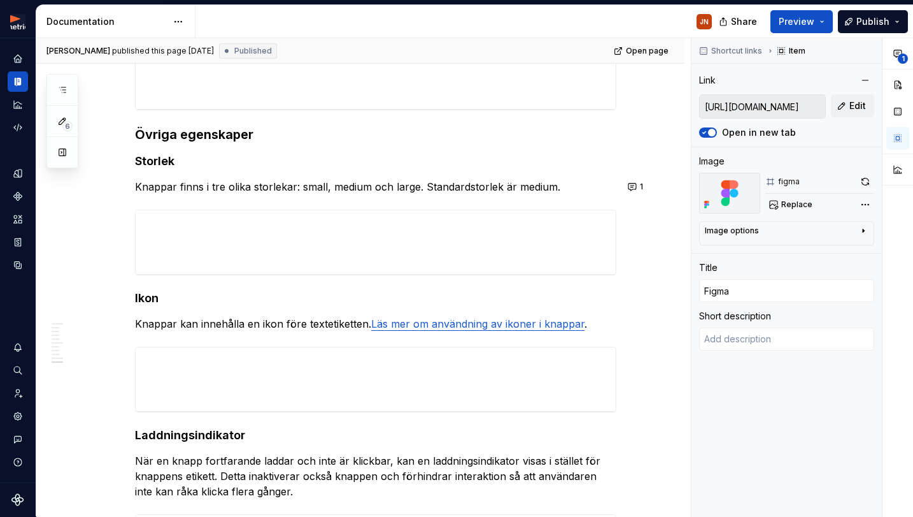
scroll to position [1541, 0]
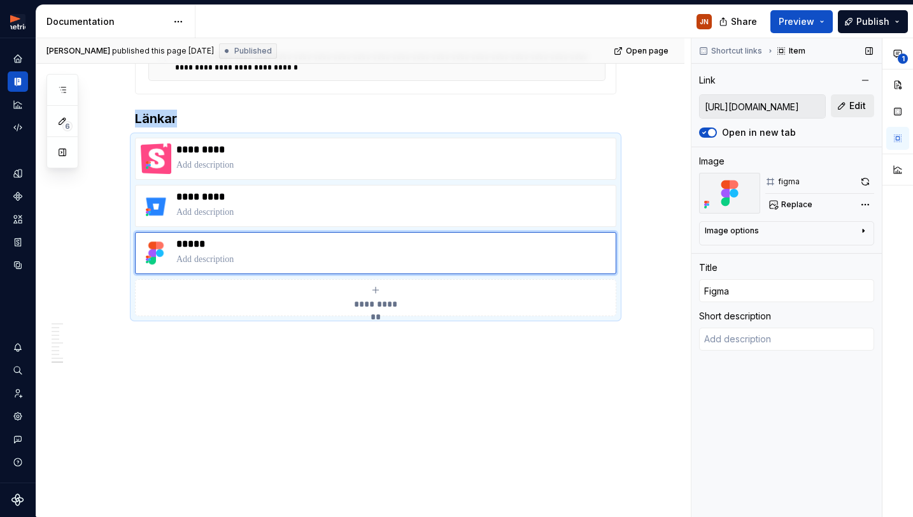
click at [854, 103] on span "Edit" at bounding box center [858, 105] width 17 height 13
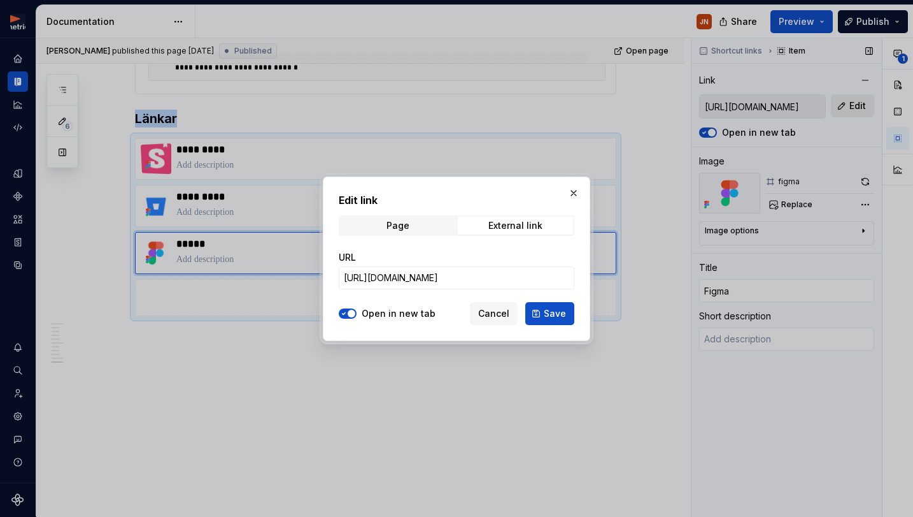
type textarea "*"
click at [445, 275] on input "[URL][DOMAIN_NAME]" at bounding box center [457, 277] width 236 height 23
paste input "m=dev"
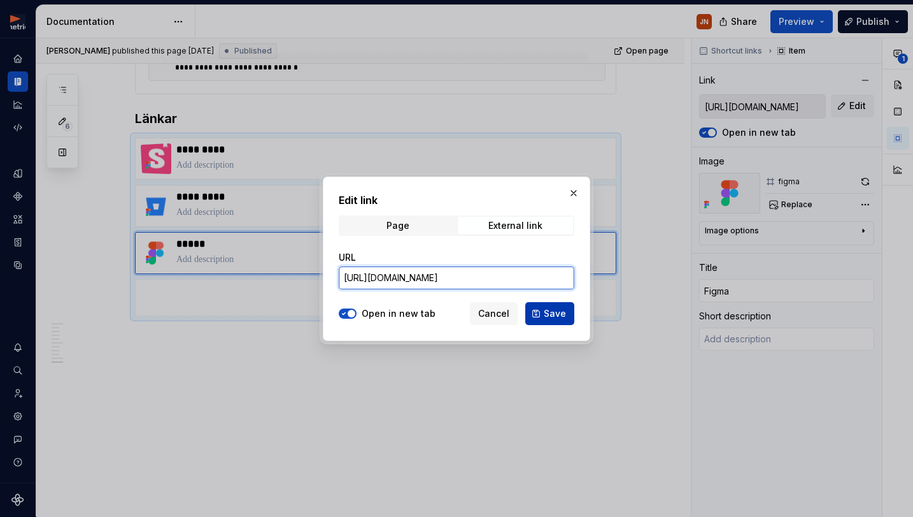
type input "[URL][DOMAIN_NAME]"
click at [545, 316] on button "Save" at bounding box center [550, 313] width 49 height 23
type textarea "*"
type input "[URL][DOMAIN_NAME]"
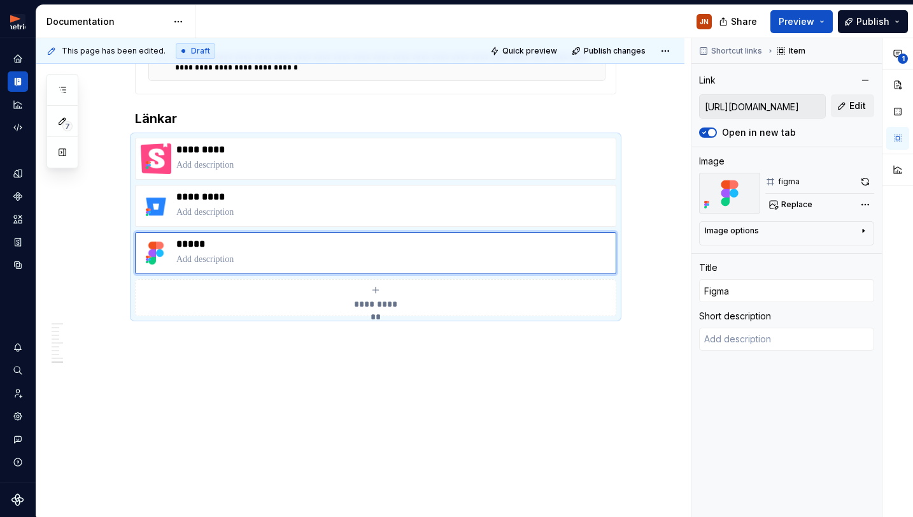
scroll to position [1515, 0]
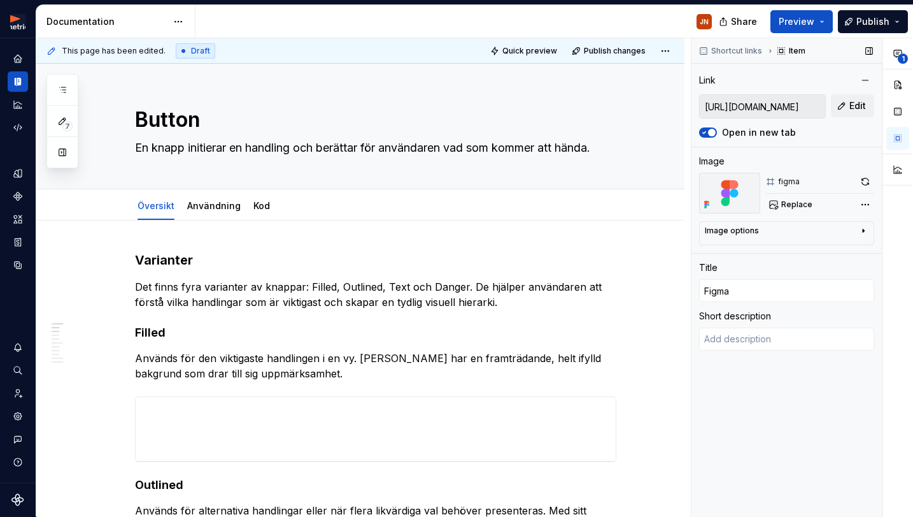
type textarea "*"
type textarea "Created with Figma"
click at [854, 27] on button "Publish" at bounding box center [873, 21] width 70 height 23
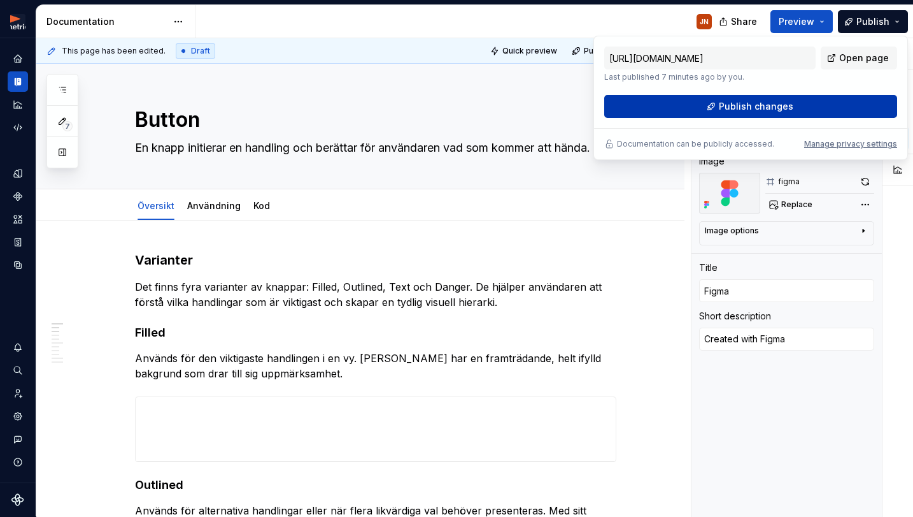
click at [709, 105] on button "Publish changes" at bounding box center [751, 106] width 293 height 23
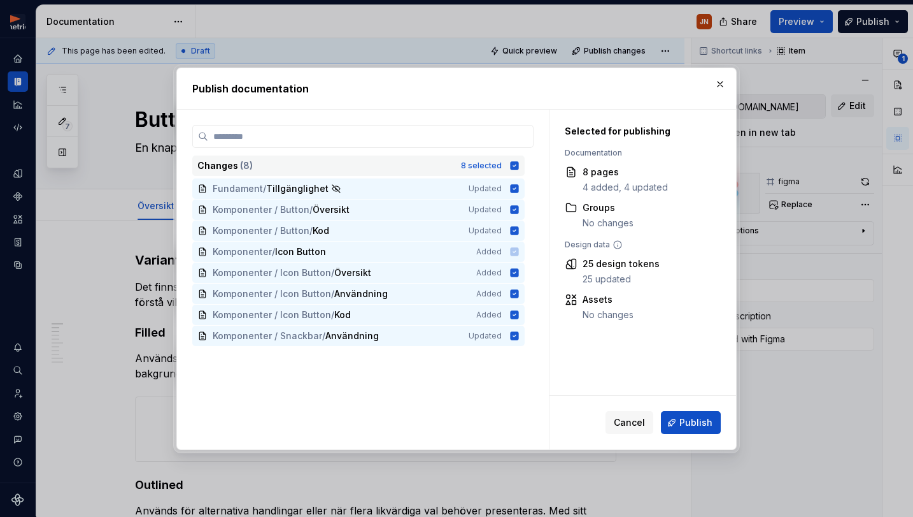
click at [525, 168] on div "Changes ( 8 ) 8 selected" at bounding box center [358, 165] width 333 height 20
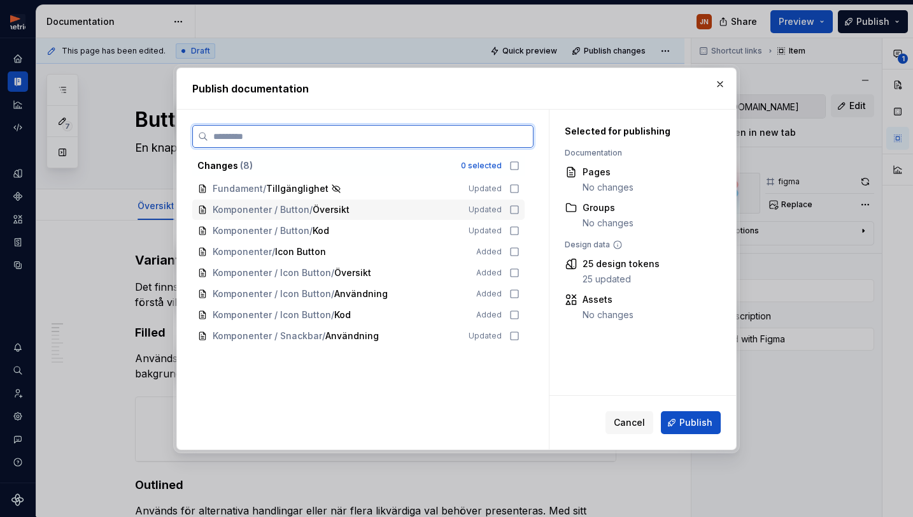
click at [517, 209] on icon at bounding box center [515, 210] width 8 height 8
click at [520, 228] on icon at bounding box center [515, 230] width 10 height 10
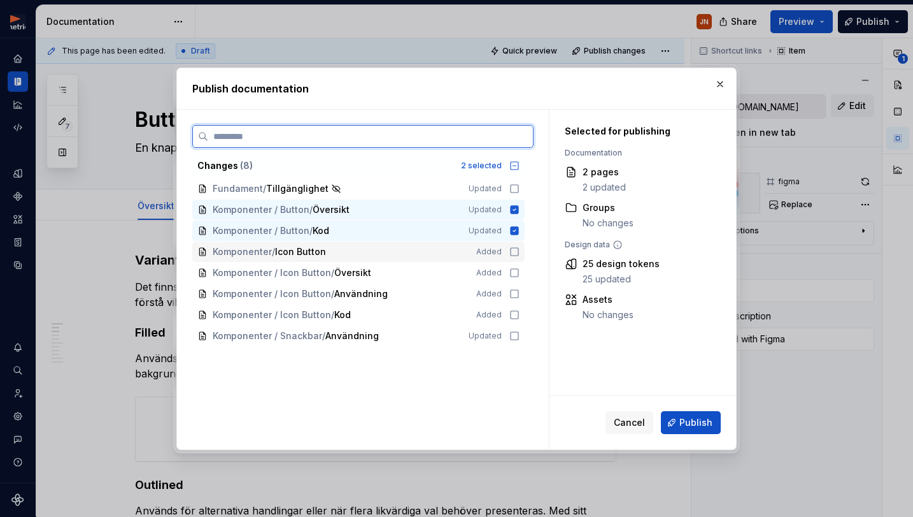
click at [519, 250] on icon at bounding box center [515, 252] width 10 height 10
drag, startPoint x: 520, startPoint y: 267, endPoint x: 520, endPoint y: 279, distance: 12.1
click at [520, 268] on icon at bounding box center [515, 273] width 10 height 10
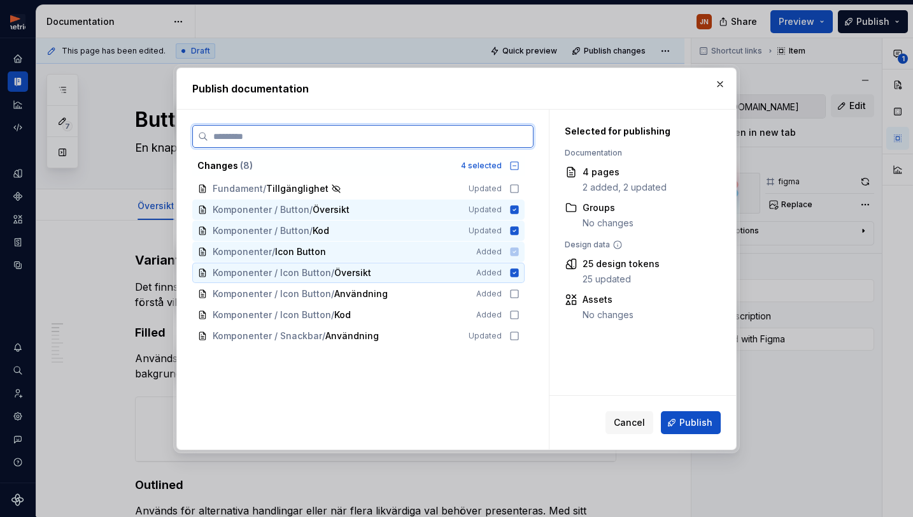
click at [518, 282] on div "Komponenter / Icon Button / Översikt Added" at bounding box center [358, 272] width 333 height 20
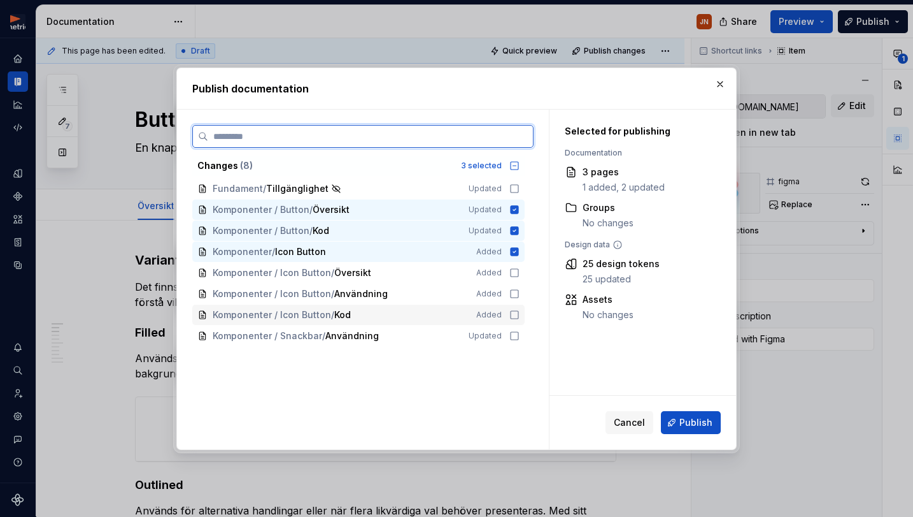
click at [522, 308] on div "Komponenter / Icon Button / Kod Added" at bounding box center [358, 314] width 333 height 20
drag, startPoint x: 521, startPoint y: 294, endPoint x: 524, endPoint y: 285, distance: 9.9
click at [520, 292] on icon at bounding box center [515, 294] width 10 height 10
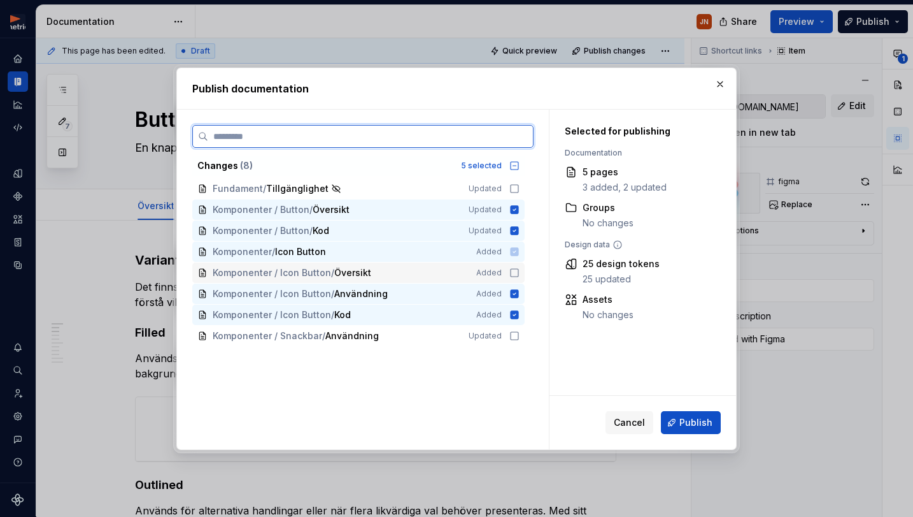
click at [520, 273] on icon at bounding box center [515, 273] width 10 height 10
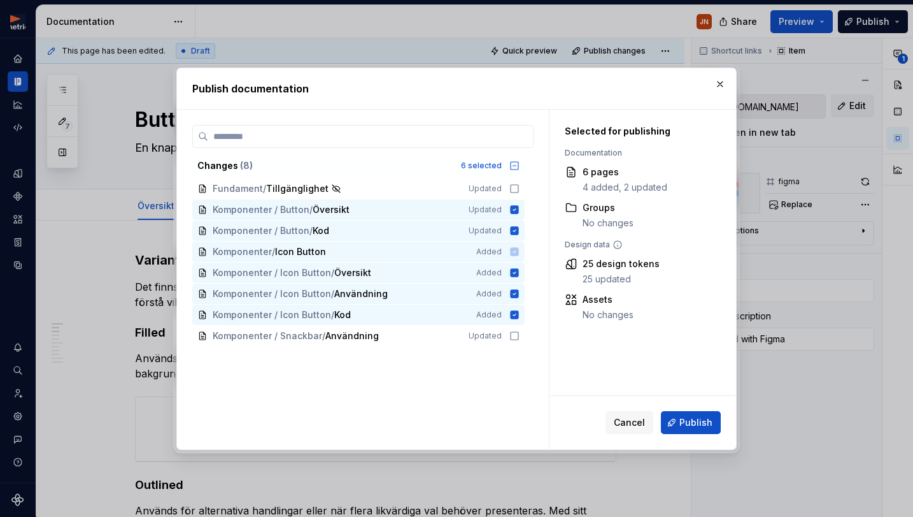
drag, startPoint x: 696, startPoint y: 416, endPoint x: 681, endPoint y: 412, distance: 15.9
click at [696, 416] on span "Publish" at bounding box center [696, 422] width 33 height 13
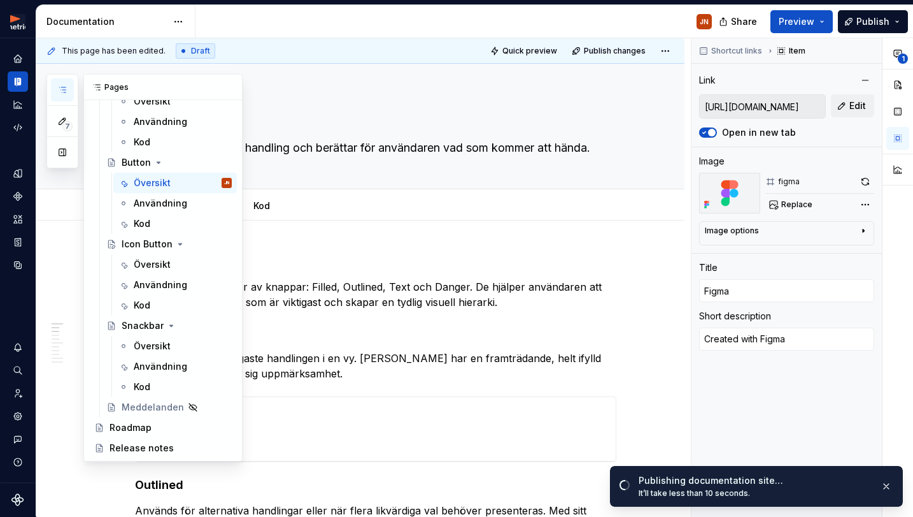
click at [56, 91] on button "button" at bounding box center [62, 89] width 23 height 23
click at [159, 266] on div "Översikt" at bounding box center [152, 264] width 37 height 13
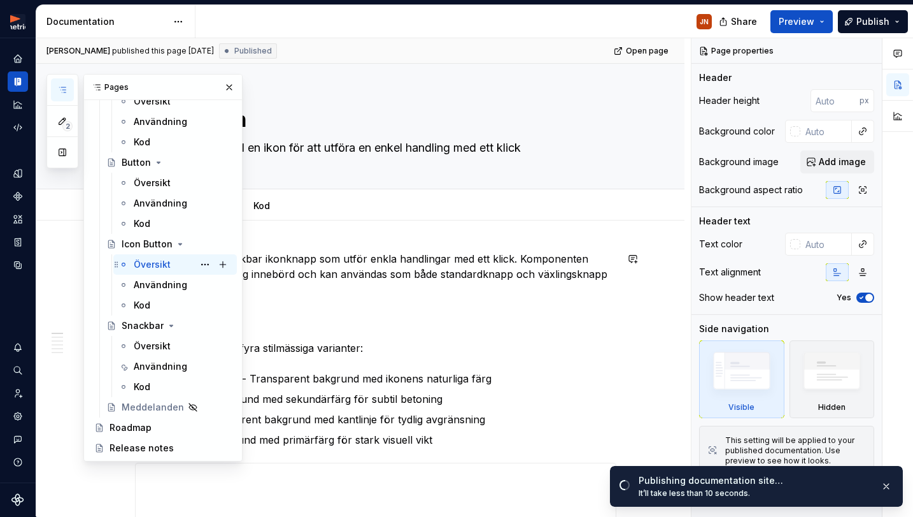
click at [182, 268] on div "Översikt JN" at bounding box center [183, 264] width 98 height 18
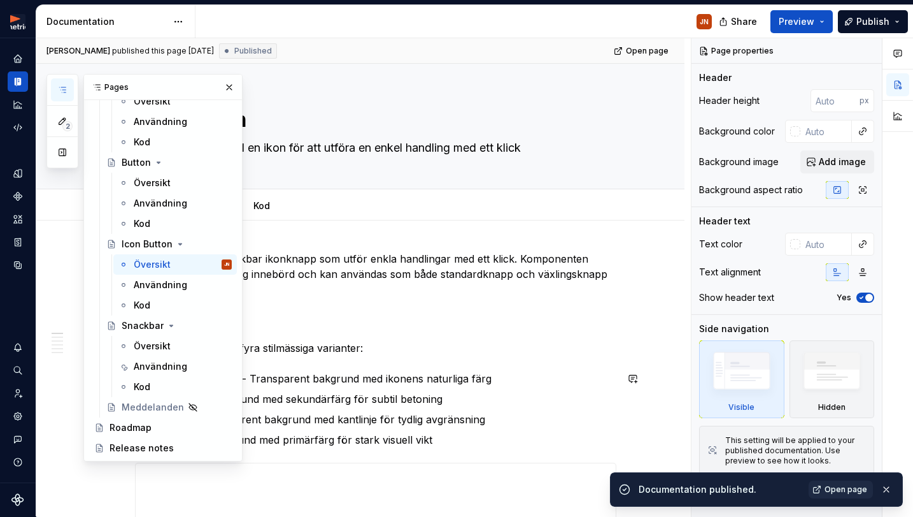
click at [488, 379] on p "Standard (default) - Transparent bakgrund med ikonens naturliga färg" at bounding box center [383, 378] width 466 height 15
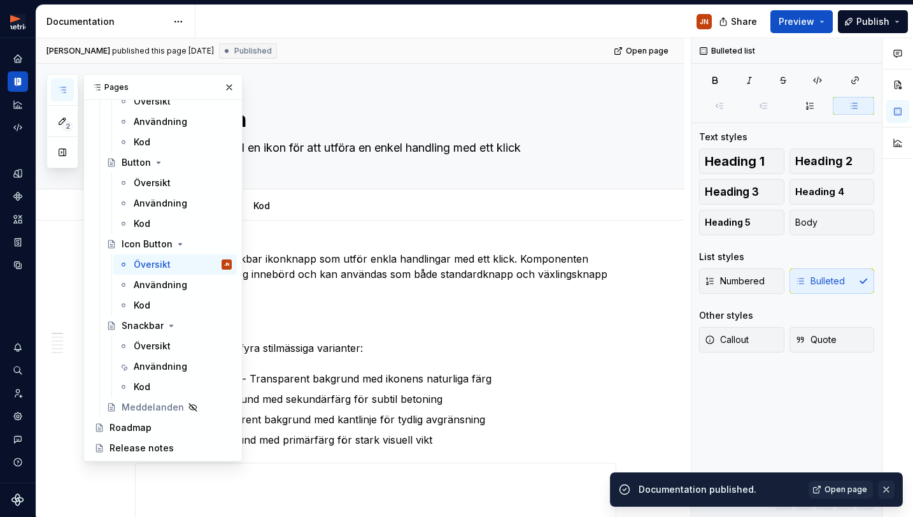
click at [894, 489] on button "button" at bounding box center [886, 489] width 17 height 18
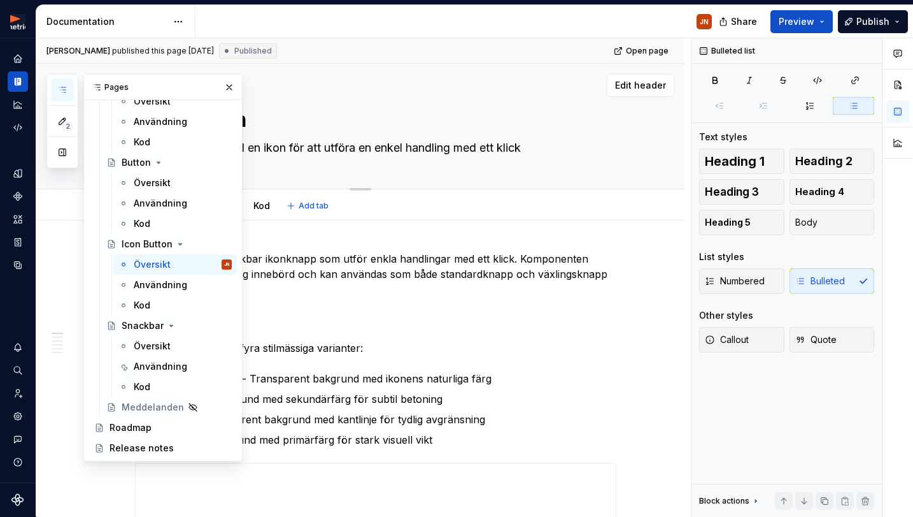
drag, startPoint x: 673, startPoint y: 162, endPoint x: 667, endPoint y: 162, distance: 6.4
click at [673, 162] on div "Icon Button Kompakt knapp med en ikon för att utföra en enkel handling med ett …" at bounding box center [360, 126] width 648 height 125
type textarea "*"
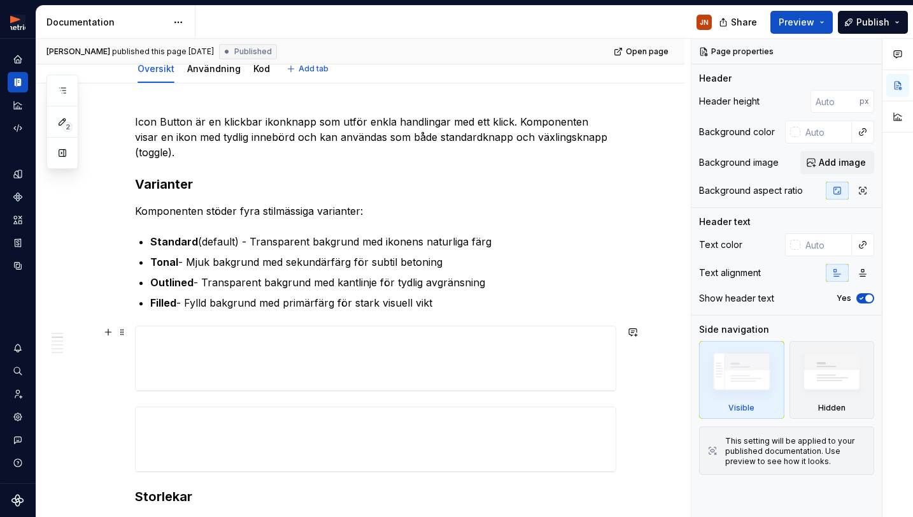
scroll to position [365, 0]
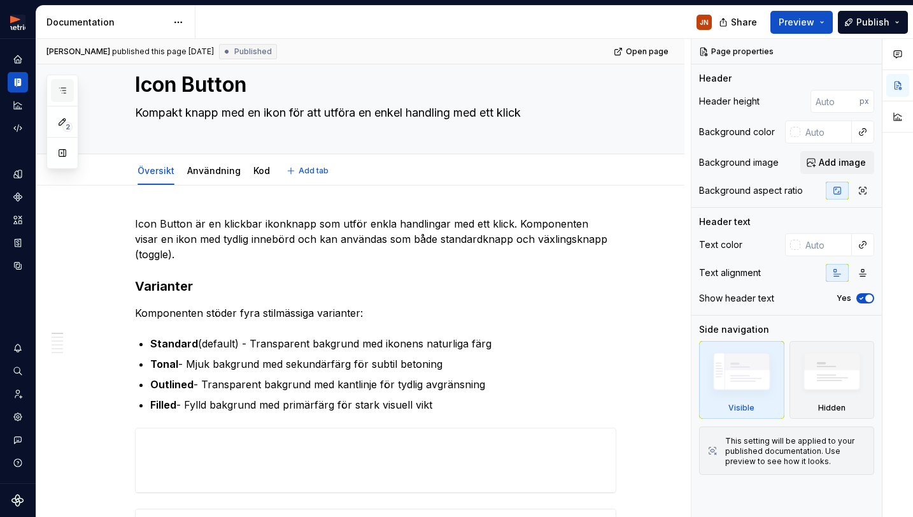
type textarea "*"
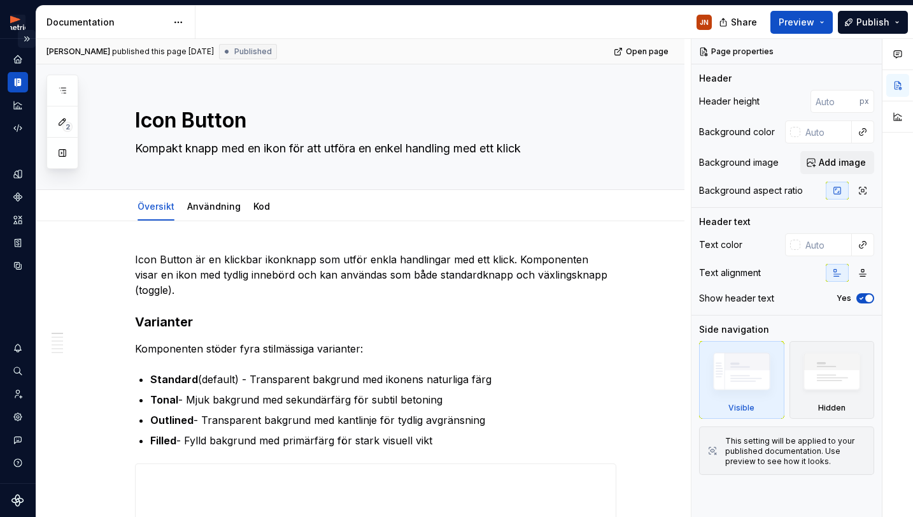
scroll to position [-1, 0]
click at [25, 30] on div "Metria Designsystem JN Design system data" at bounding box center [18, 261] width 36 height 512
click at [15, 25] on html "Metria Designsystem JN Design system data Documentation JN Share Preview Publis…" at bounding box center [456, 258] width 913 height 517
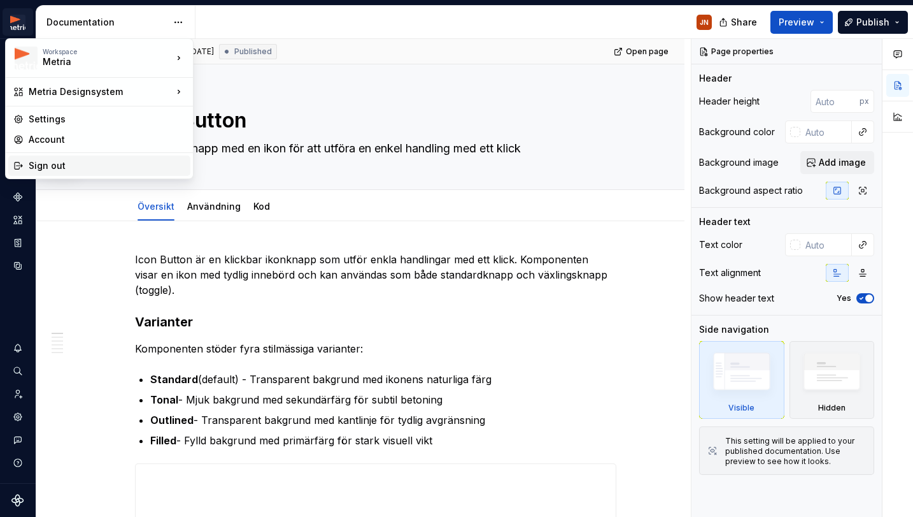
click at [61, 164] on div "Sign out" at bounding box center [107, 165] width 157 height 13
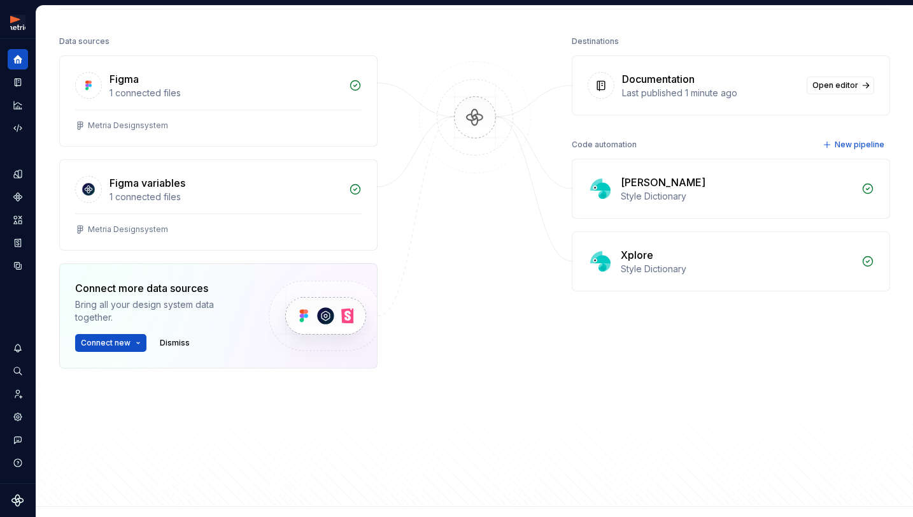
scroll to position [150, 0]
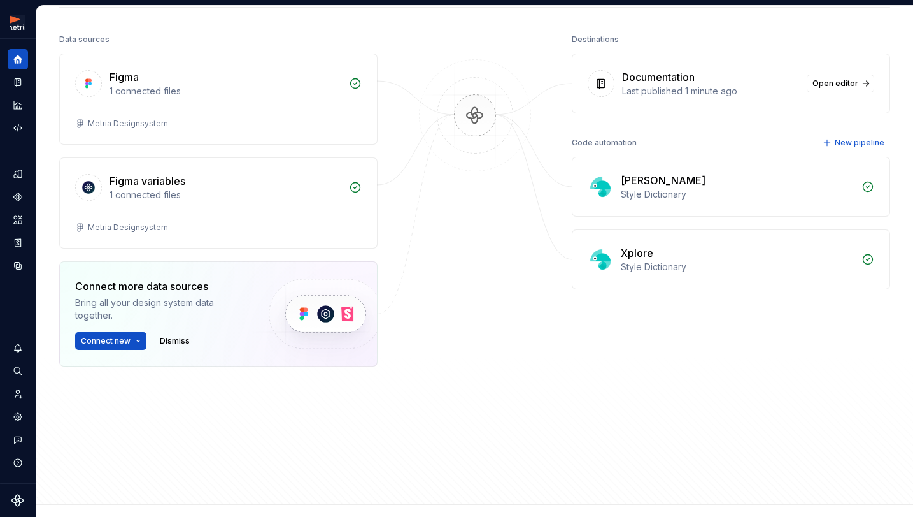
click at [143, 339] on html "Metria Designsystem JN Design system data Home Design tokens 581 Components 3 2…" at bounding box center [456, 258] width 913 height 517
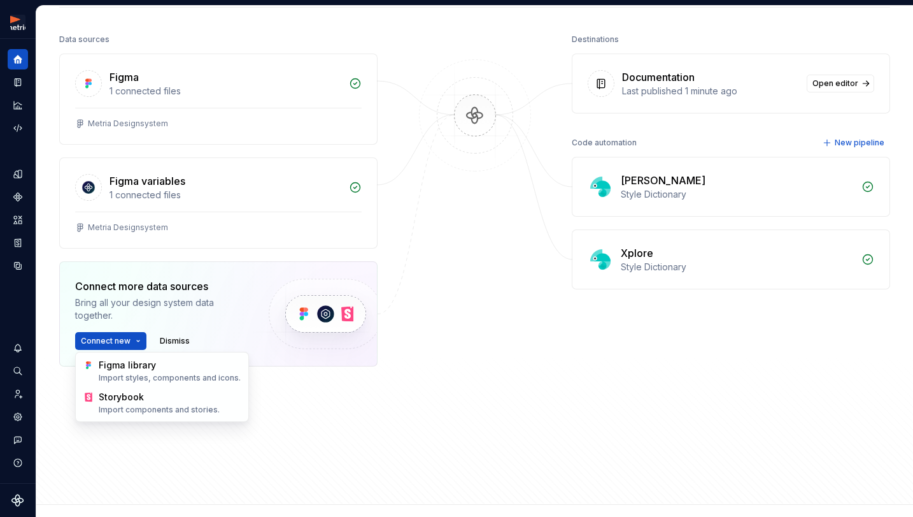
click at [387, 266] on html "Metria Designsystem JN Design system data Home Design tokens 581 Components 3 2…" at bounding box center [456, 258] width 913 height 517
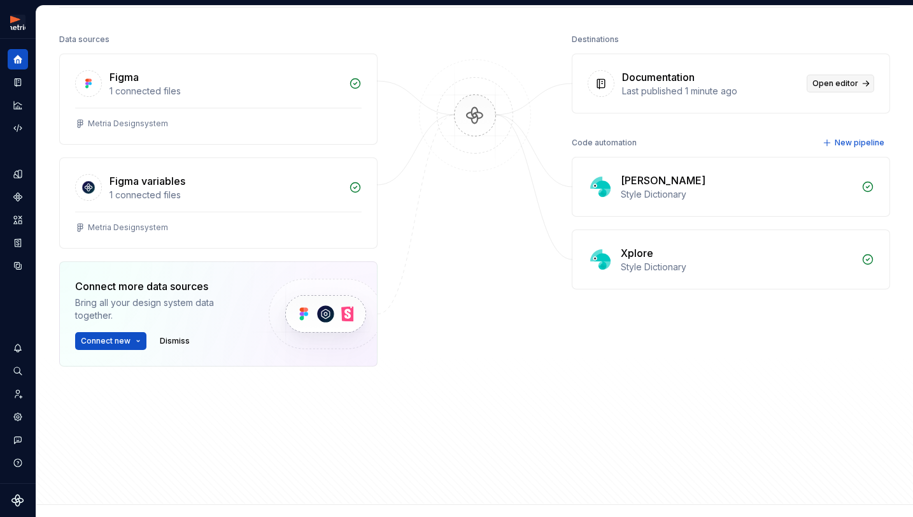
click at [839, 87] on span "Open editor" at bounding box center [836, 83] width 46 height 10
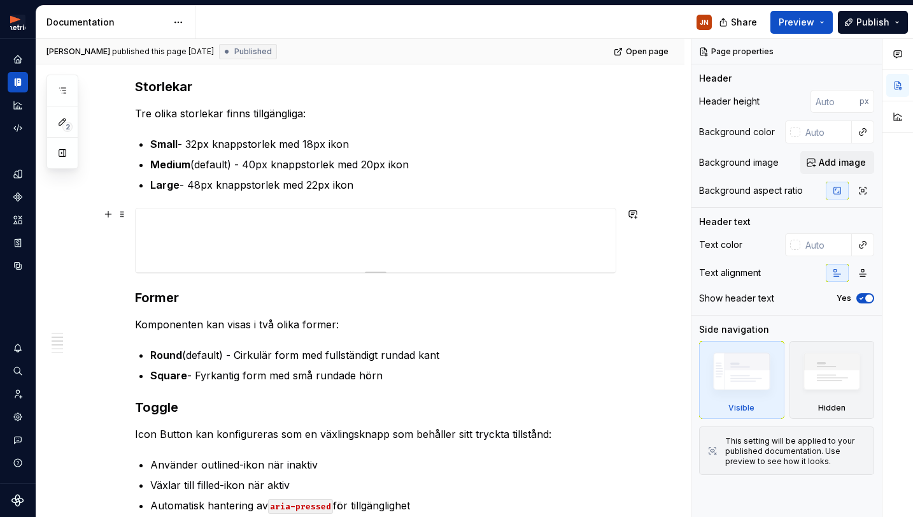
scroll to position [548, 0]
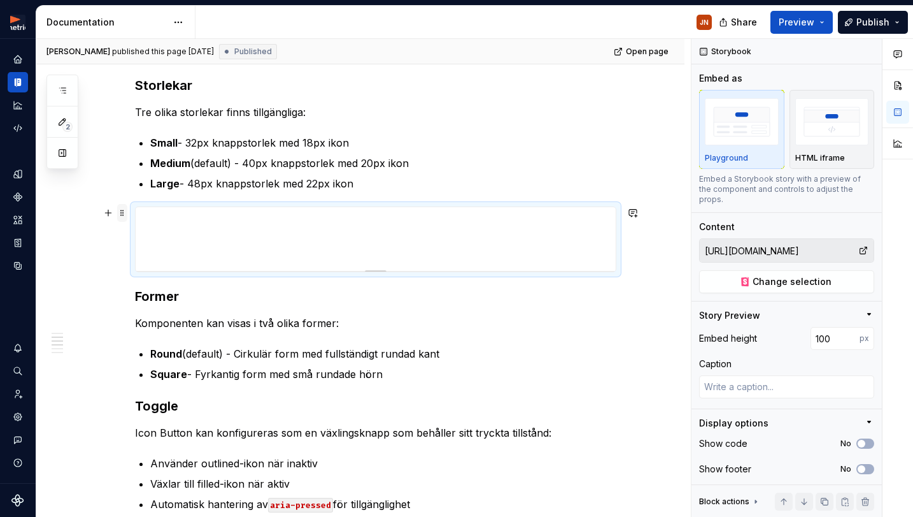
click at [125, 213] on span at bounding box center [122, 213] width 10 height 18
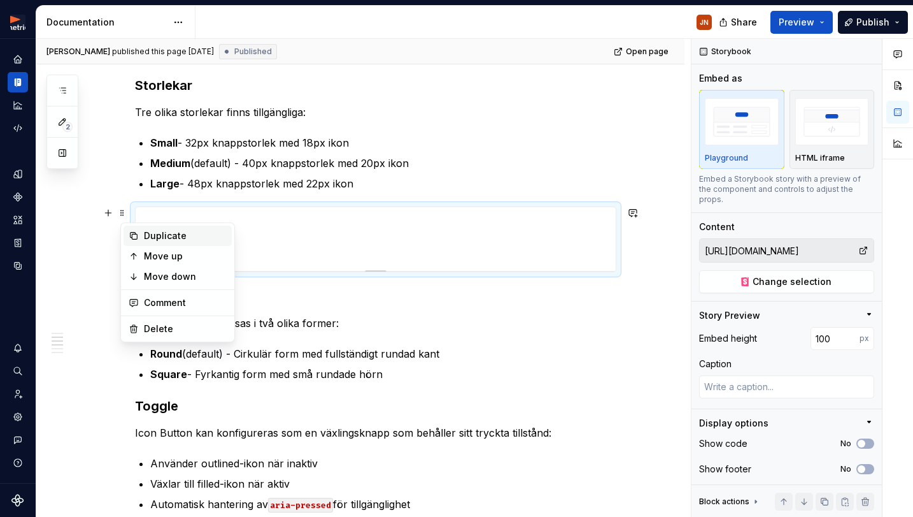
click at [147, 237] on div "Duplicate" at bounding box center [185, 235] width 83 height 13
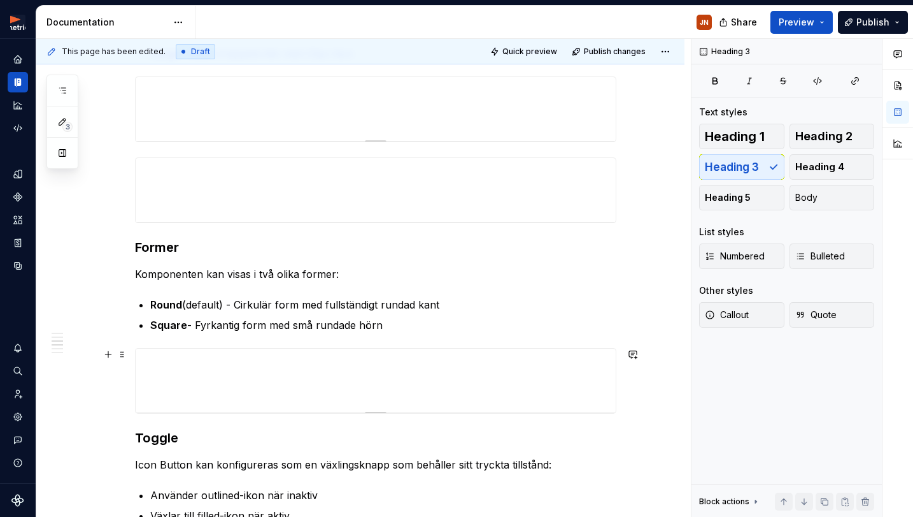
scroll to position [698, 0]
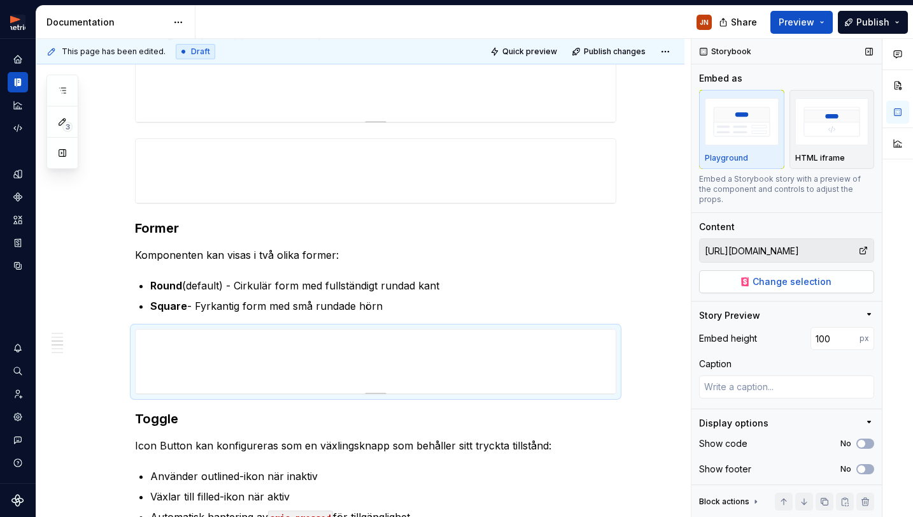
click at [845, 275] on button "Change selection" at bounding box center [786, 281] width 175 height 23
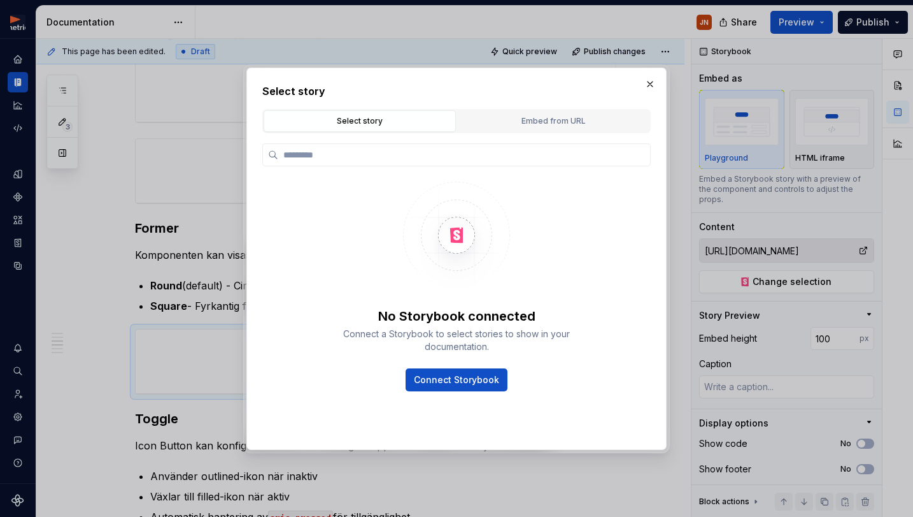
type textarea "*"
click at [575, 127] on button "Embed from URL" at bounding box center [553, 121] width 192 height 22
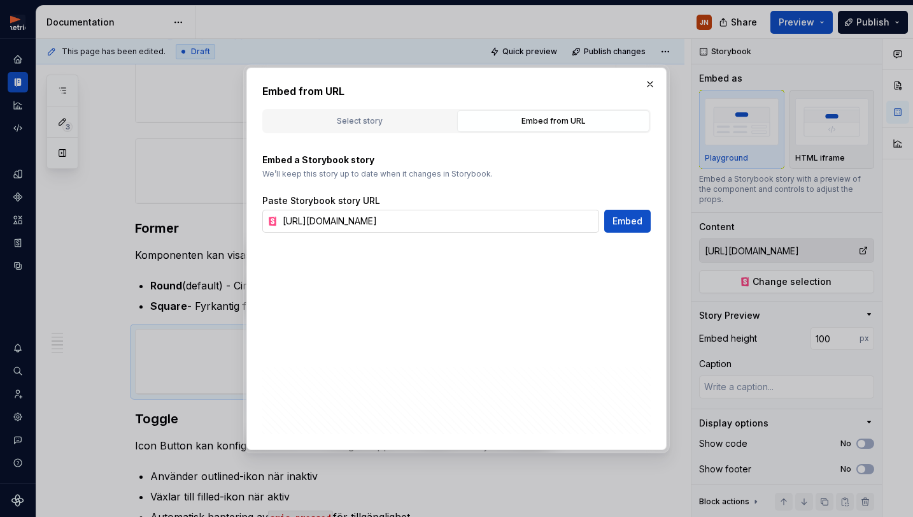
click at [533, 222] on input "[URL][DOMAIN_NAME]" at bounding box center [439, 221] width 322 height 23
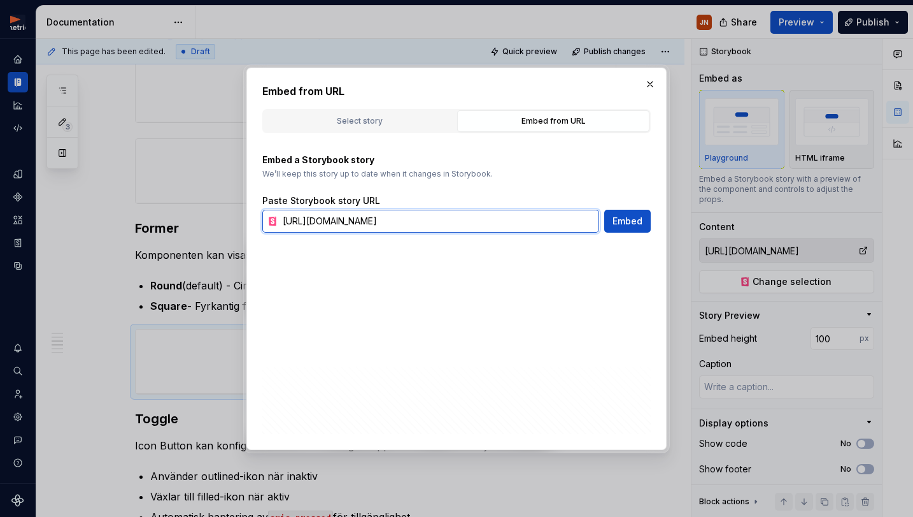
paste input "://localhost:6006/iframe.html?globals=&args=&id=components-icon-button--shap"
type input "http://localhost:6006/iframe.html?globals=&args=&id=components-icon-button--sha…"
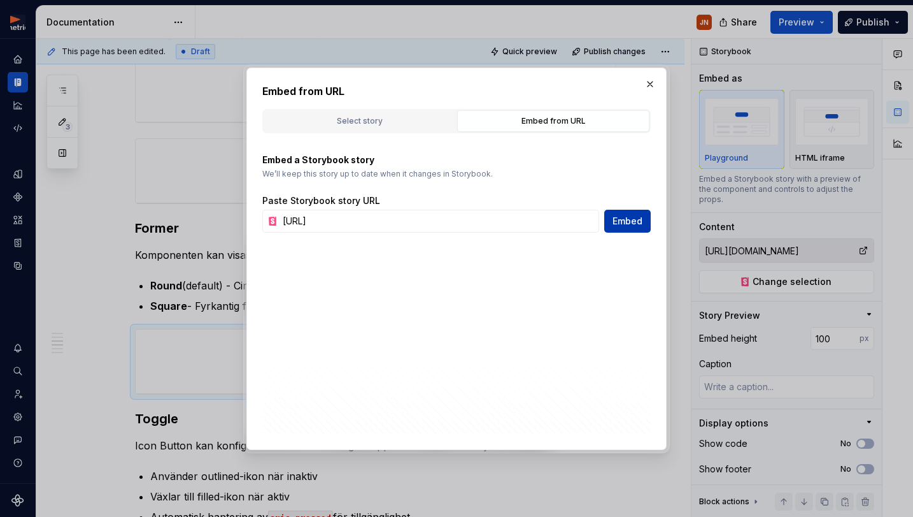
click at [619, 222] on span "Embed" at bounding box center [628, 221] width 30 height 13
type textarea "*"
type input "http://localhost:6006/iframe.html?globals=&args=&id=components-icon-button--sha…"
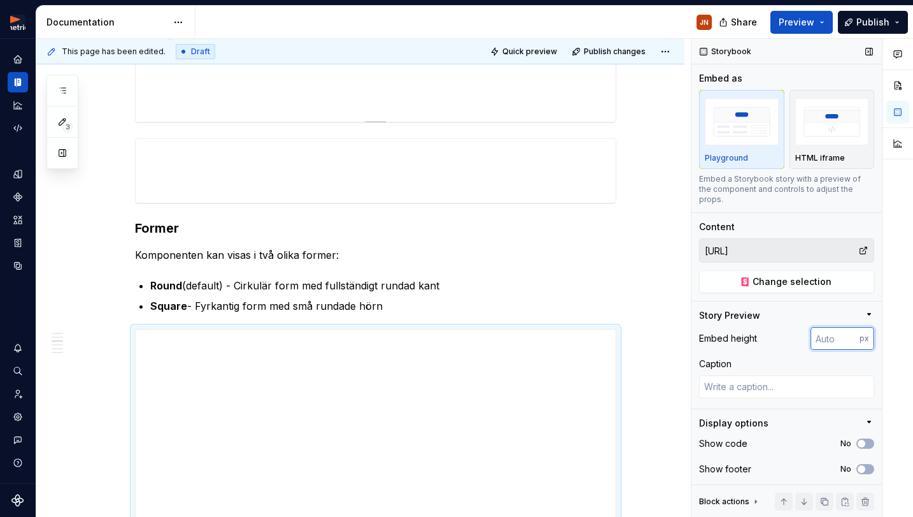
click at [836, 333] on input "number" at bounding box center [835, 338] width 49 height 23
type input "100"
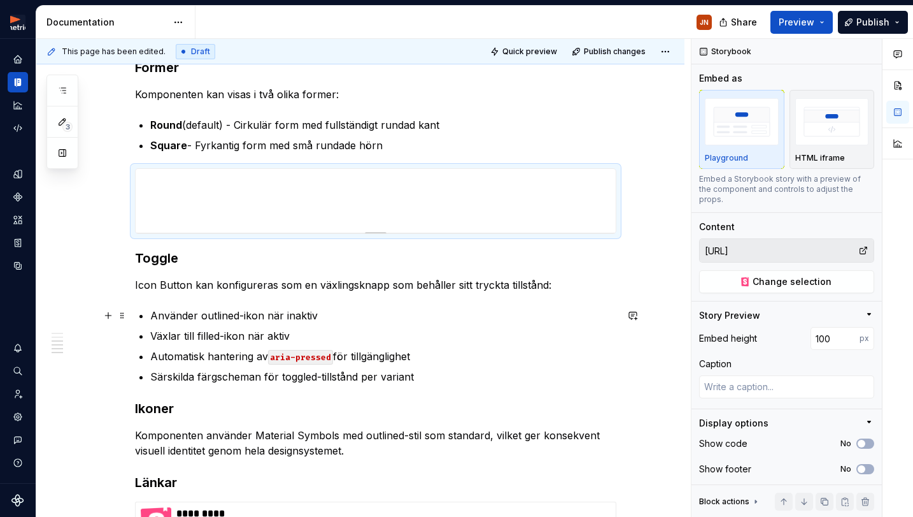
scroll to position [860, 0]
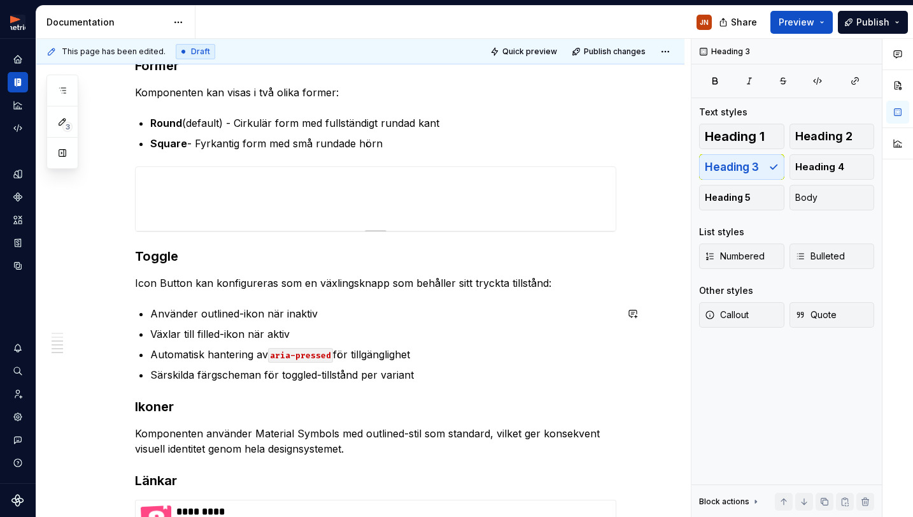
click at [440, 383] on div "Icon Button är en klickbar ikonknapp som utför enkla handlingar med ett klick. …" at bounding box center [376, 50] width 482 height 1317
click at [127, 170] on span at bounding box center [122, 173] width 10 height 18
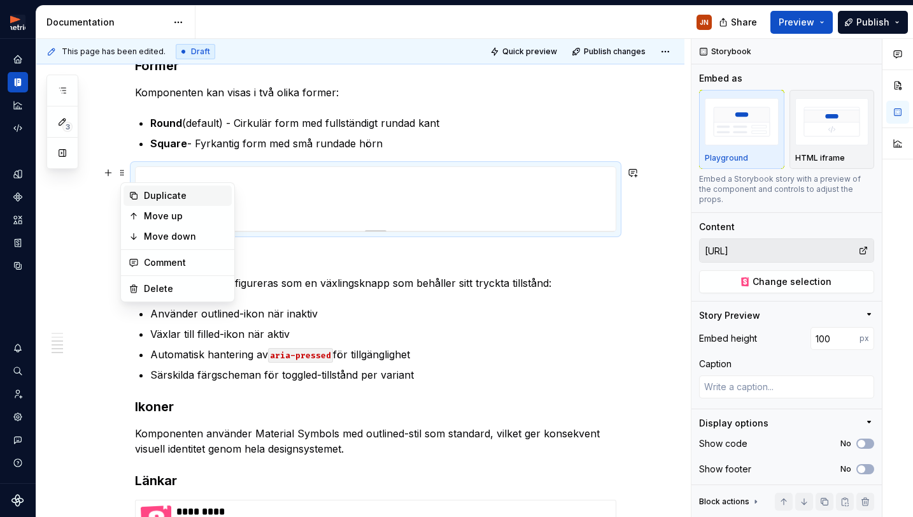
click at [149, 189] on div "Duplicate" at bounding box center [185, 195] width 83 height 13
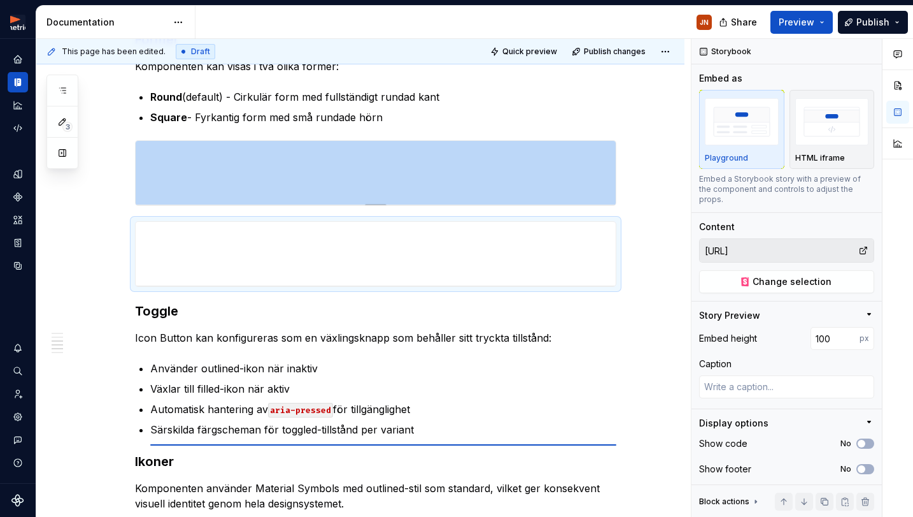
scroll to position [887, 0]
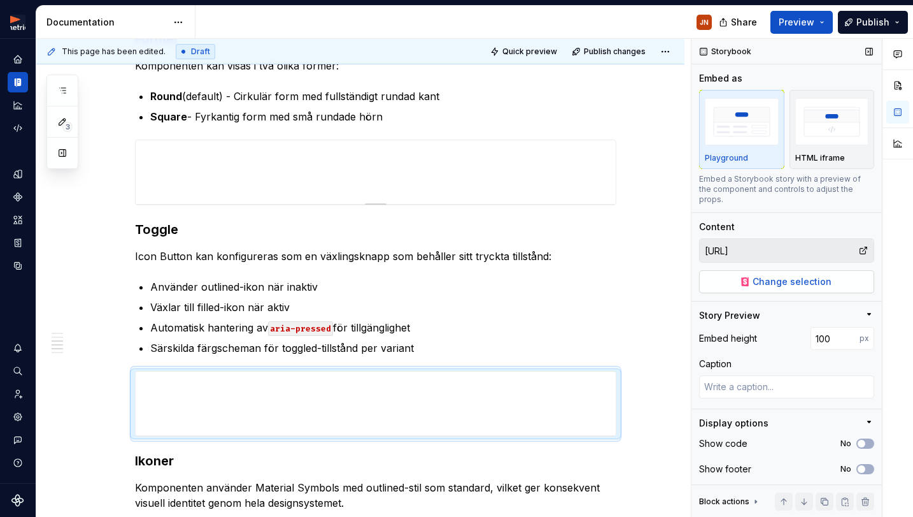
click at [858, 270] on button "Change selection" at bounding box center [786, 281] width 175 height 23
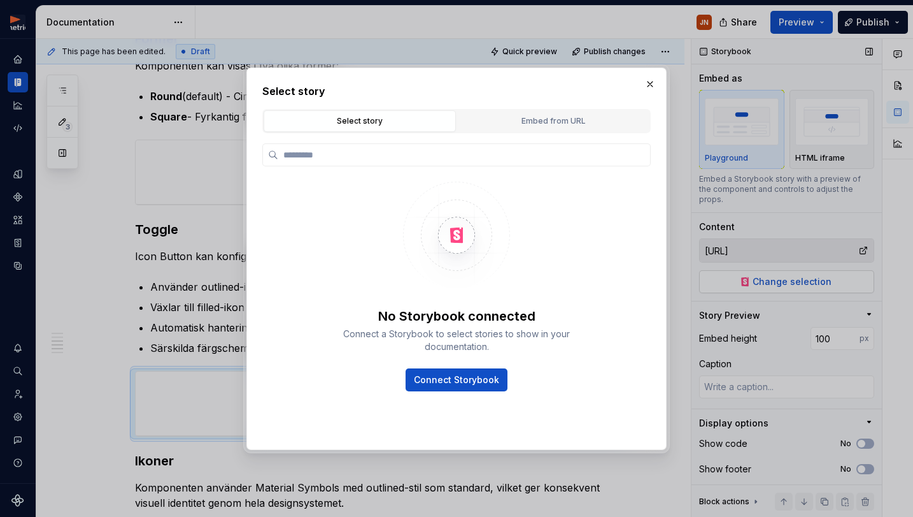
type textarea "*"
drag, startPoint x: 558, startPoint y: 120, endPoint x: 544, endPoint y: 137, distance: 22.2
click at [558, 120] on div "Embed from URL" at bounding box center [553, 121] width 183 height 13
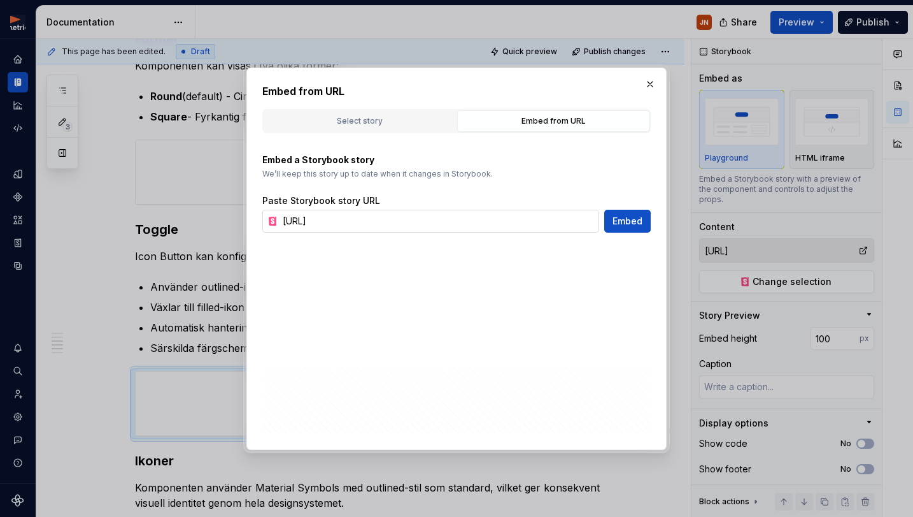
click at [516, 214] on input "http://localhost:6006/iframe.html?globals=&args=&id=components-icon-button--sha…" at bounding box center [439, 221] width 322 height 23
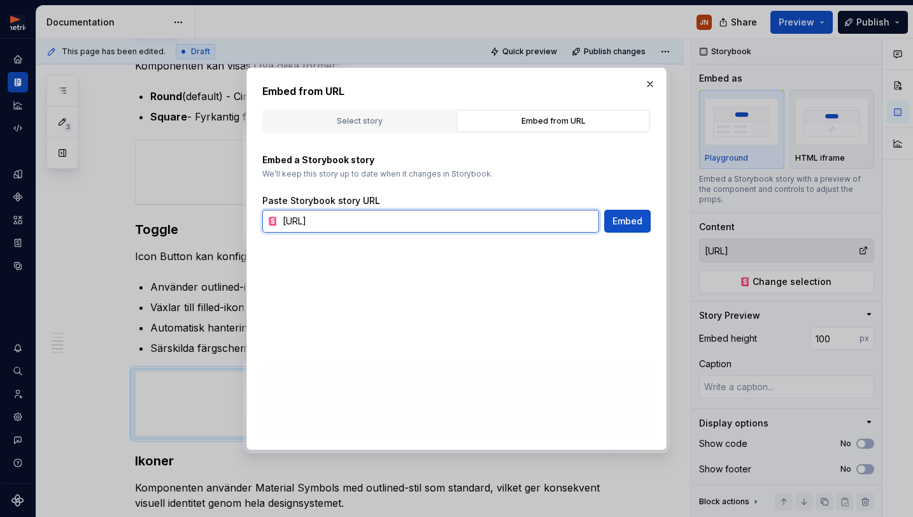
paste input "s://xplore-utv.metria.se/iframe.html?globals=&args=&id=components-icon-button--…"
type input "https://xplore-utv.metria.se/iframe.html?globals=&args=&id=components-icon-butt…"
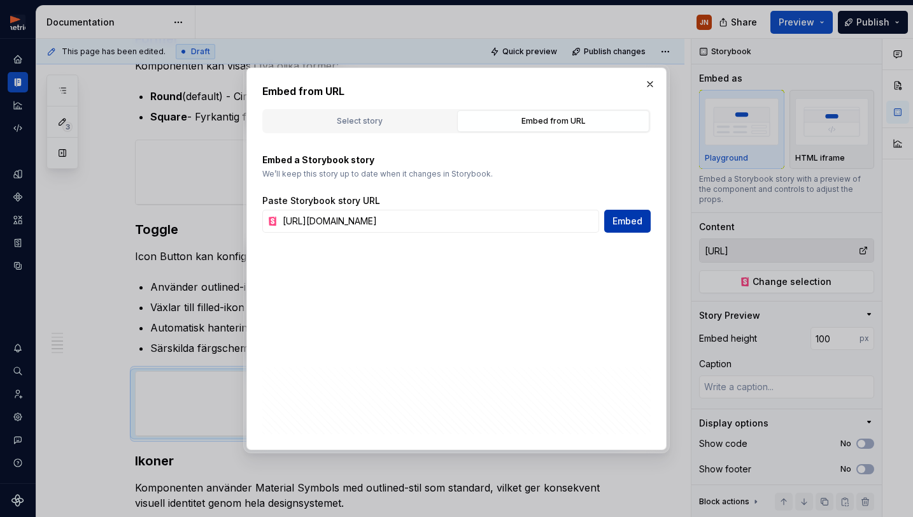
click at [638, 221] on span "Embed" at bounding box center [628, 221] width 30 height 13
type textarea "*"
type input "https://xplore-utv.metria.se/iframe.html?globals=&args=&id=components-icon-butt…"
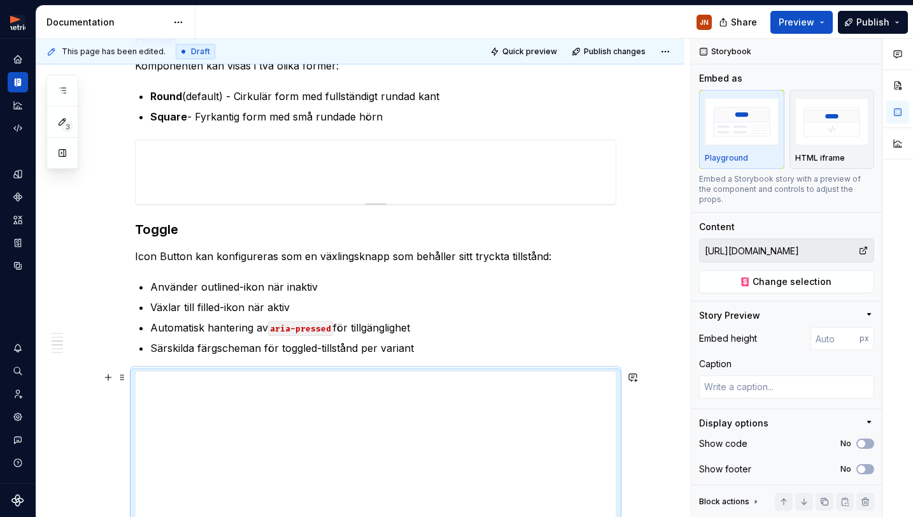
click at [218, 371] on div at bounding box center [376, 499] width 482 height 257
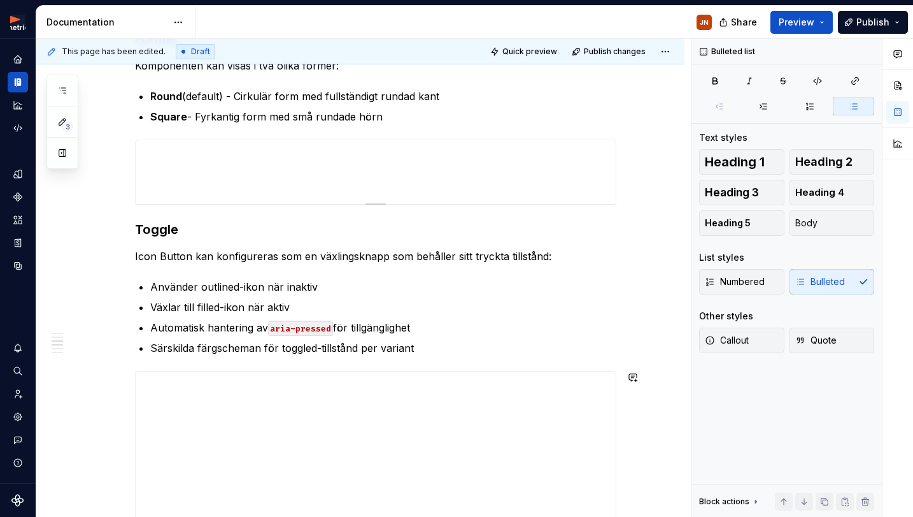
click at [161, 362] on div "Icon Button är en klickbar ikonknapp som utför enkla handlingar med ett klick. …" at bounding box center [376, 159] width 482 height 1589
click at [155, 371] on div at bounding box center [376, 499] width 482 height 257
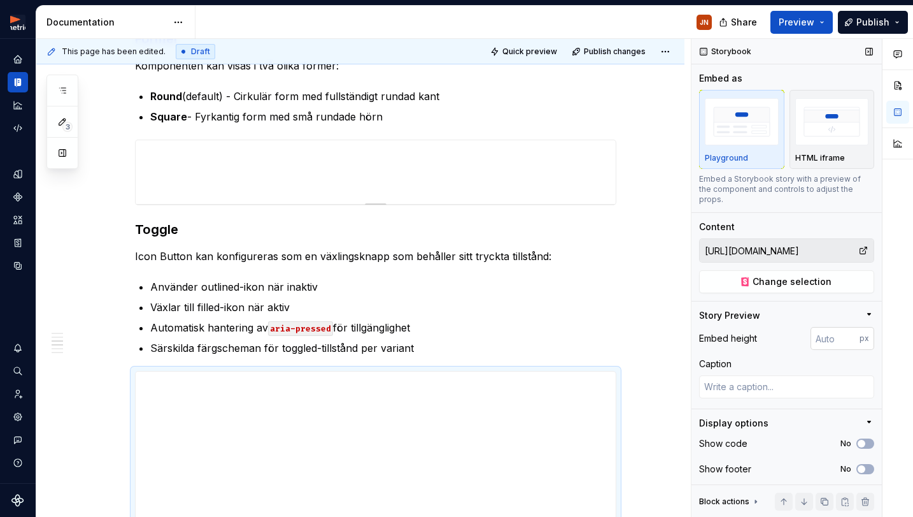
type textarea "*"
click at [839, 328] on input "number" at bounding box center [835, 338] width 49 height 23
type input "100"
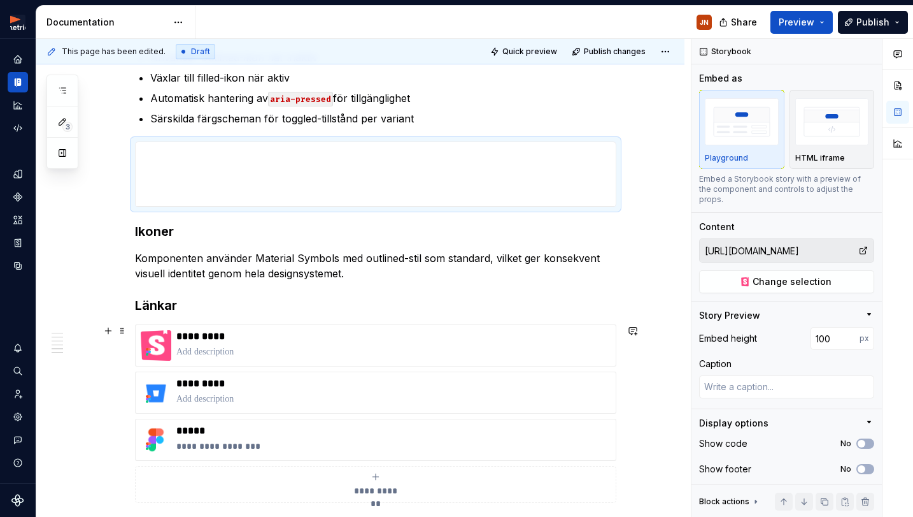
scroll to position [1117, 0]
type textarea "*"
click at [355, 274] on p "Komponenten använder Material Symbols med outlined-stil som standard, vilket ge…" at bounding box center [376, 265] width 482 height 31
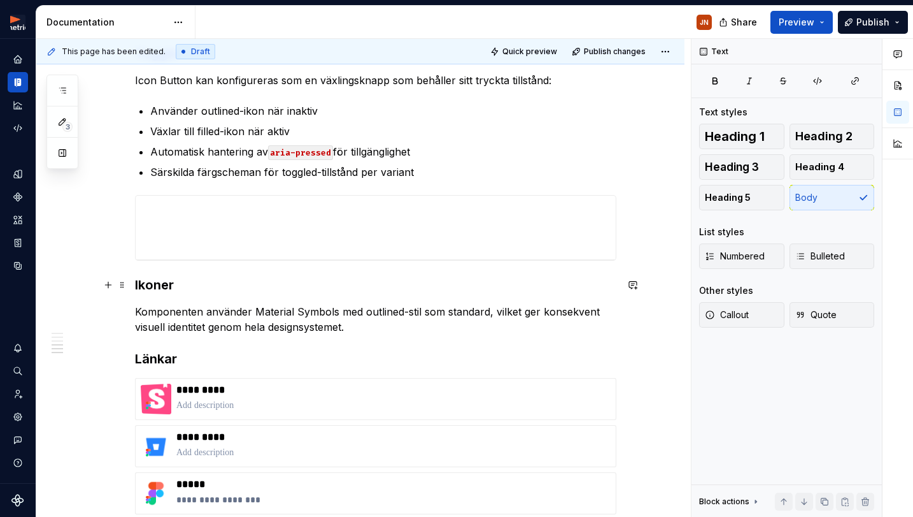
scroll to position [1055, 0]
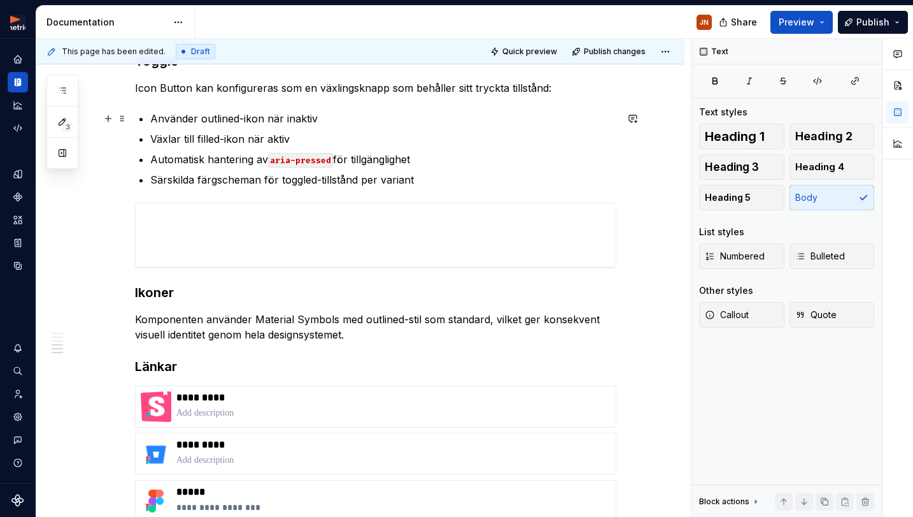
click at [336, 115] on p "Använder outlined-ikon när inaktiv" at bounding box center [383, 118] width 466 height 15
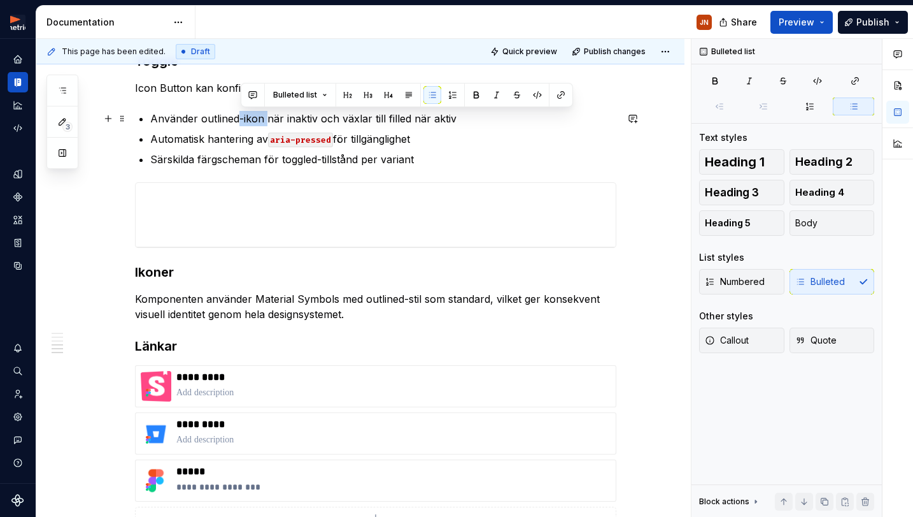
drag, startPoint x: 268, startPoint y: 120, endPoint x: 242, endPoint y: 122, distance: 25.6
click at [242, 122] on p "Använder outlined-ikon när inaktiv och växlar till filled när aktiv" at bounding box center [383, 118] width 466 height 15
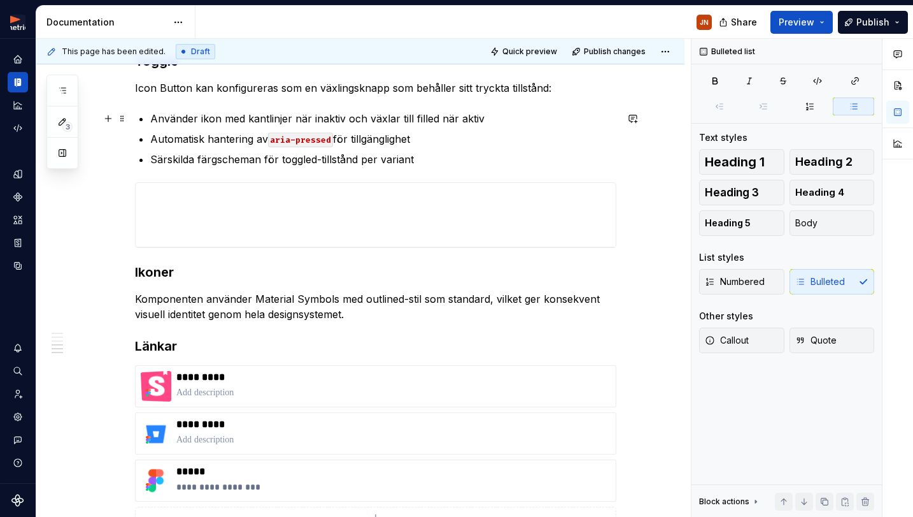
click at [285, 122] on p "Använder ikon med kantlinjer när inaktiv och växlar till filled när aktiv" at bounding box center [383, 118] width 466 height 15
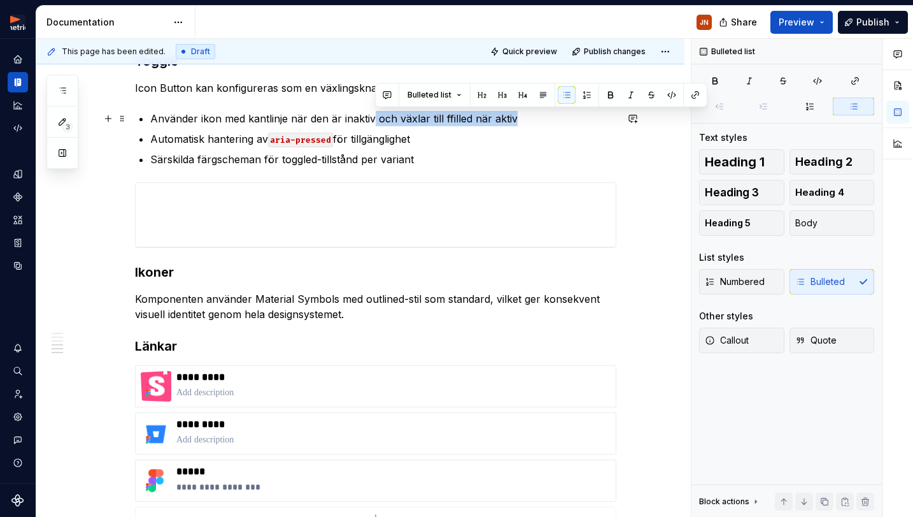
drag, startPoint x: 385, startPoint y: 122, endPoint x: 523, endPoint y: 122, distance: 137.6
click at [523, 122] on p "Använder ikon med kantlinje när den är inaktiv och växlar till ffilled när aktiv" at bounding box center [383, 118] width 466 height 15
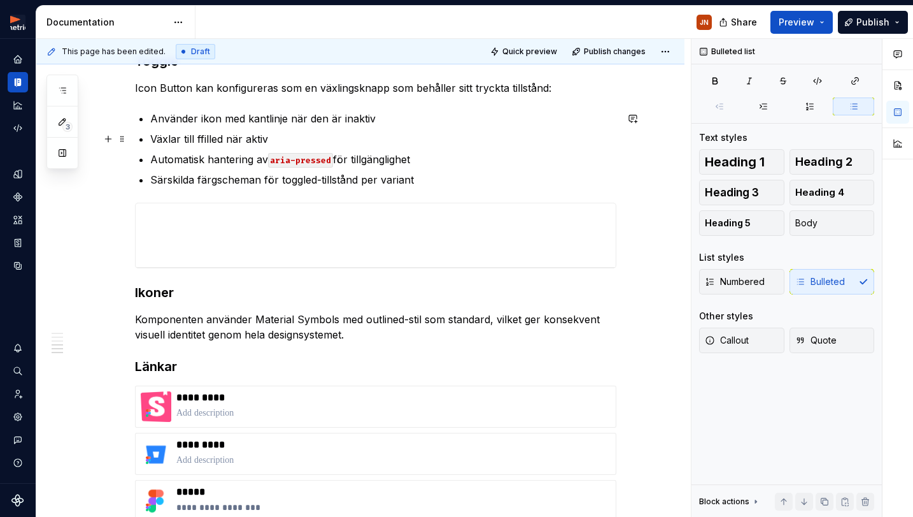
click at [209, 138] on p "Växlar till ffilled när aktiv" at bounding box center [383, 138] width 466 height 15
click at [208, 138] on p "Växlar till ffilled när aktiv" at bounding box center [383, 138] width 466 height 15
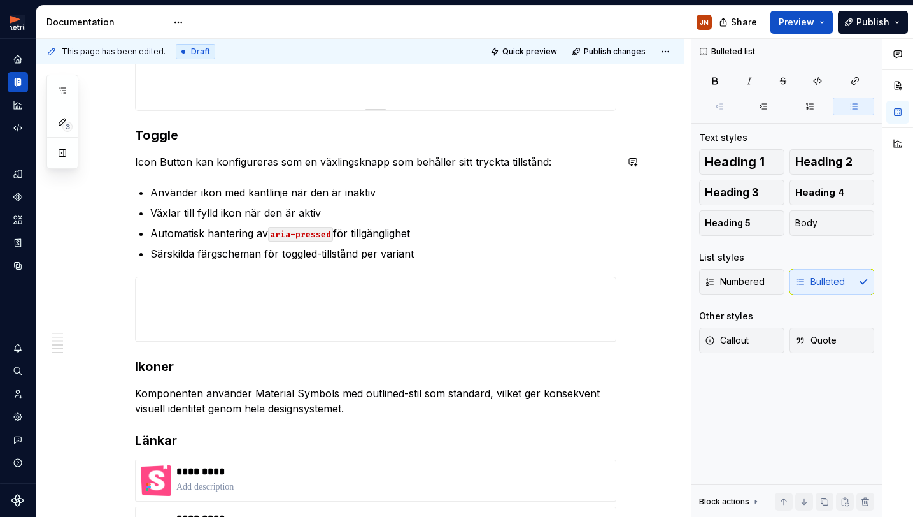
scroll to position [980, 0]
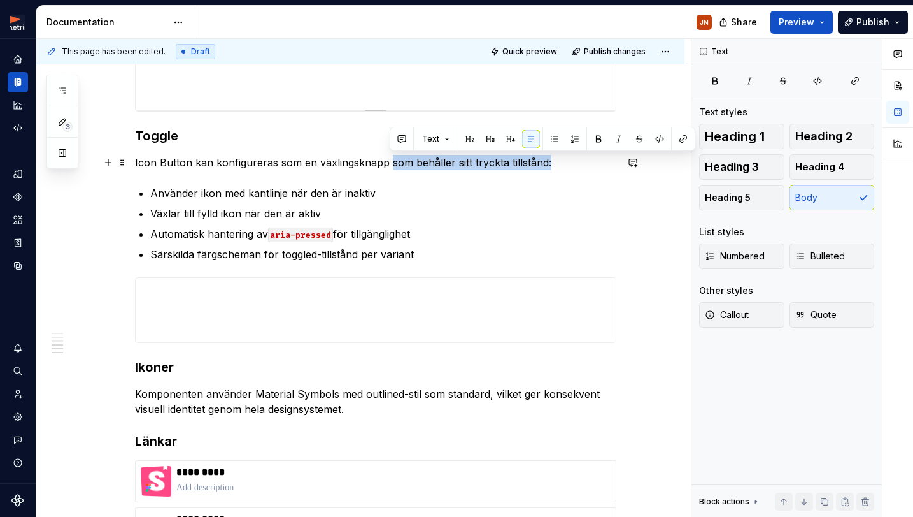
drag, startPoint x: 391, startPoint y: 166, endPoint x: 541, endPoint y: 174, distance: 150.6
click at [562, 165] on p "Icon Button kan konfigureras som en växlingsknapp som behåller sitt tryckta til…" at bounding box center [376, 162] width 482 height 15
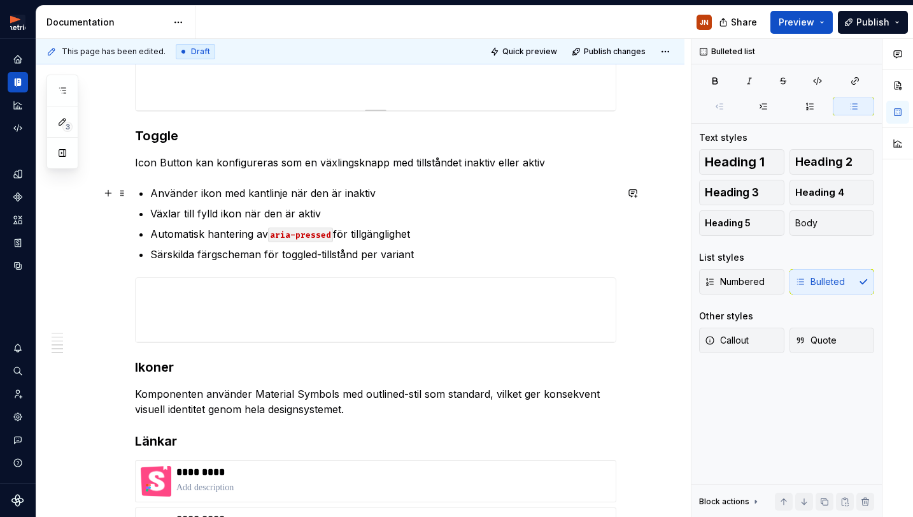
click at [476, 201] on ul "Använder ikon med kantlinje när den är inaktiv Växlar till fylld ikon när den ä…" at bounding box center [383, 223] width 466 height 76
click at [433, 164] on p "Icon Button kan konfigureras som en växlingsknapp med tillståndet inaktiv eller…" at bounding box center [376, 162] width 482 height 15
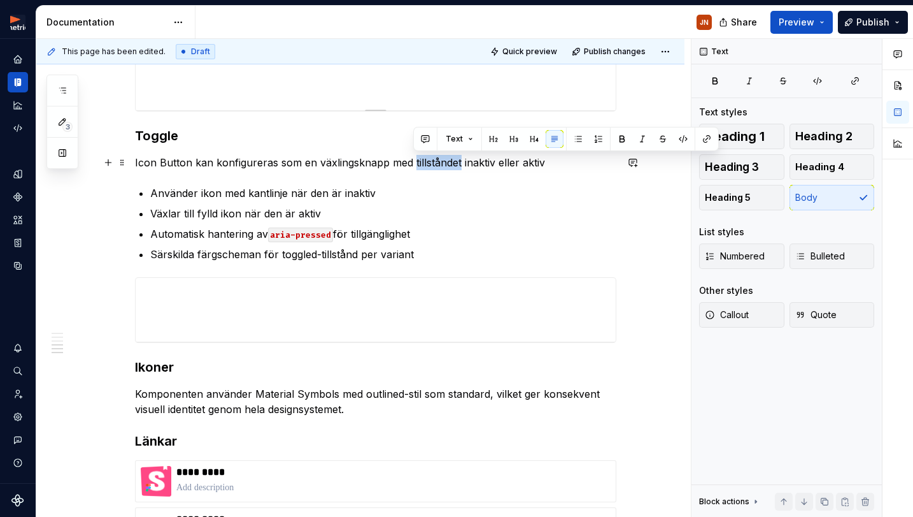
click at [433, 165] on p "Icon Button kan konfigureras som en växlingsknapp med tillståndet inaktiv eller…" at bounding box center [376, 162] width 482 height 15
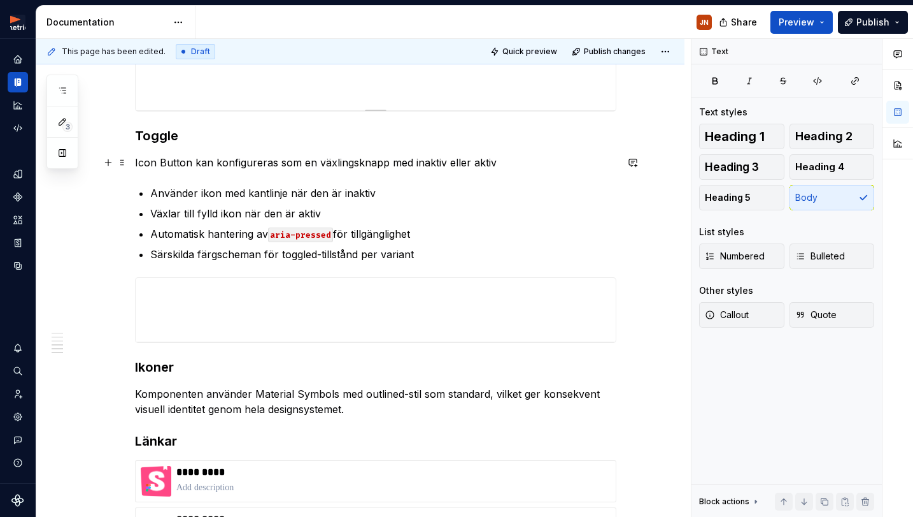
click at [447, 163] on p "Icon Button kan konfigureras som en växlingsknapp med inaktiv eller aktiv" at bounding box center [376, 162] width 482 height 15
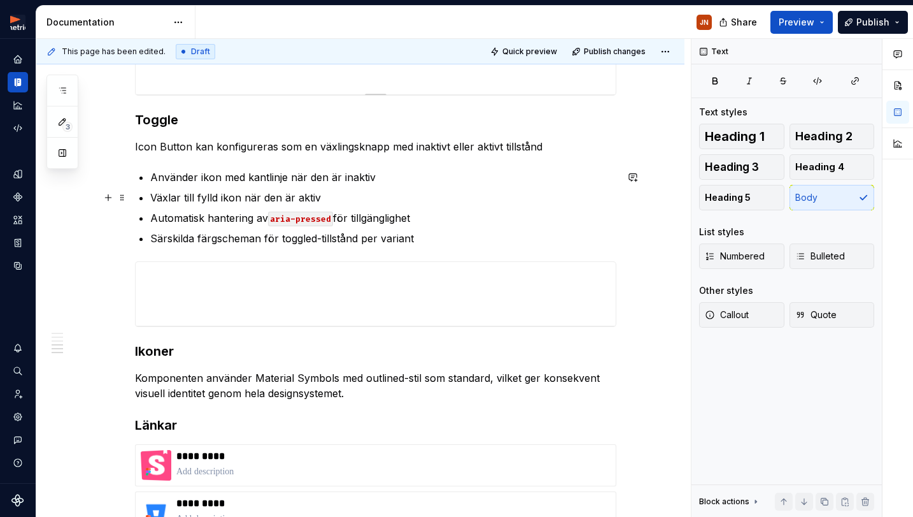
scroll to position [1002, 0]
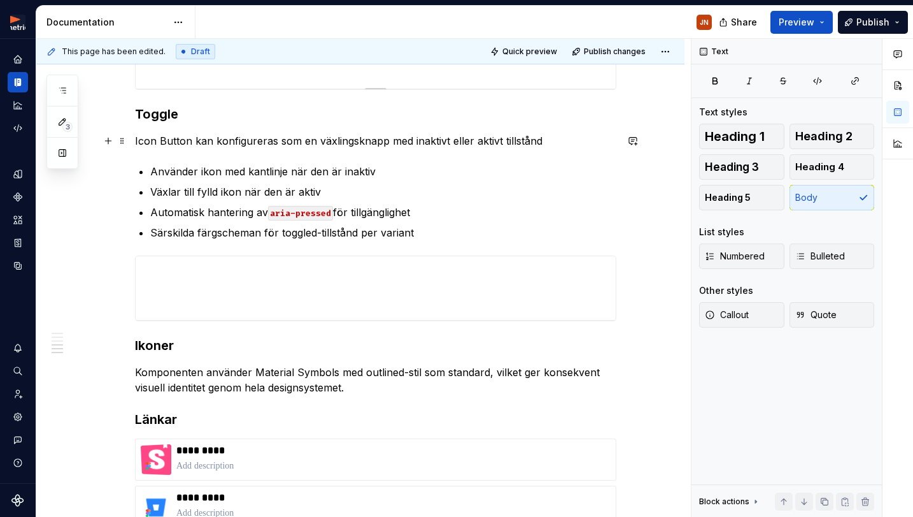
click at [412, 144] on p "Icon Button kan konfigureras som en växlingsknapp med inaktivt eller aktivt til…" at bounding box center [376, 140] width 482 height 15
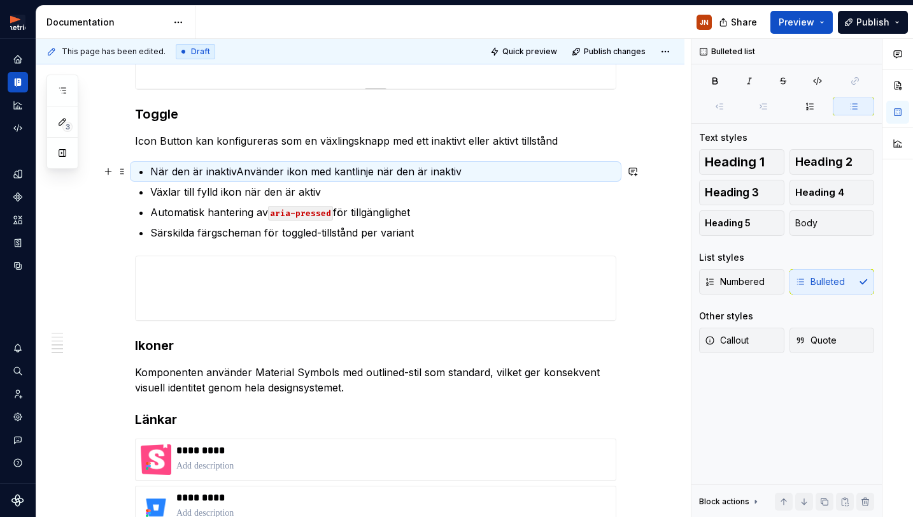
click at [241, 172] on p "När den är inaktivAnvänder ikon med kantlinje när den är inaktiv" at bounding box center [383, 171] width 466 height 15
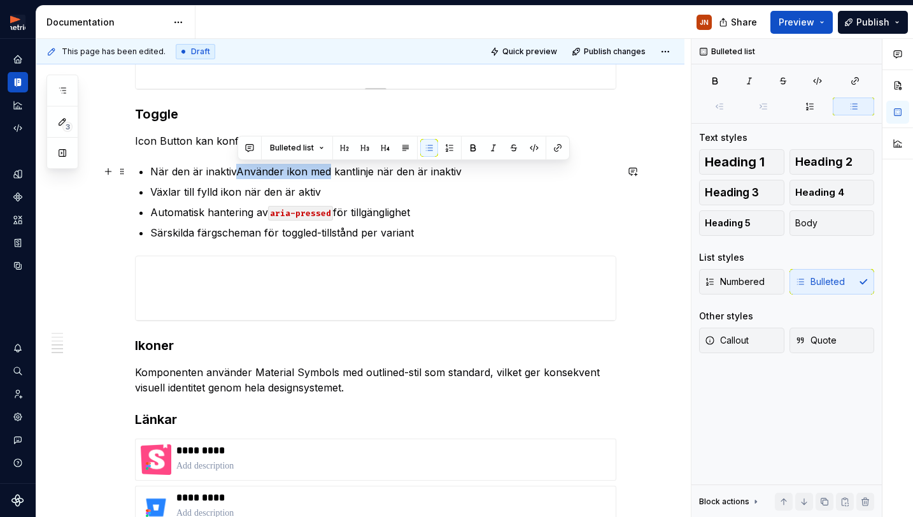
drag, startPoint x: 240, startPoint y: 172, endPoint x: 329, endPoint y: 174, distance: 89.8
click at [329, 174] on p "När den är inaktivAnvänder ikon med kantlinje när den är inaktiv" at bounding box center [383, 171] width 466 height 15
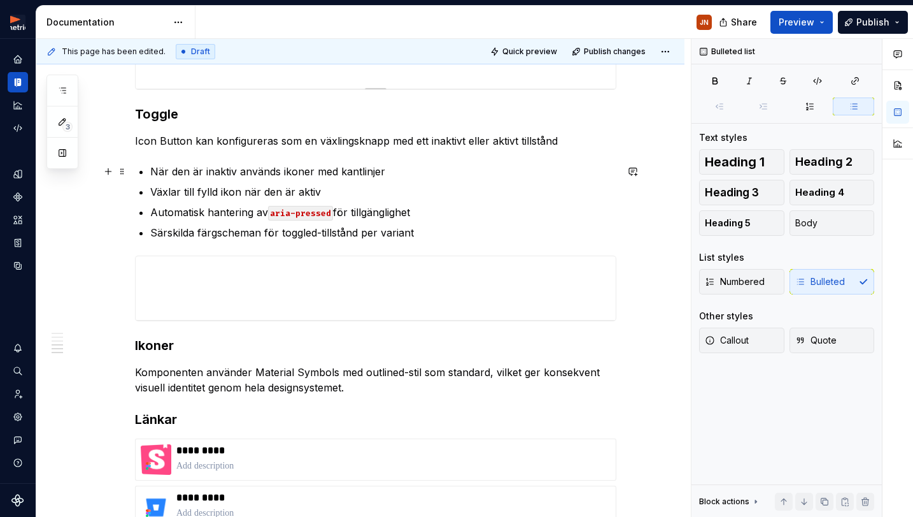
click at [315, 169] on p "När den är inaktiv används ikoner med kantlinjer" at bounding box center [383, 171] width 466 height 15
click at [389, 143] on p "Icon Button kan konfigureras som en växlingsknapp med ett inaktivt eller aktivt…" at bounding box center [376, 140] width 482 height 15
click at [154, 191] on p "Växlar till fylld ikon när den är aktiv" at bounding box center [383, 191] width 466 height 15
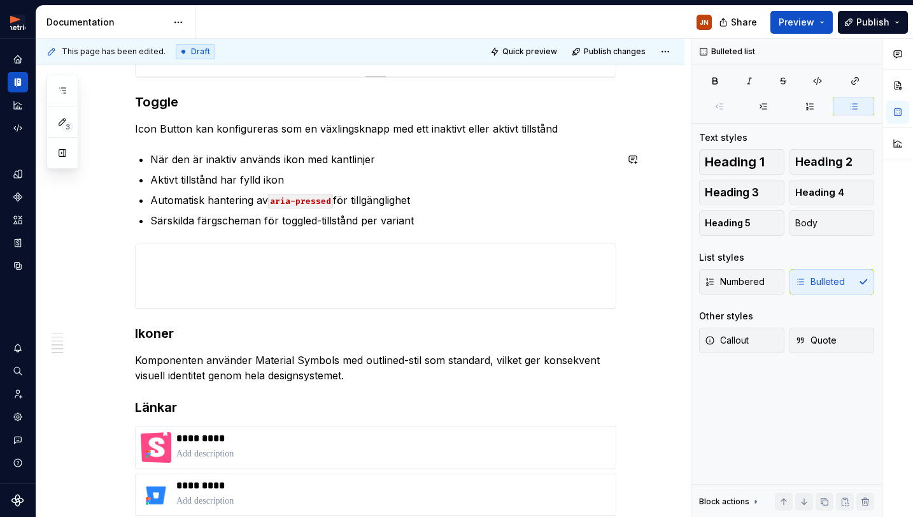
scroll to position [1022, 0]
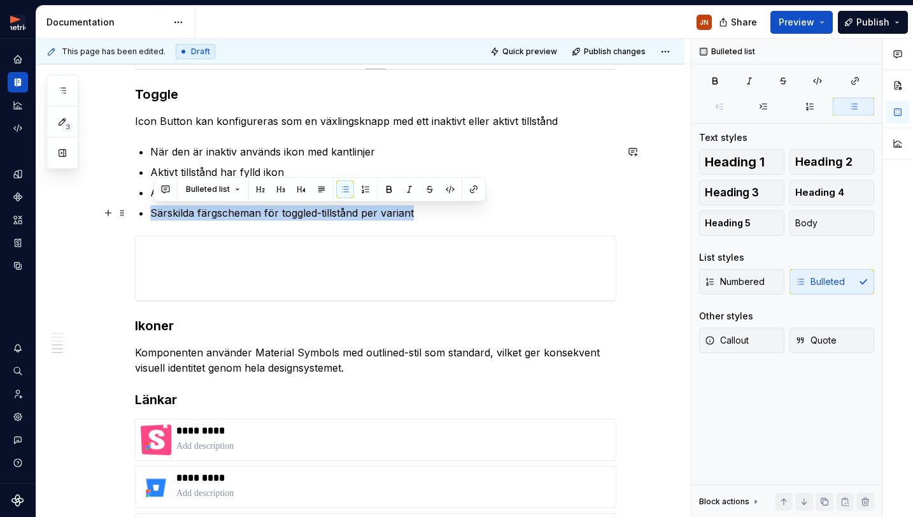
drag, startPoint x: 420, startPoint y: 215, endPoint x: 160, endPoint y: 222, distance: 260.0
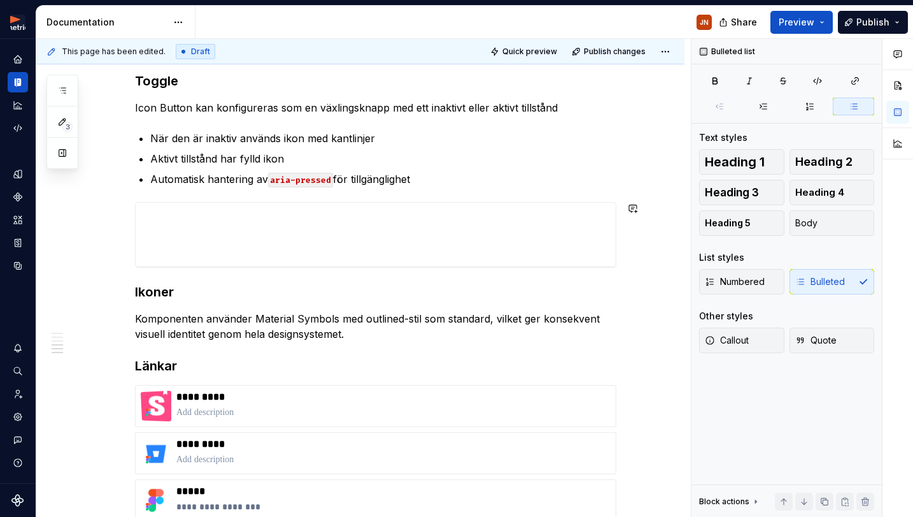
scroll to position [1036, 0]
click at [397, 141] on p "När den är inaktiv används ikon med kantlinjer" at bounding box center [383, 136] width 466 height 15
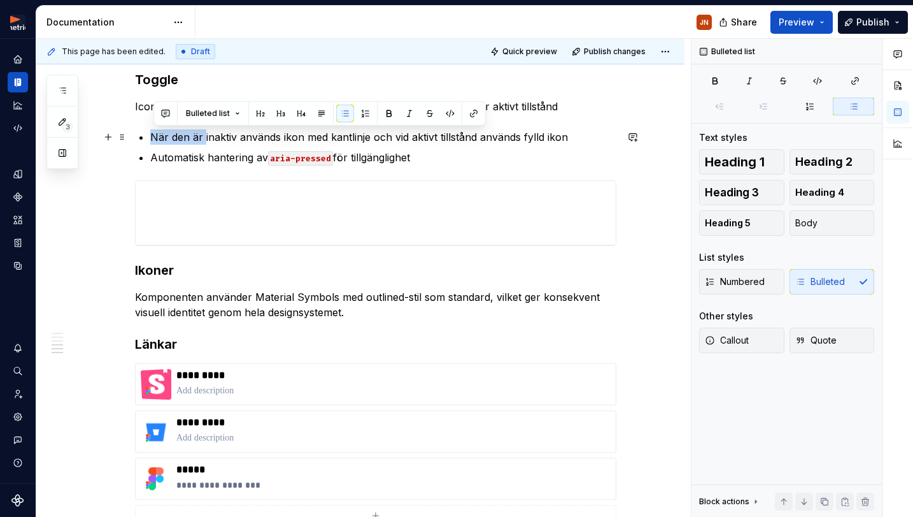
drag, startPoint x: 153, startPoint y: 134, endPoint x: 208, endPoint y: 137, distance: 55.5
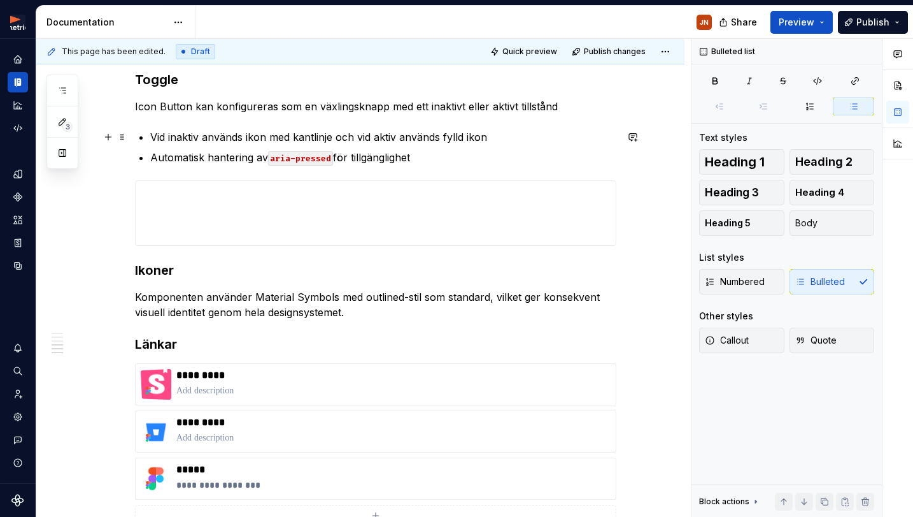
click at [340, 136] on p "Vid inaktiv används ikon med kantlinje och vid aktiv används fylld ikon" at bounding box center [383, 136] width 466 height 15
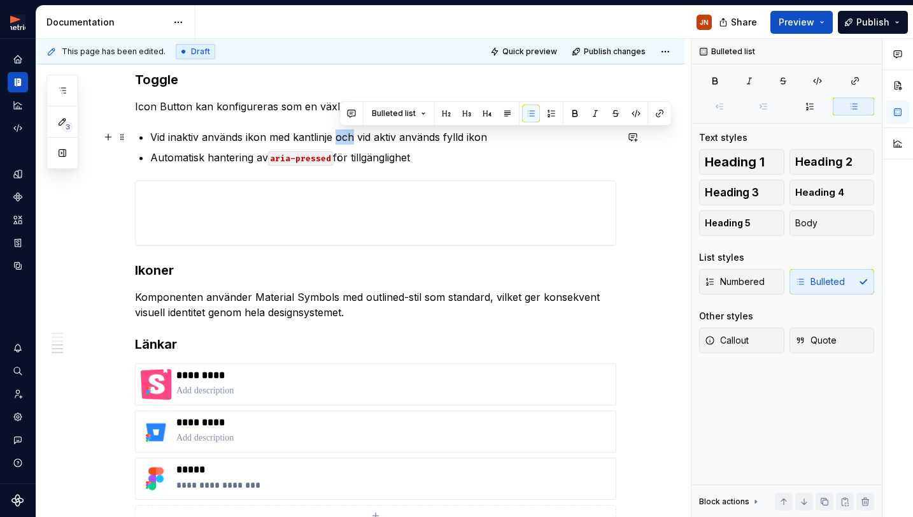
click at [340, 136] on p "Vid inaktiv används ikon med kantlinje och vid aktiv används fylld ikon" at bounding box center [383, 136] width 466 height 15
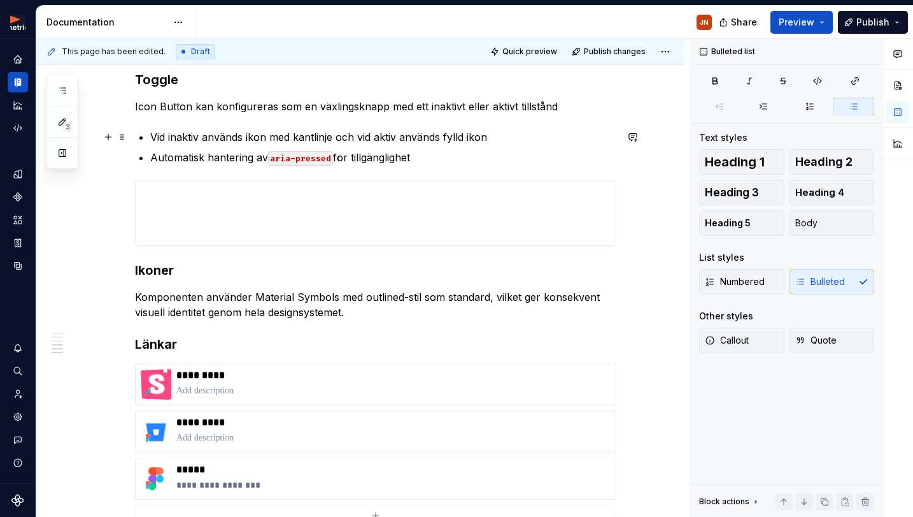
click at [178, 135] on p "Vid inaktiv används ikon med kantlinje och vid aktiv används fylld ikon" at bounding box center [383, 136] width 466 height 15
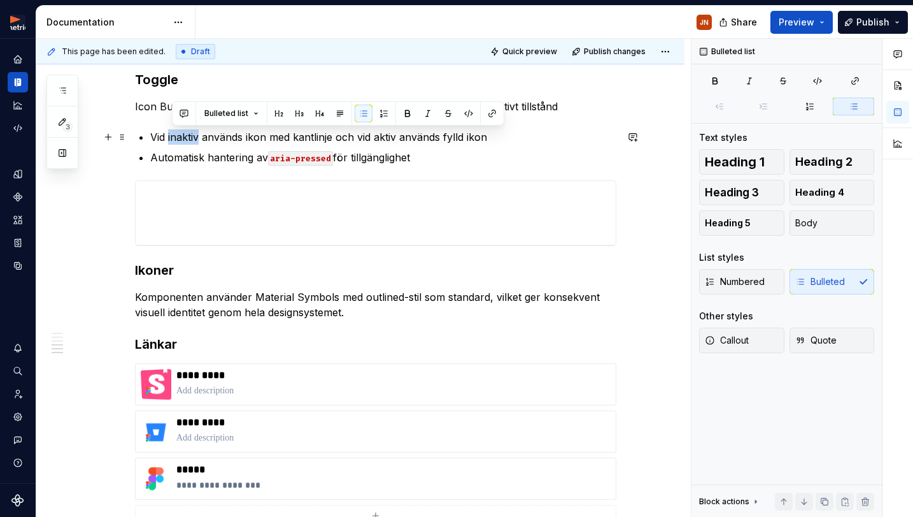
click at [178, 135] on p "Vid inaktiv används ikon med kantlinje och vid aktiv används fylld ikon" at bounding box center [383, 136] width 466 height 15
click at [469, 115] on button "button" at bounding box center [469, 113] width 18 height 18
click at [441, 152] on p "Automatisk hantering av aria-pressed för tillgänglighet" at bounding box center [383, 157] width 466 height 15
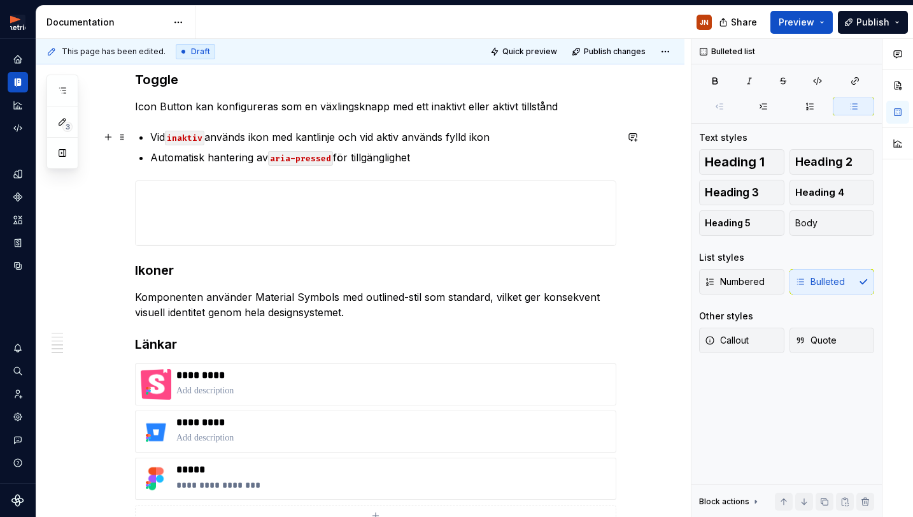
click at [394, 137] on p "Vid inaktiv används ikon med kantlinje och vid aktiv används fylld ikon" at bounding box center [383, 136] width 466 height 15
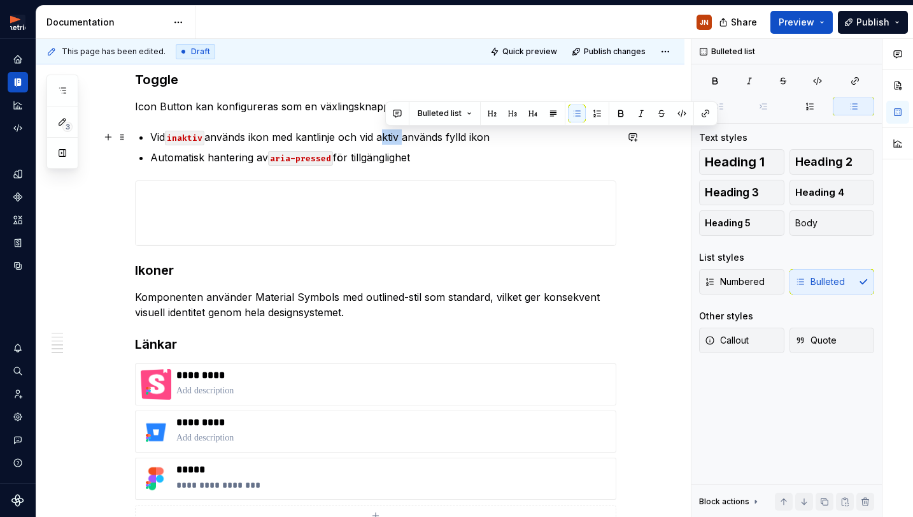
click at [394, 137] on p "Vid inaktiv används ikon med kantlinje och vid aktiv används fylld ikon" at bounding box center [383, 136] width 466 height 15
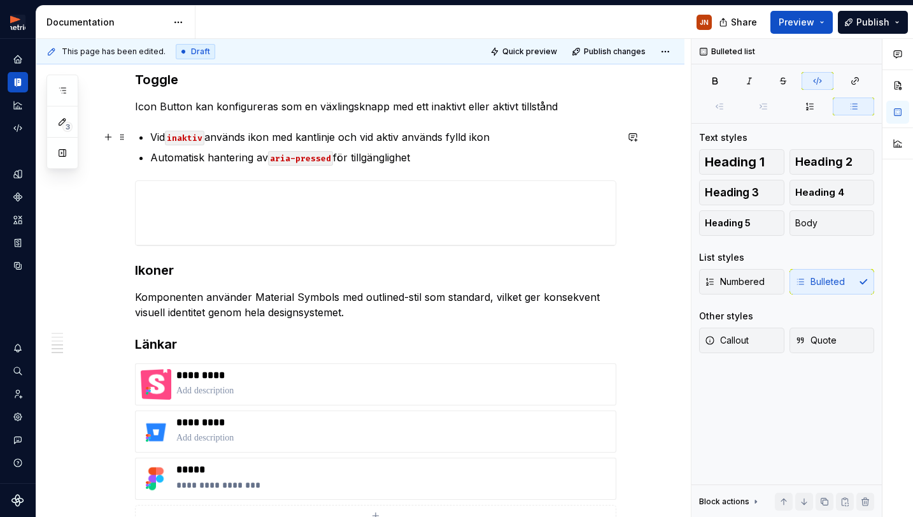
click at [190, 136] on code "inaktiv" at bounding box center [184, 138] width 39 height 15
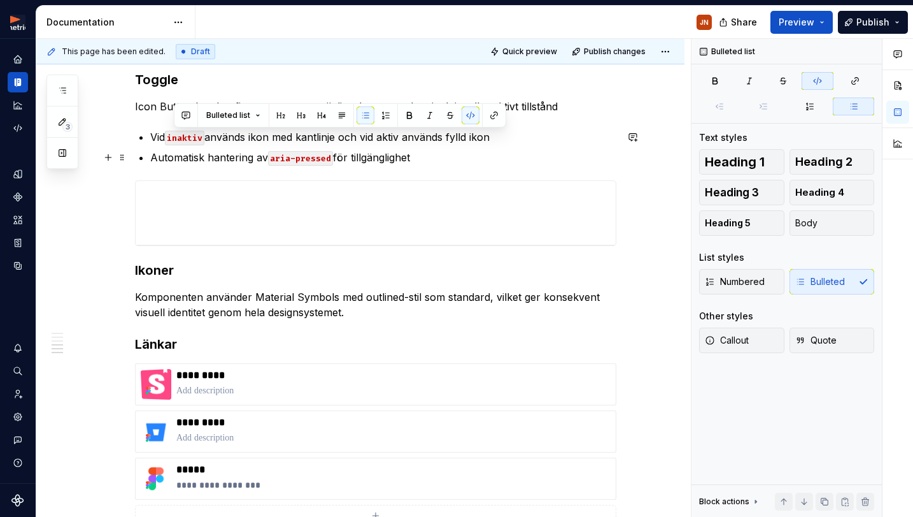
click at [246, 156] on p "Automatisk hantering av aria-pressed för tillgänglighet" at bounding box center [383, 157] width 466 height 15
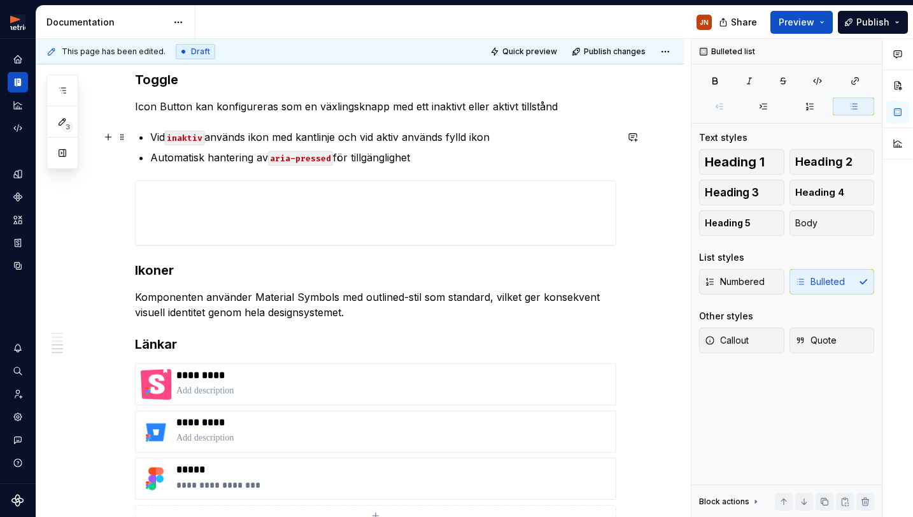
click at [190, 141] on code "inaktiv" at bounding box center [184, 138] width 39 height 15
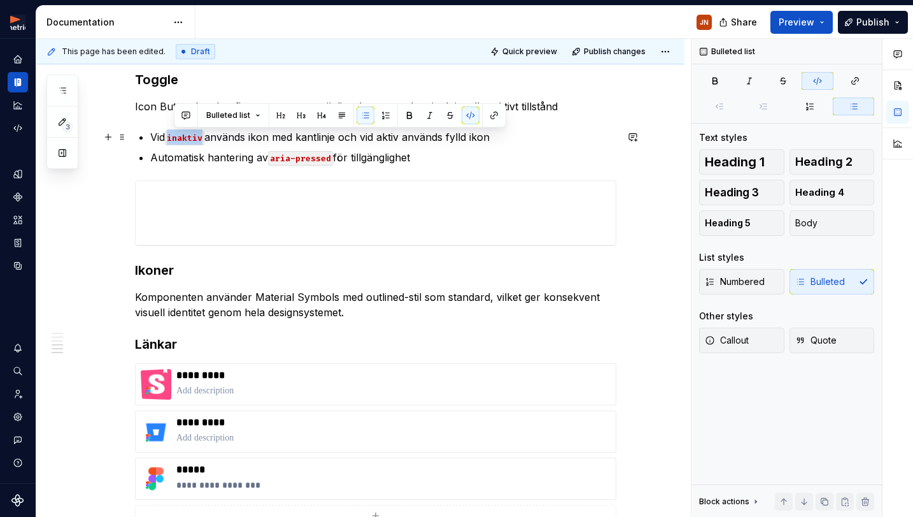
drag, startPoint x: 190, startPoint y: 141, endPoint x: 178, endPoint y: 168, distance: 29.4
click at [190, 141] on code "inaktiv" at bounding box center [184, 138] width 39 height 15
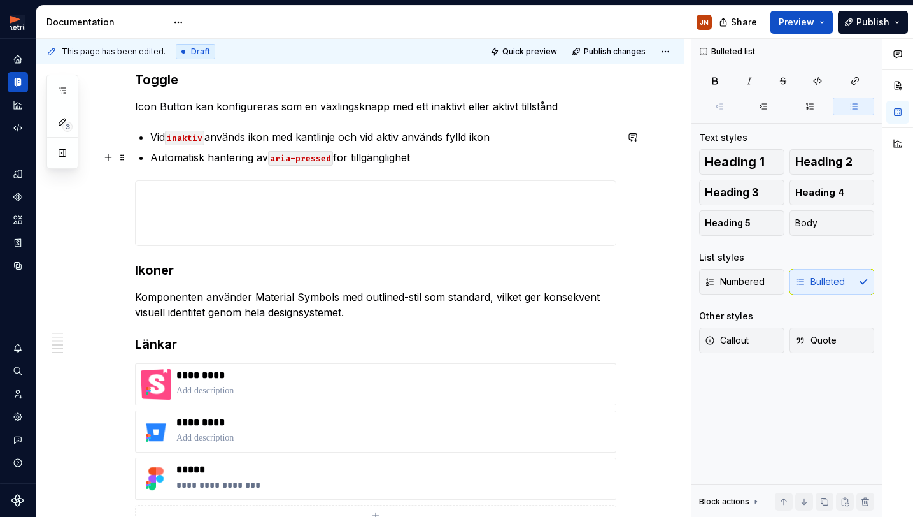
click at [245, 154] on p "Automatisk hantering av aria-pressed för tillgänglighet" at bounding box center [383, 157] width 466 height 15
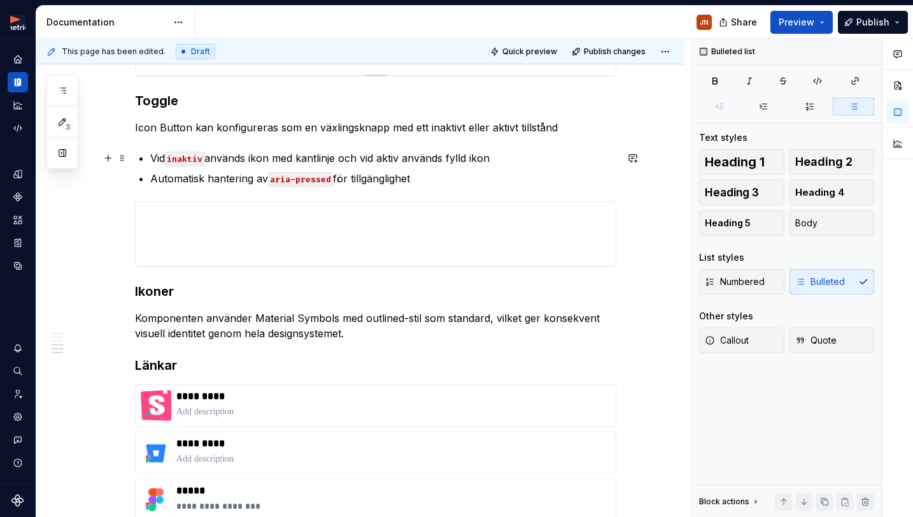
scroll to position [989, 0]
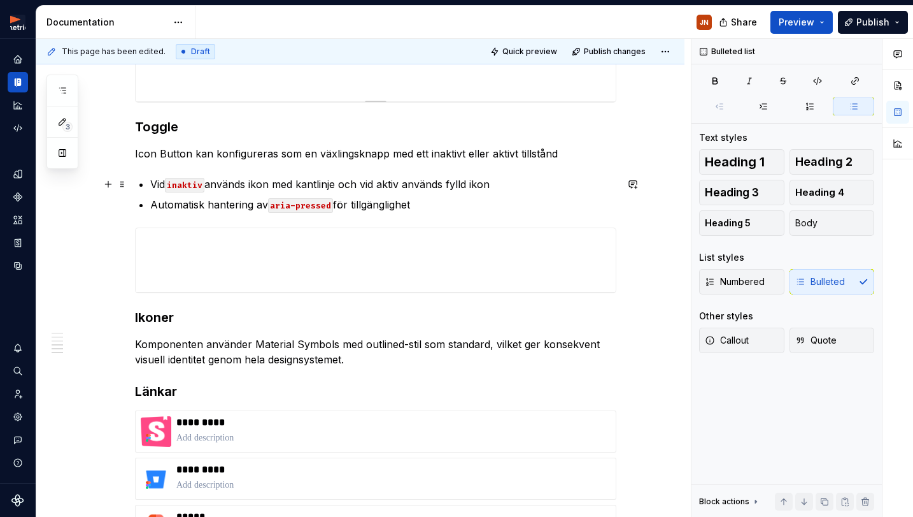
click at [390, 181] on p "Vid inaktiv används ikon med kantlinje och vid aktiv används fylld ikon" at bounding box center [383, 183] width 466 height 15
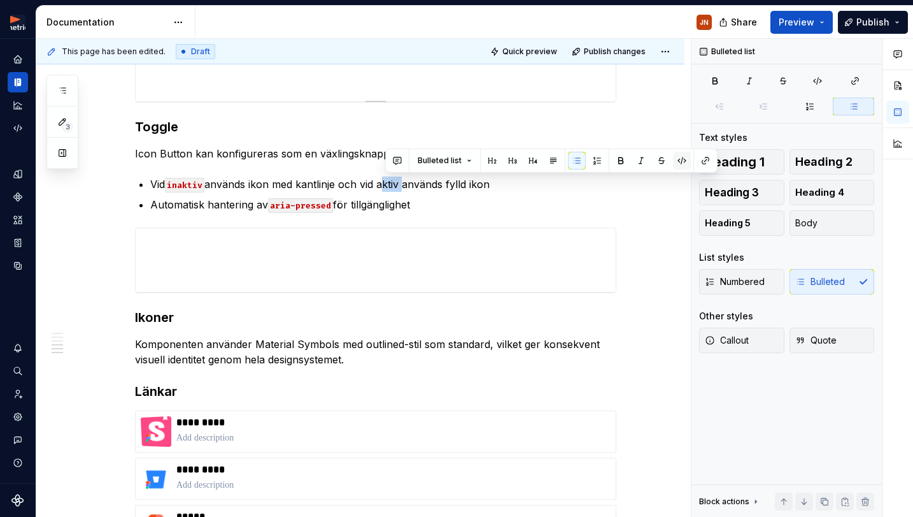
click at [684, 162] on button "button" at bounding box center [682, 161] width 18 height 18
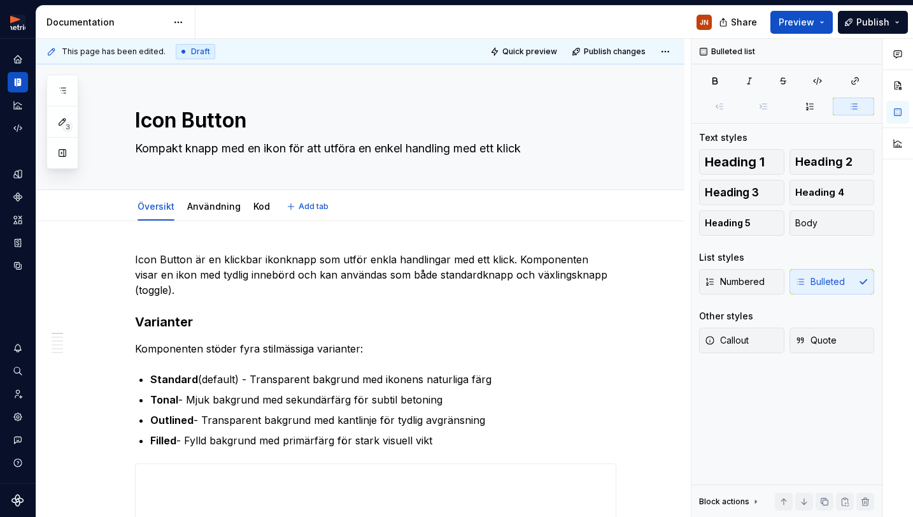
scroll to position [0, 0]
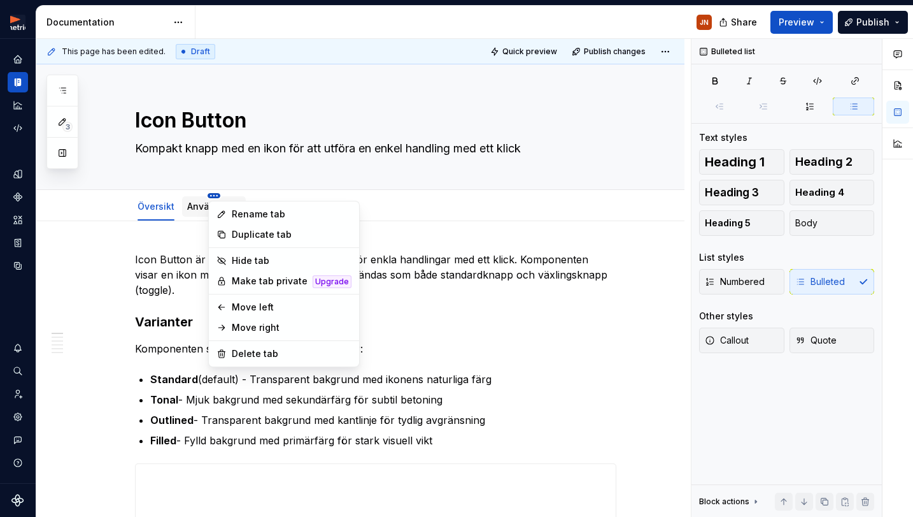
click at [212, 194] on html "Metria Designsystem JN Design system data Documentation JN Share Preview Publis…" at bounding box center [456, 258] width 913 height 517
click at [207, 202] on html "Metria Designsystem JN Design system data Documentation JN Share Preview Publis…" at bounding box center [456, 258] width 913 height 517
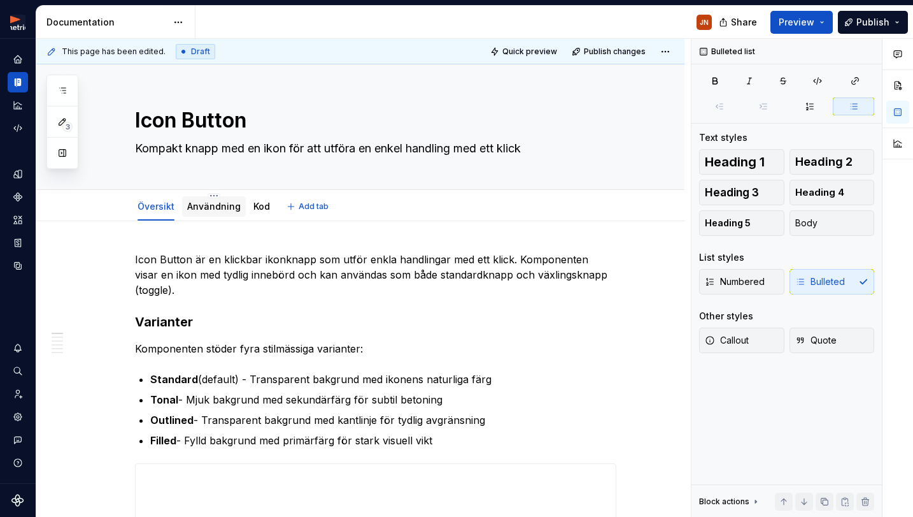
click at [200, 205] on link "Användning" at bounding box center [214, 206] width 54 height 11
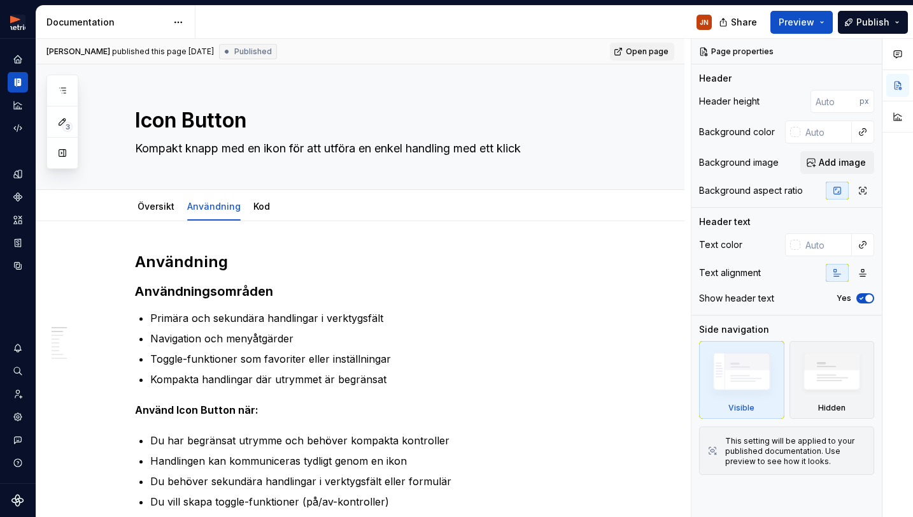
click at [645, 50] on span "Open page" at bounding box center [647, 52] width 43 height 10
type textarea "*"
click at [18, 235] on div "Storybook stories" at bounding box center [18, 243] width 20 height 20
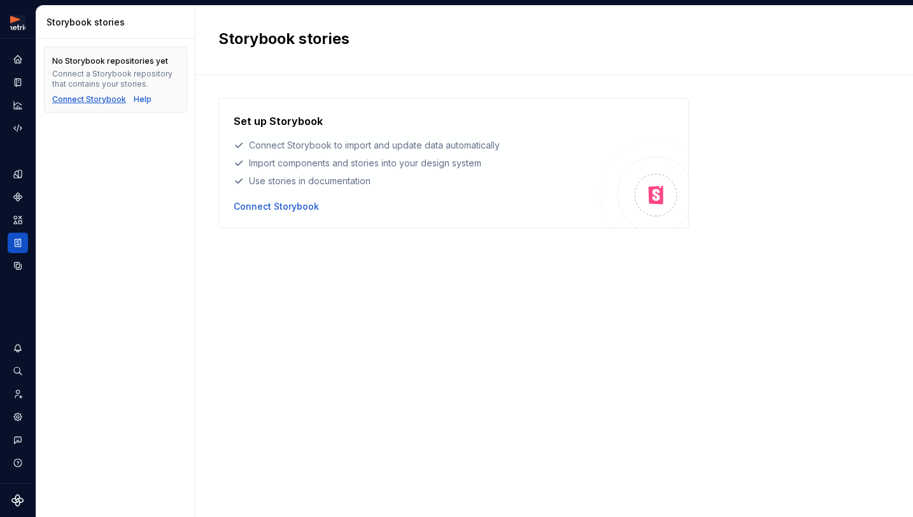
click at [100, 97] on div "Connect Storybook" at bounding box center [89, 99] width 74 height 10
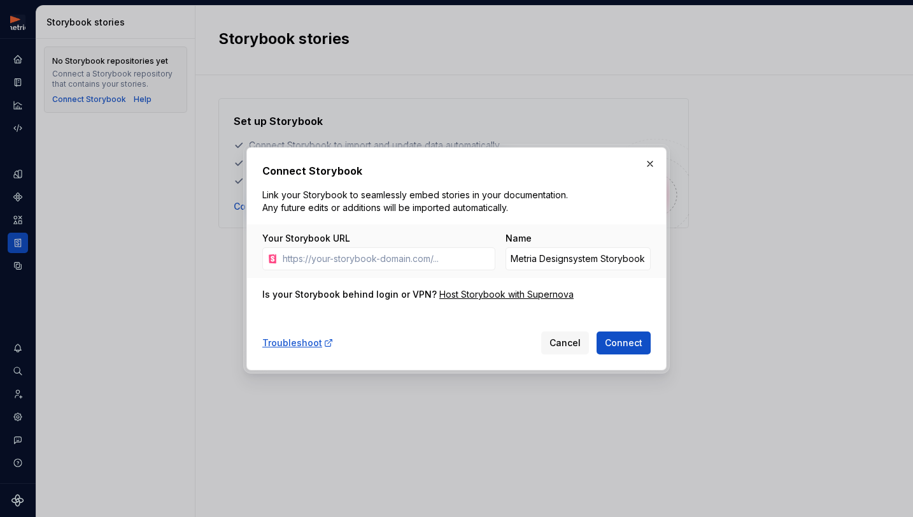
type input "och växlar till ffilled när aktiv"
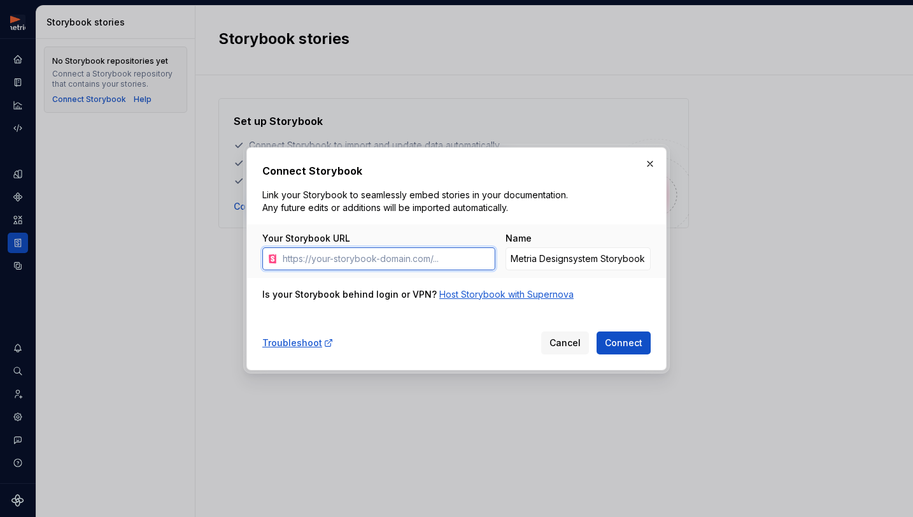
paste input "https://xplore-utv.metria.se/?path=/docs/kom-igång--docs"
drag, startPoint x: 366, startPoint y: 257, endPoint x: 728, endPoint y: 256, distance: 362.5
click at [728, 256] on div "Connect Storybook Link your Storybook to seamlessly embed stories in your docum…" at bounding box center [456, 258] width 913 height 517
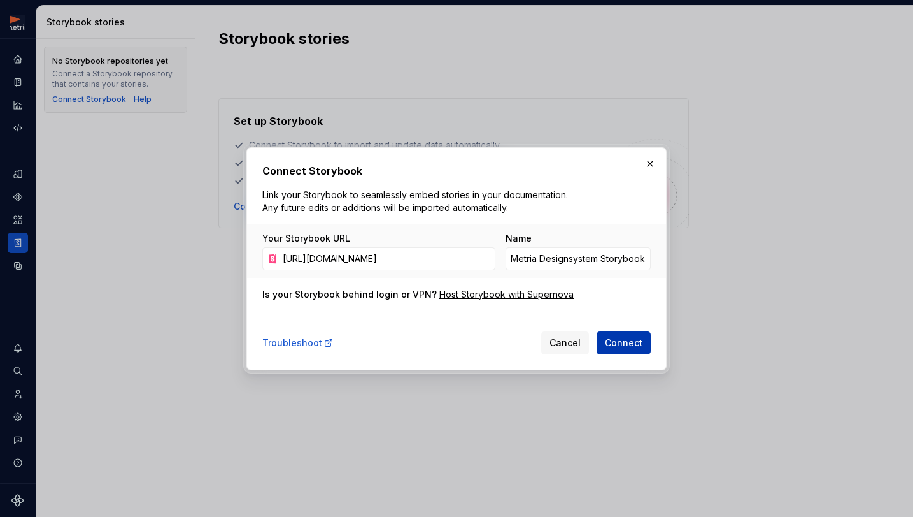
click at [636, 343] on span "Connect" at bounding box center [624, 342] width 38 height 13
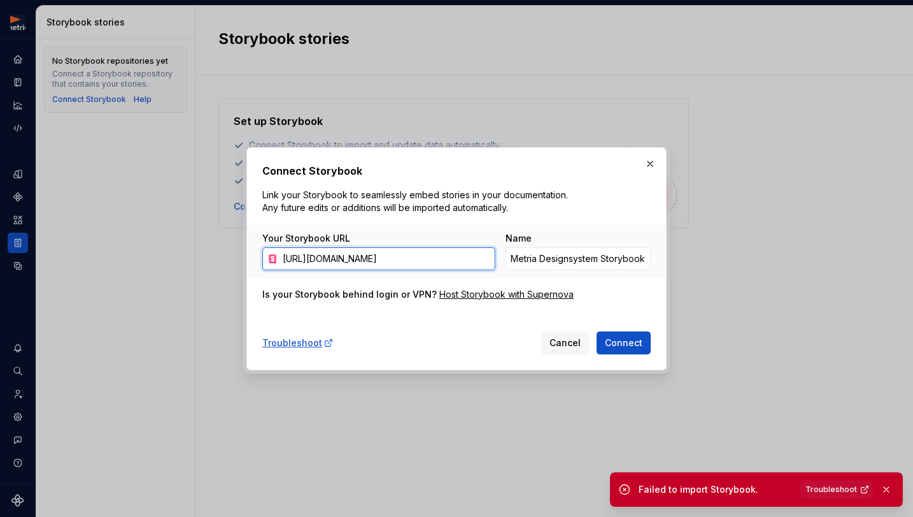
click at [415, 257] on input "https://xplore-utv.metria.se" at bounding box center [387, 258] width 218 height 23
drag, startPoint x: 407, startPoint y: 257, endPoint x: 139, endPoint y: 240, distance: 268.7
click at [139, 240] on div "Connect Storybook Link your Storybook to seamlessly embed stories in your docum…" at bounding box center [456, 258] width 913 height 517
paste input "/?path=/docs/kom-igång--docs"
type input "https://xplore-utv.metria.se/?path=/docs/kom-igång--docs"
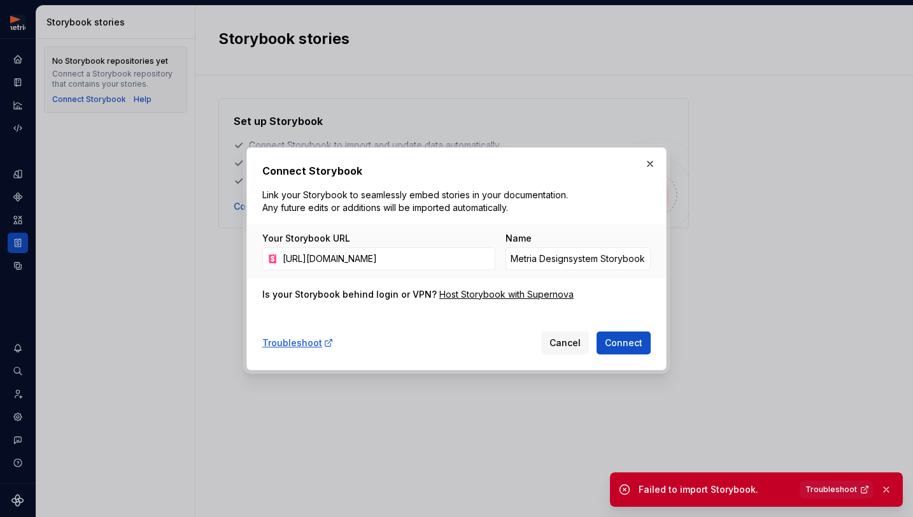
click at [621, 336] on span "Connect" at bounding box center [624, 342] width 38 height 13
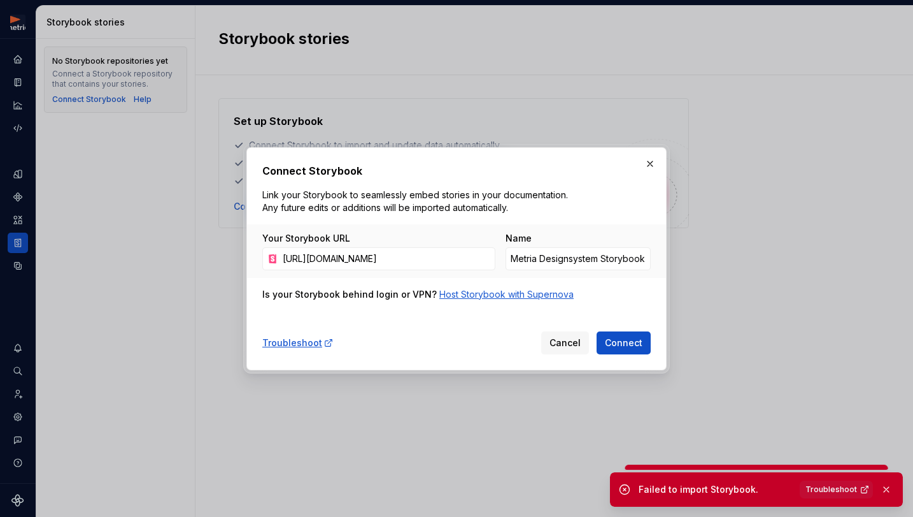
click at [500, 292] on div "Host Storybook with Supernova" at bounding box center [507, 294] width 134 height 13
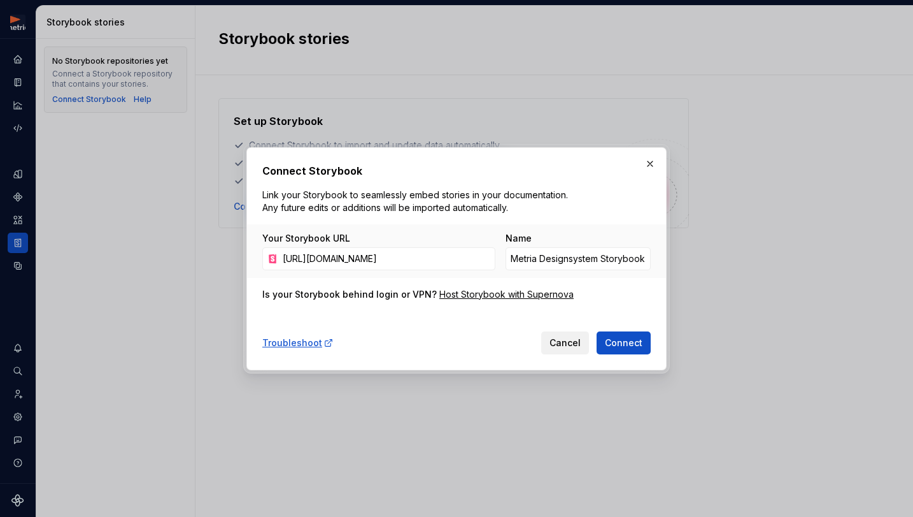
click at [562, 346] on span "Cancel" at bounding box center [565, 342] width 31 height 13
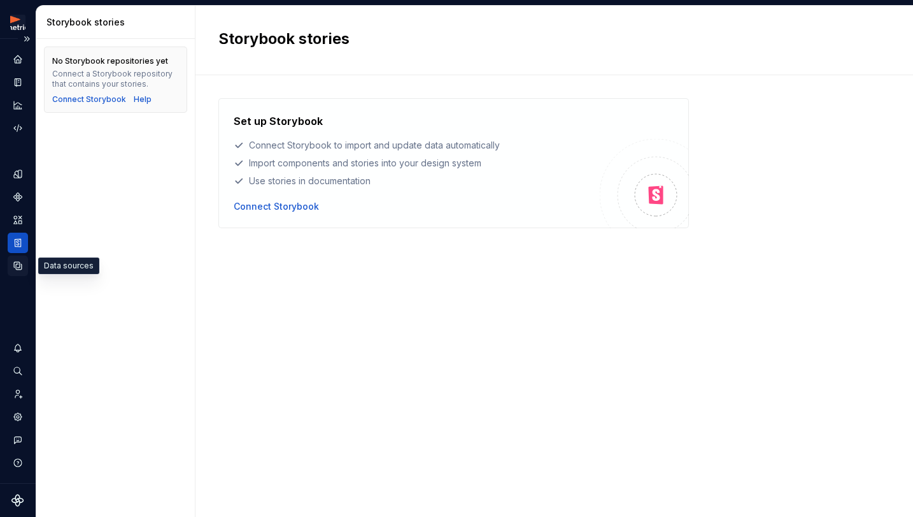
click at [15, 270] on icon "Data sources" at bounding box center [17, 265] width 11 height 11
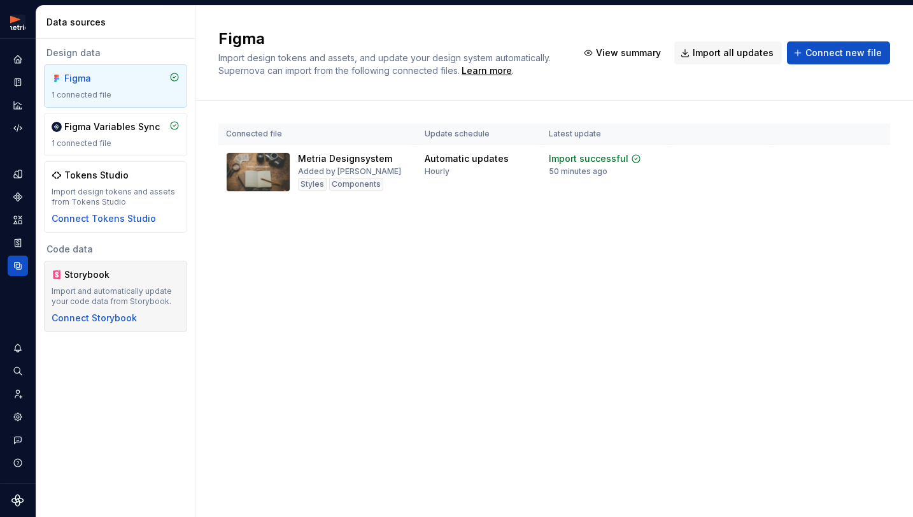
click at [147, 274] on div "Storybook" at bounding box center [116, 274] width 128 height 13
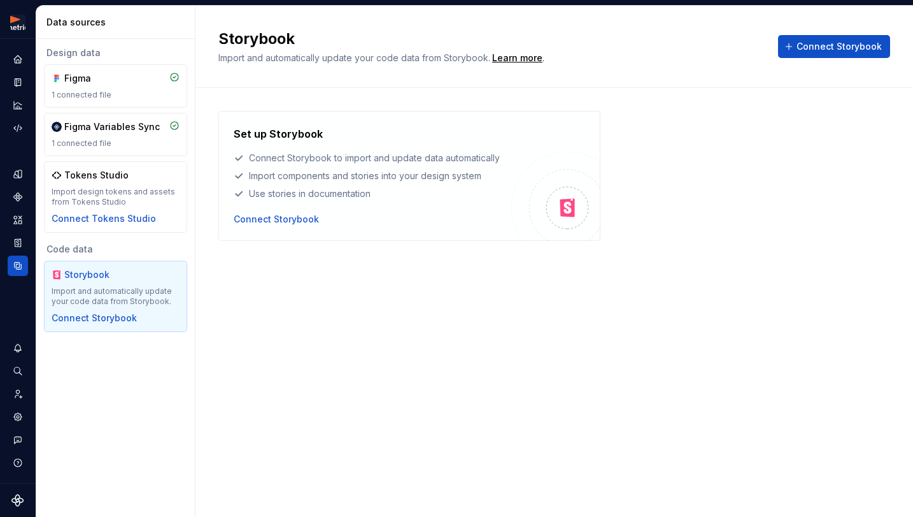
click at [129, 279] on div "Storybook" at bounding box center [116, 274] width 128 height 13
click at [144, 183] on div "Tokens Studio Import design tokens and assets from Tokens Studio Connect Tokens…" at bounding box center [116, 197] width 128 height 56
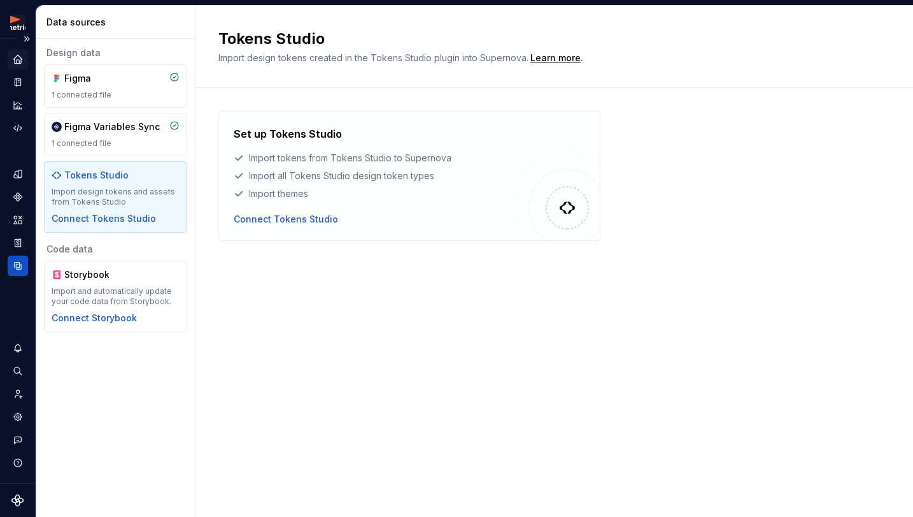
click at [18, 57] on icon "Home" at bounding box center [17, 59] width 8 height 8
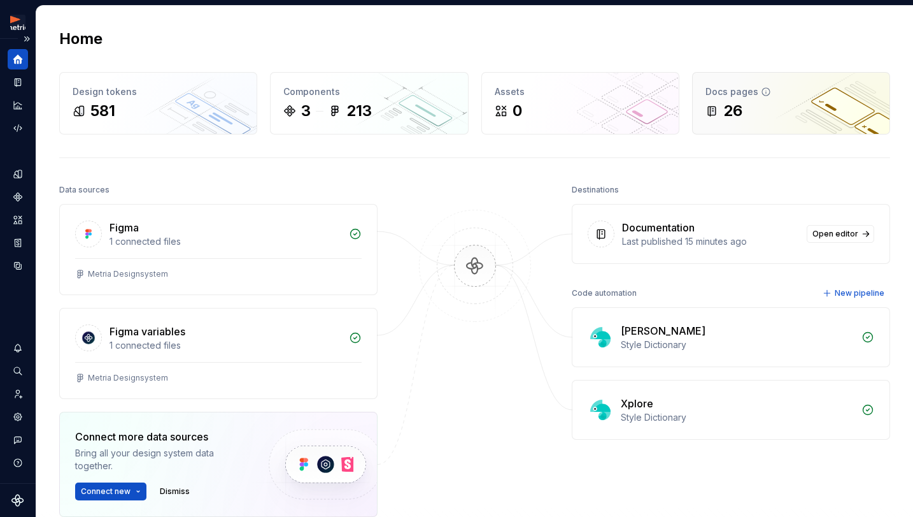
click at [712, 119] on div "26" at bounding box center [724, 111] width 37 height 20
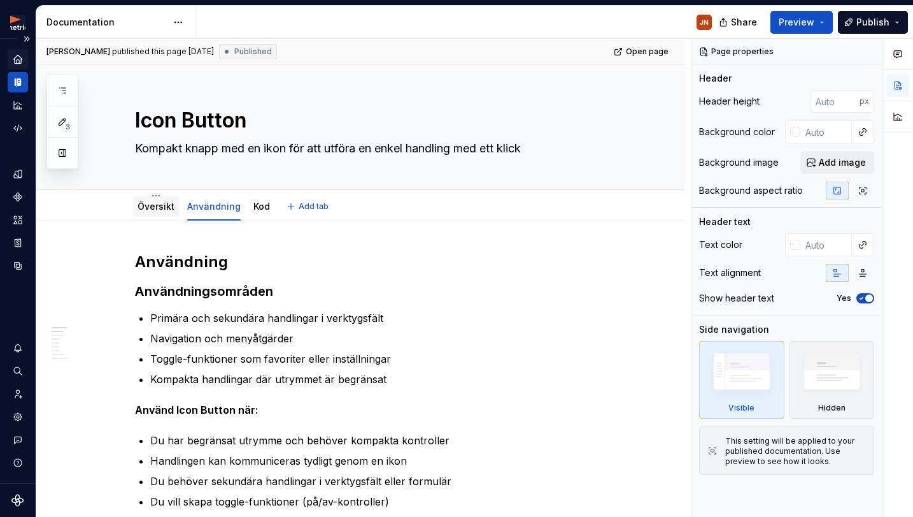
click at [154, 206] on link "Översikt" at bounding box center [156, 206] width 37 height 11
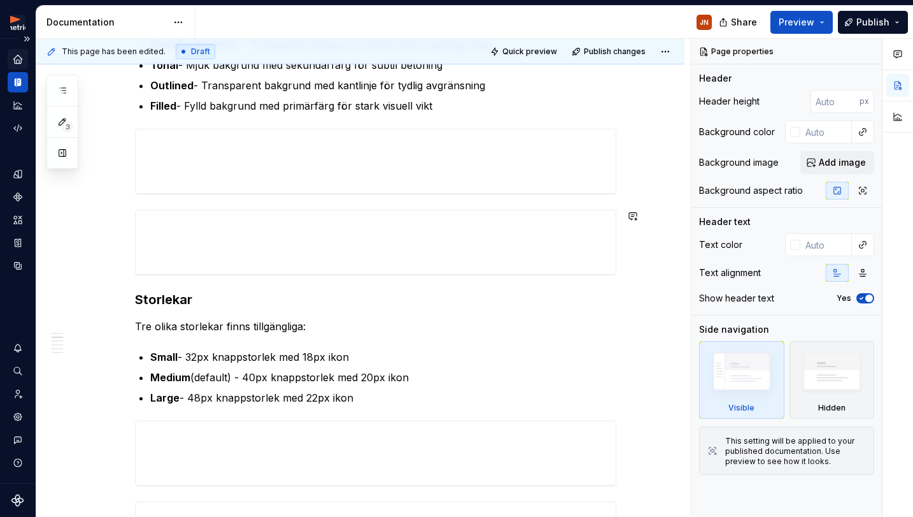
scroll to position [336, 0]
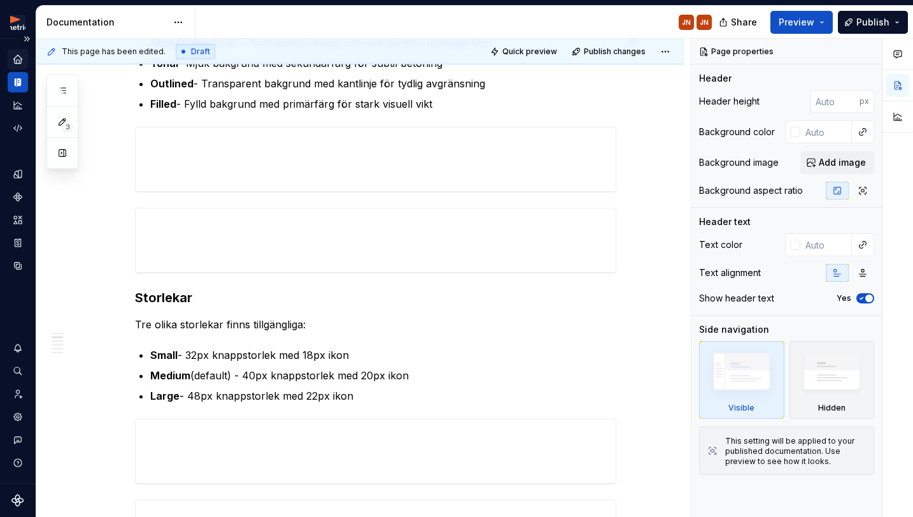
type textarea "*"
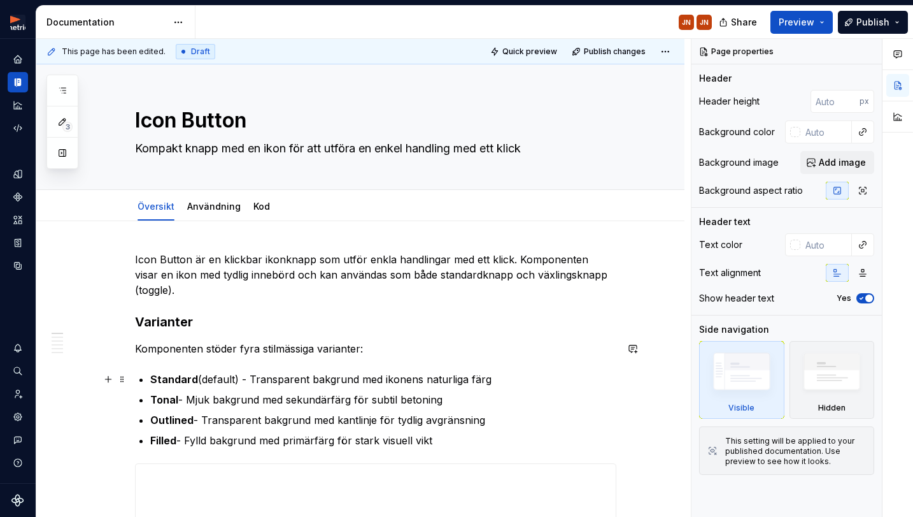
scroll to position [227, 0]
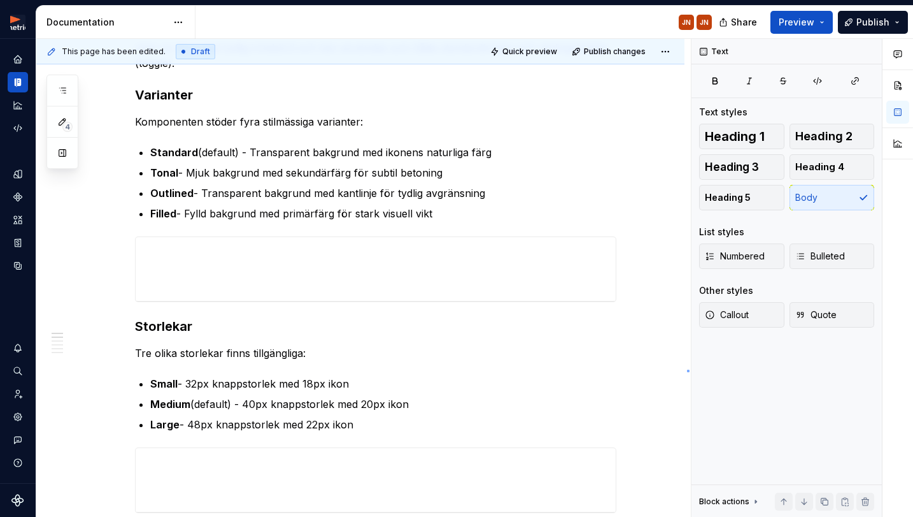
click at [687, 368] on div "This page has been edited. Draft Quick preview Publish changes Icon Button Komp…" at bounding box center [363, 278] width 655 height 478
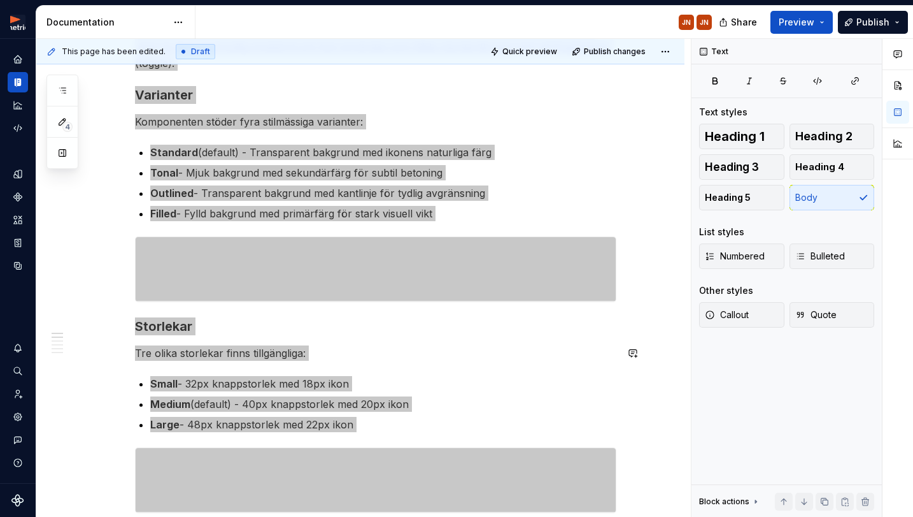
type textarea "*"
